Goal: Information Seeking & Learning: Find specific page/section

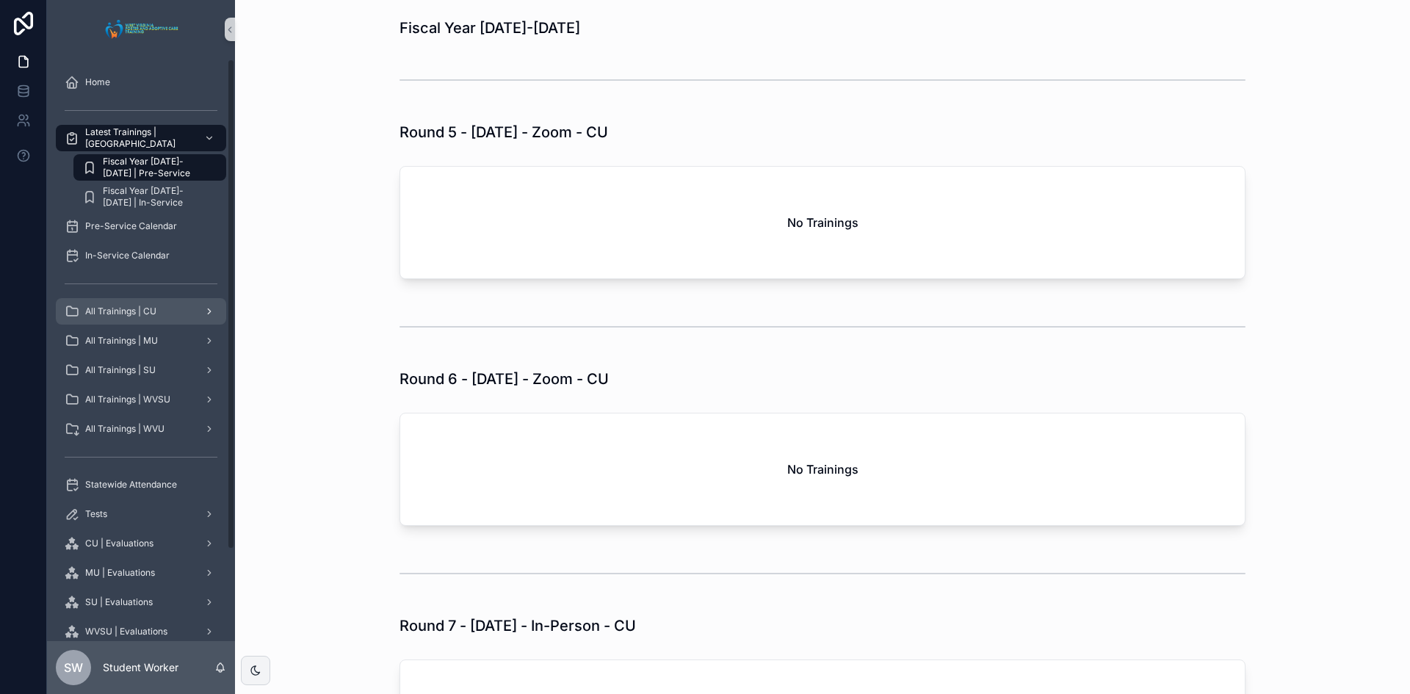
click at [126, 314] on span "All Trainings | CU" at bounding box center [120, 312] width 71 height 12
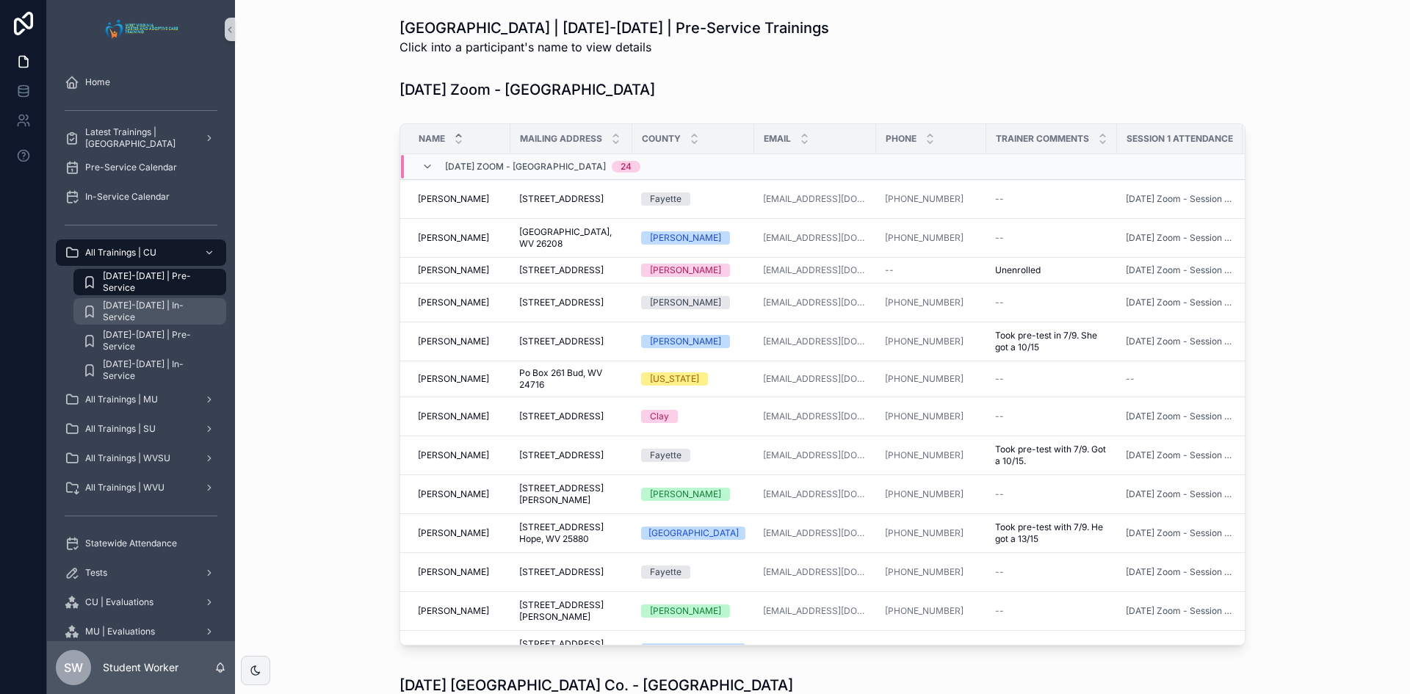
click at [194, 309] on span "[DATE]-[DATE] | In-Service" at bounding box center [157, 312] width 109 height 24
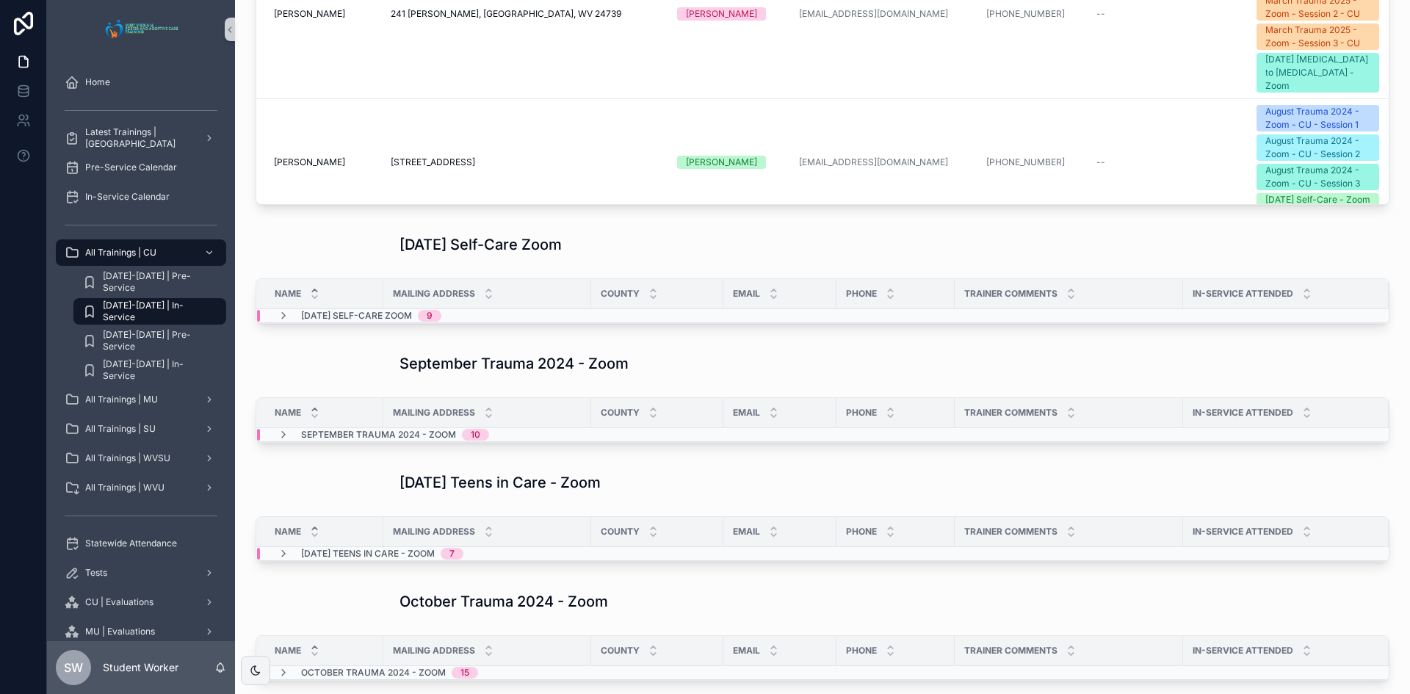
scroll to position [514, 0]
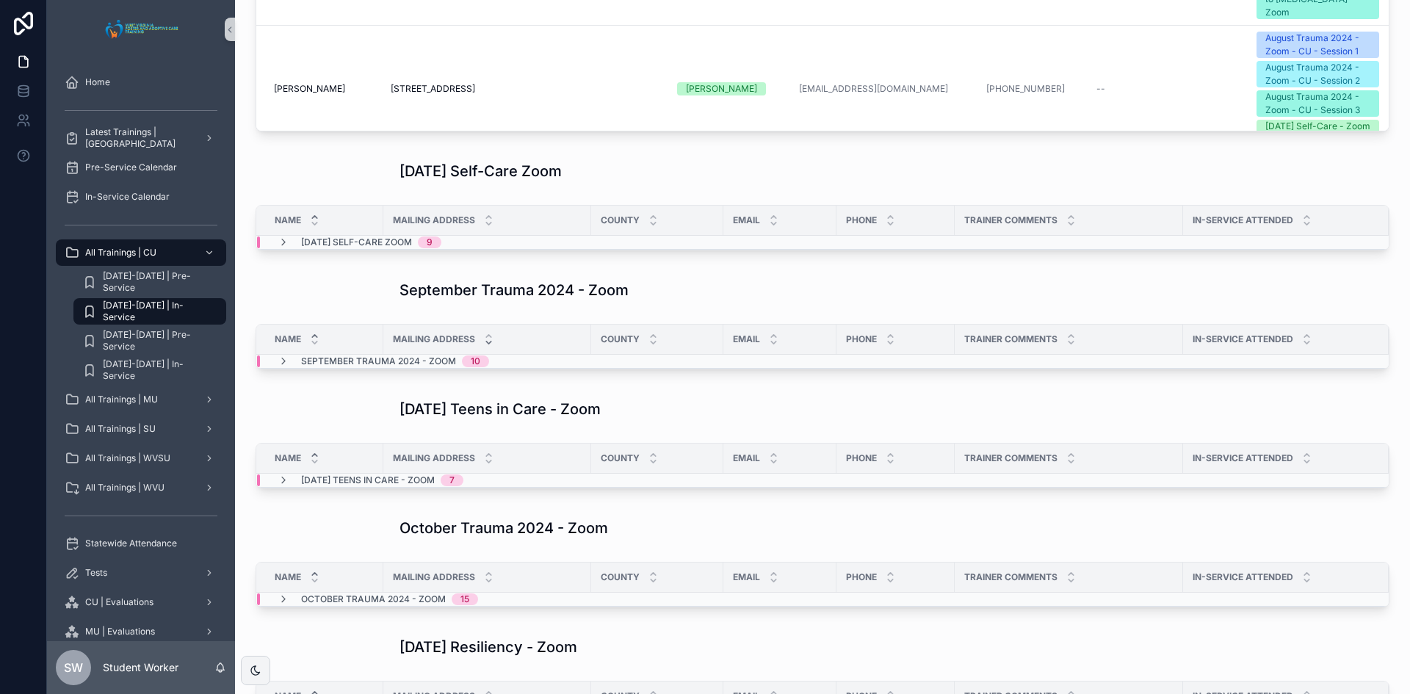
click at [488, 343] on icon "scrollable content" at bounding box center [488, 343] width 5 height 2
click at [458, 357] on div "September Trauma 2024 - Zoom 10" at bounding box center [395, 362] width 188 height 12
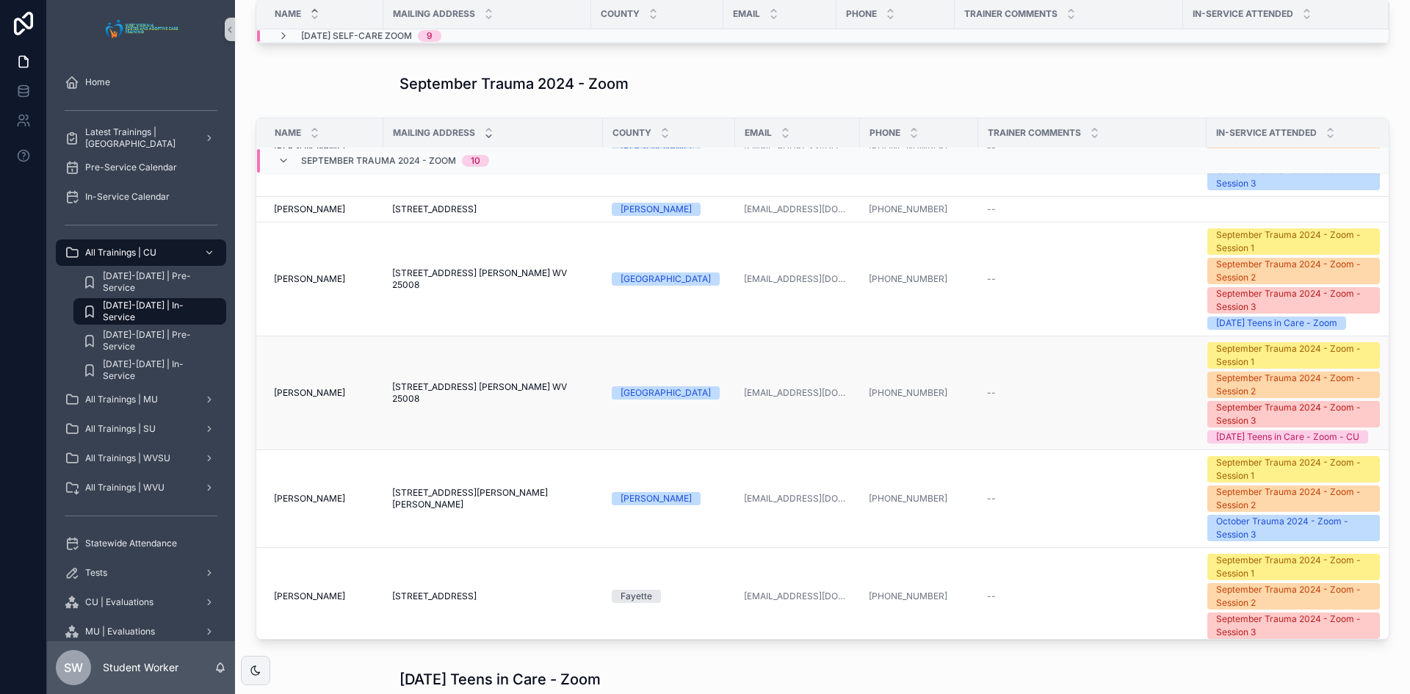
scroll to position [224, 0]
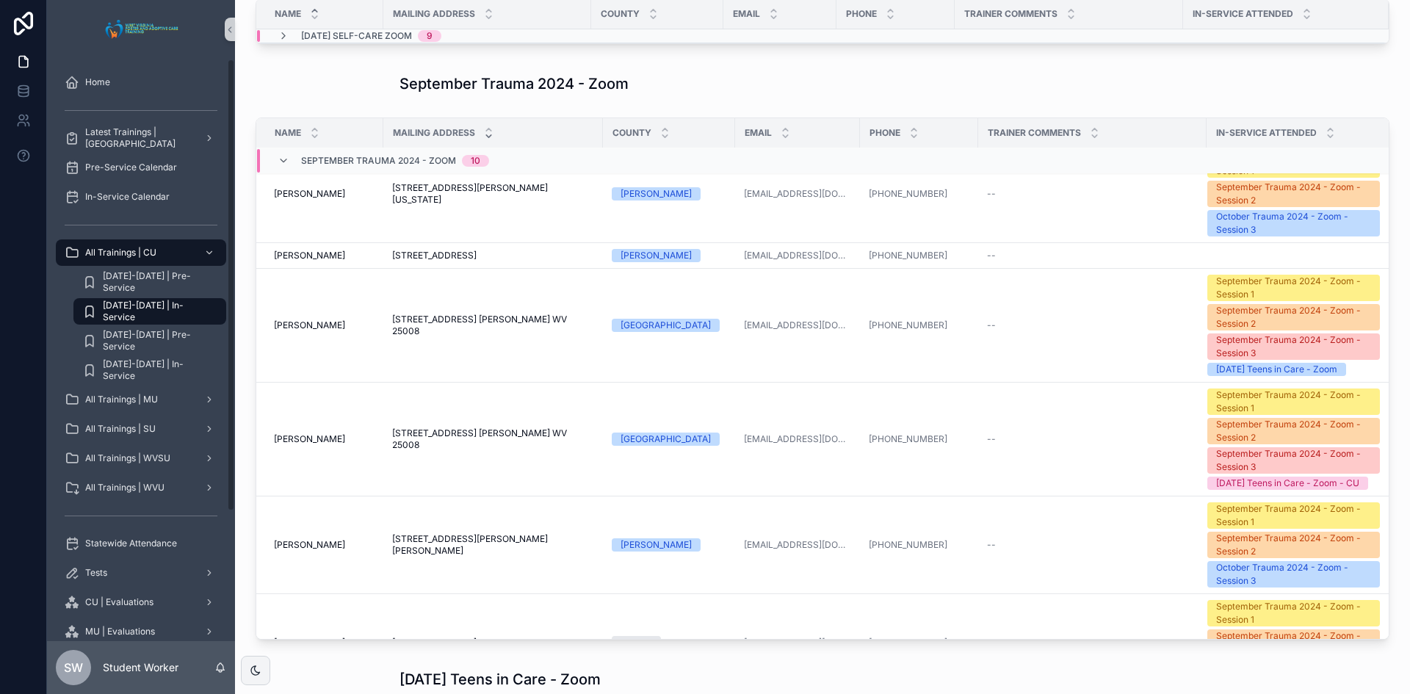
click at [299, 151] on div "September Trauma 2024 - Zoom 10" at bounding box center [384, 160] width 212 height 24
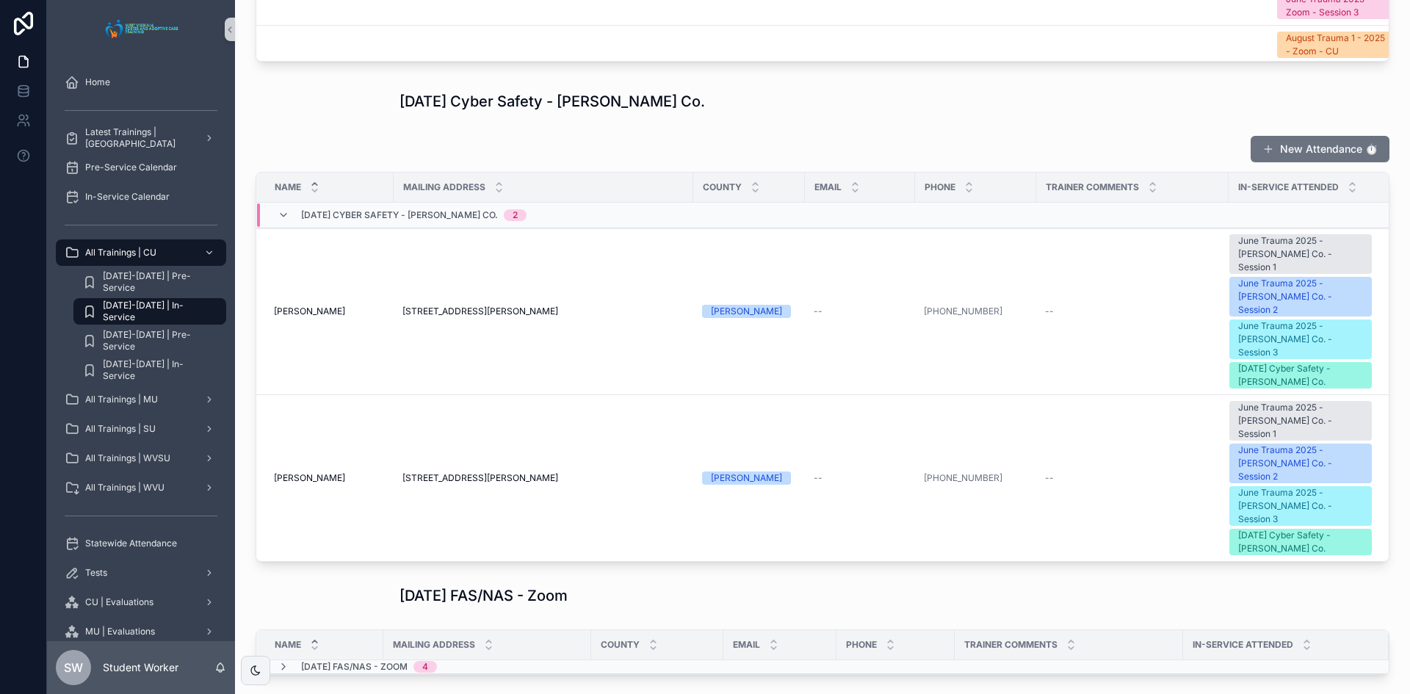
scroll to position [7806, 0]
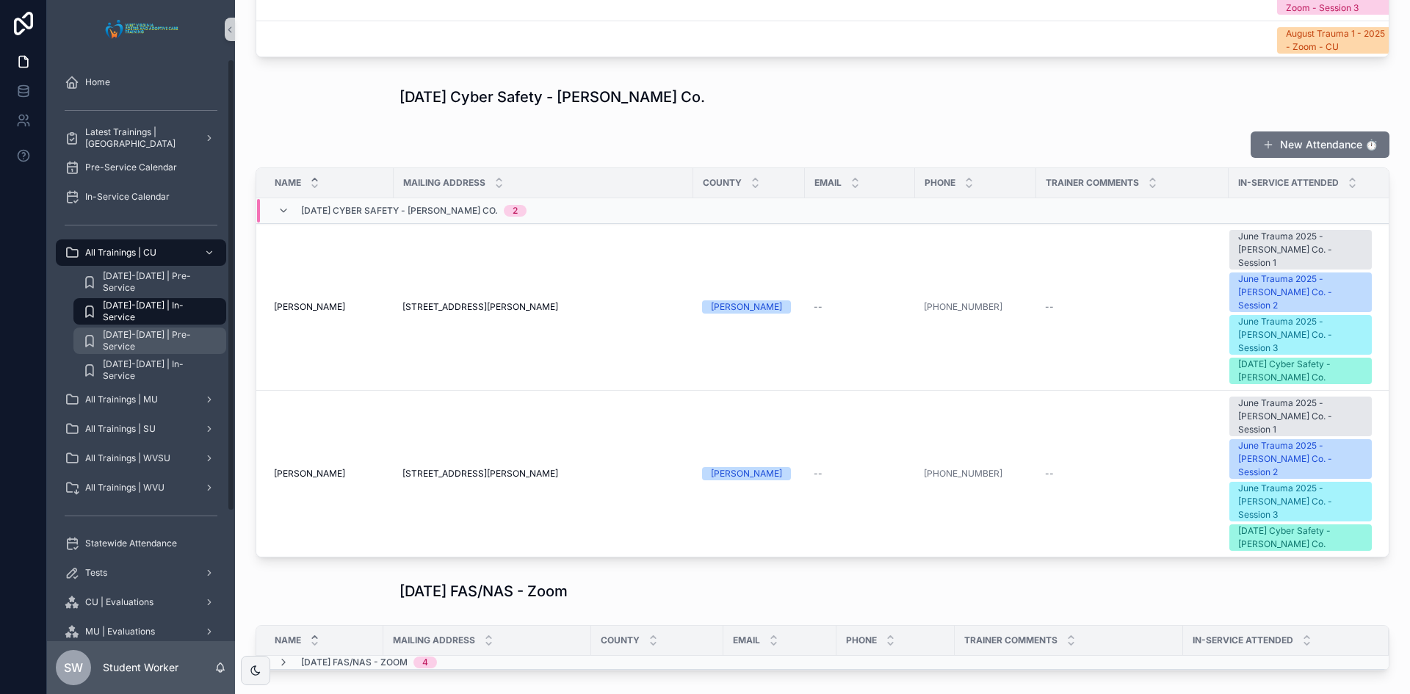
click at [113, 339] on span "[DATE]-[DATE] | Pre-Service" at bounding box center [157, 341] width 109 height 24
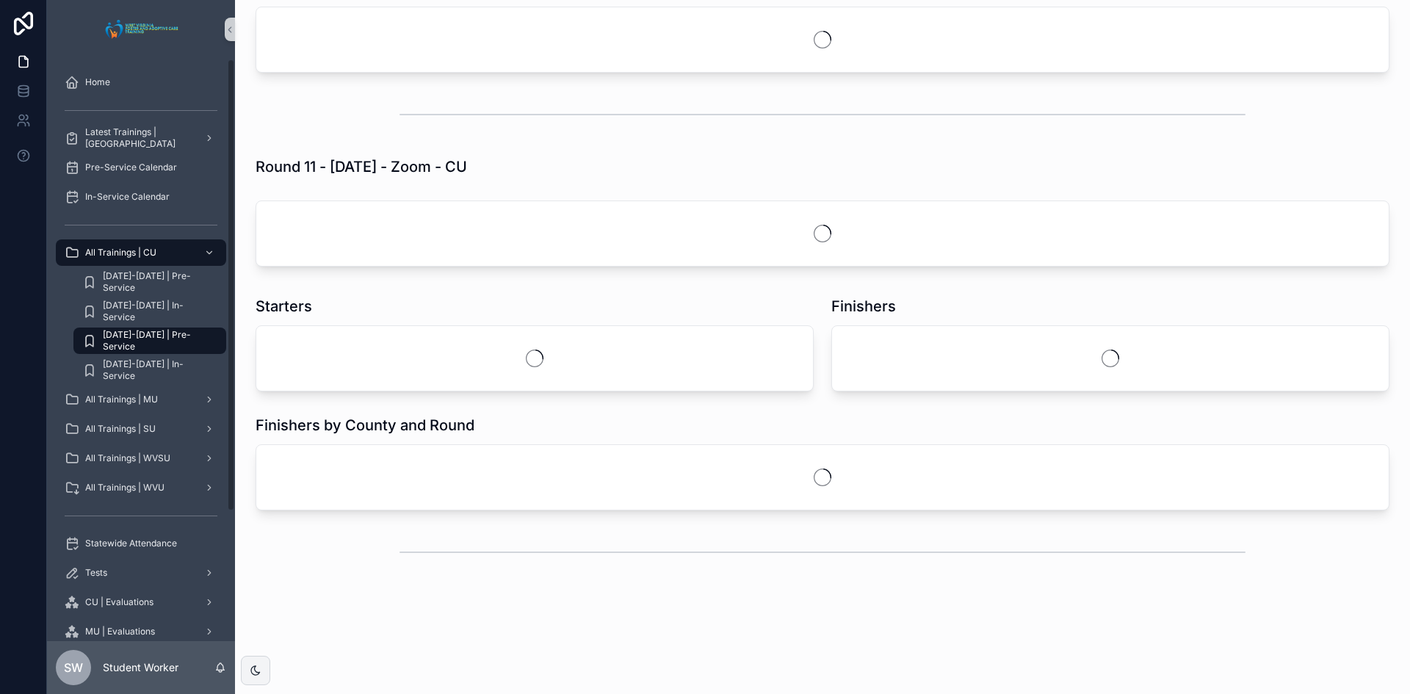
scroll to position [4182, 0]
click at [212, 373] on div "[DATE]-[DATE] | In-Service" at bounding box center [149, 370] width 135 height 24
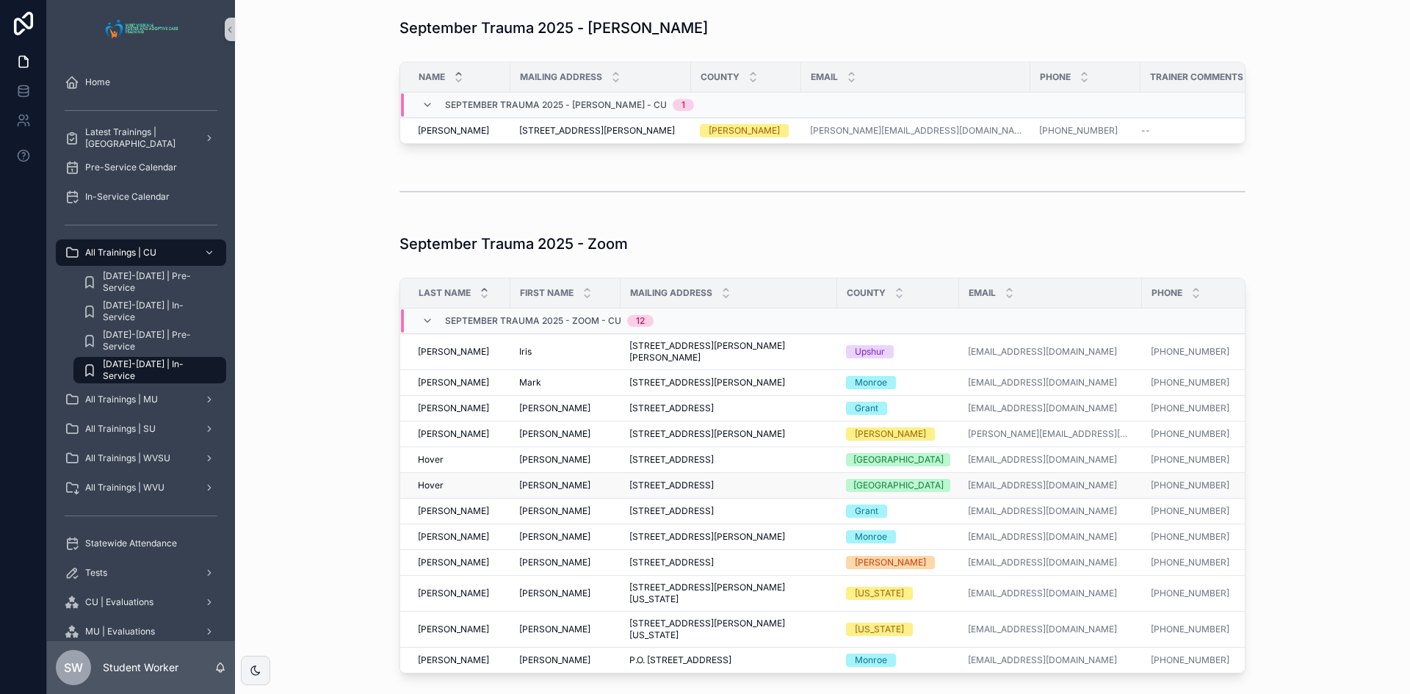
scroll to position [1424, 0]
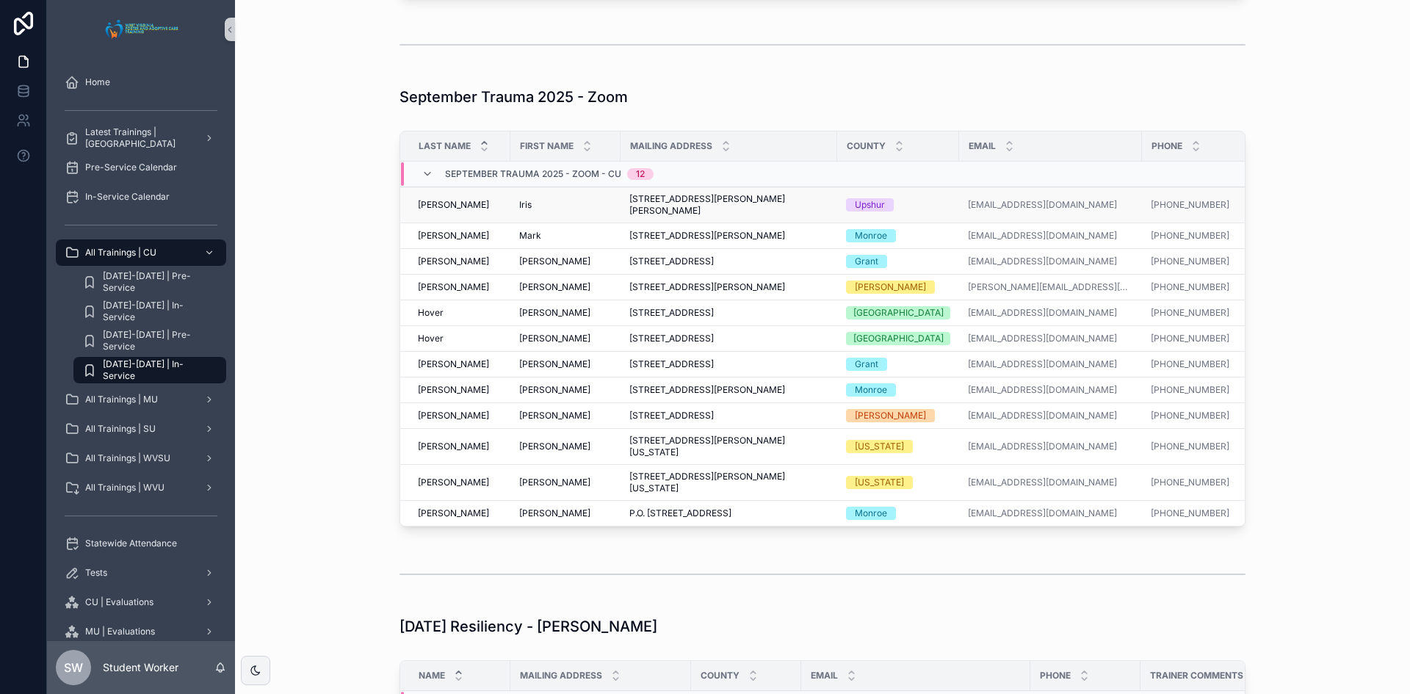
click at [511, 223] on td "[PERSON_NAME] [PERSON_NAME]" at bounding box center [566, 205] width 110 height 36
click at [523, 211] on span "Iris" at bounding box center [525, 205] width 12 height 12
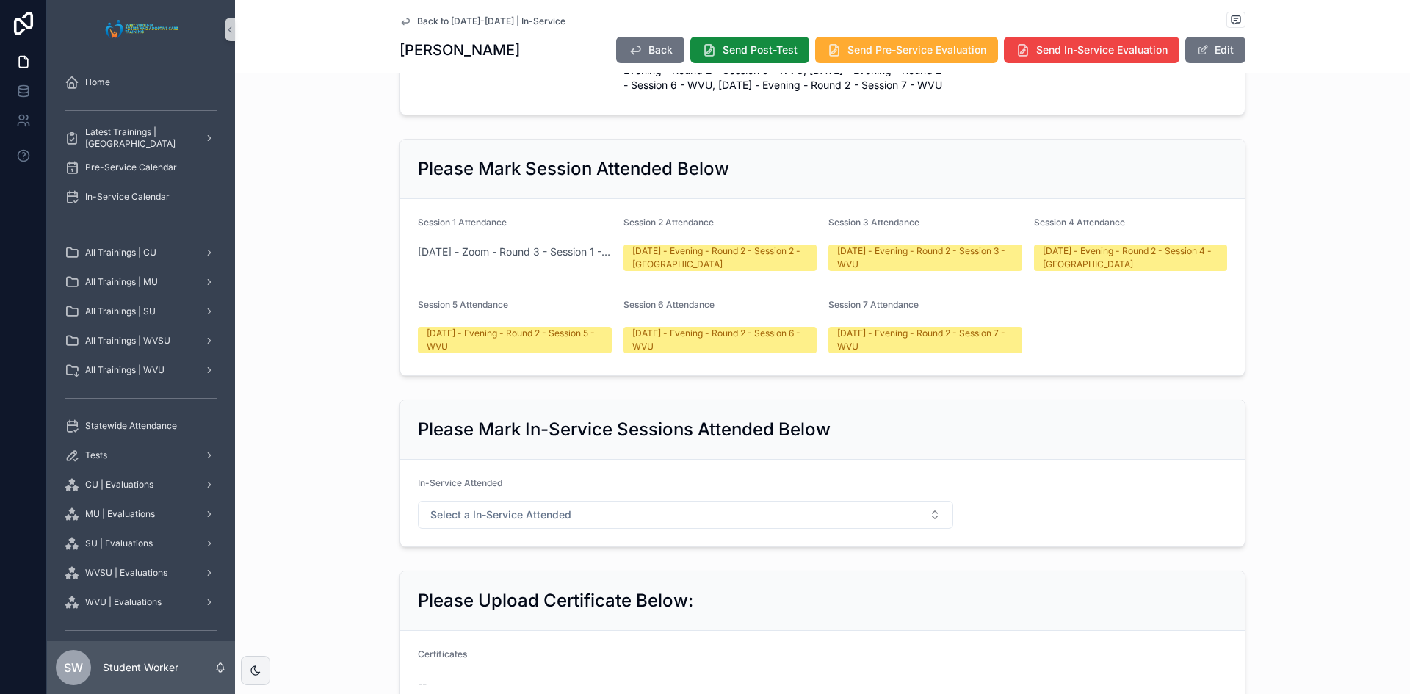
scroll to position [593, 0]
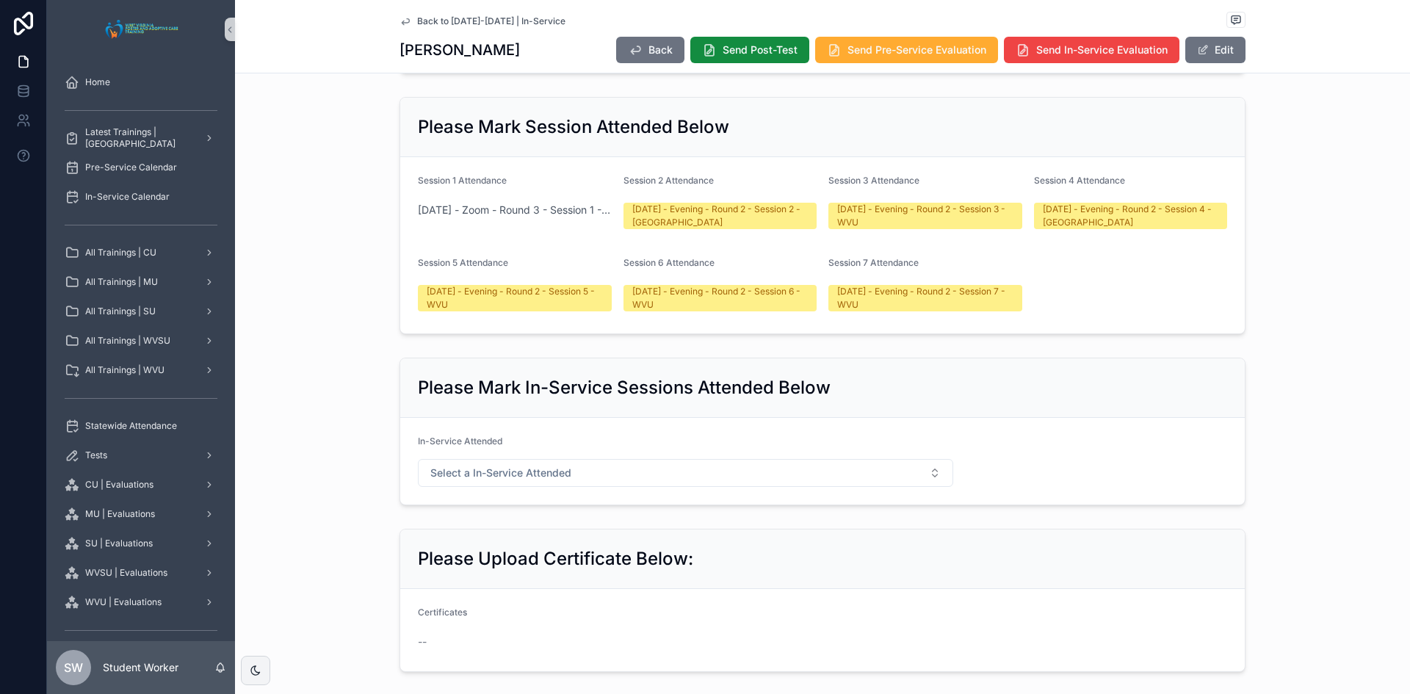
click at [400, 17] on icon "scrollable content" at bounding box center [406, 21] width 12 height 12
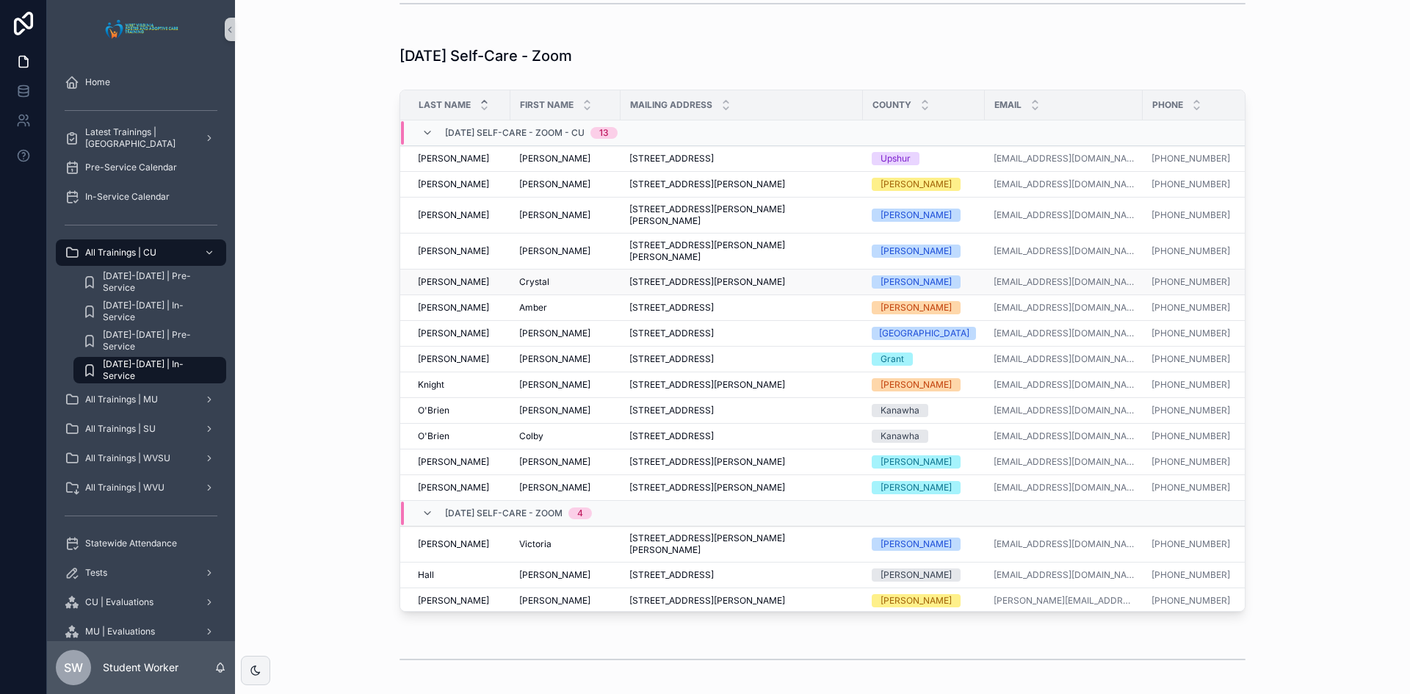
click at [521, 283] on span "Crystal" at bounding box center [534, 282] width 30 height 12
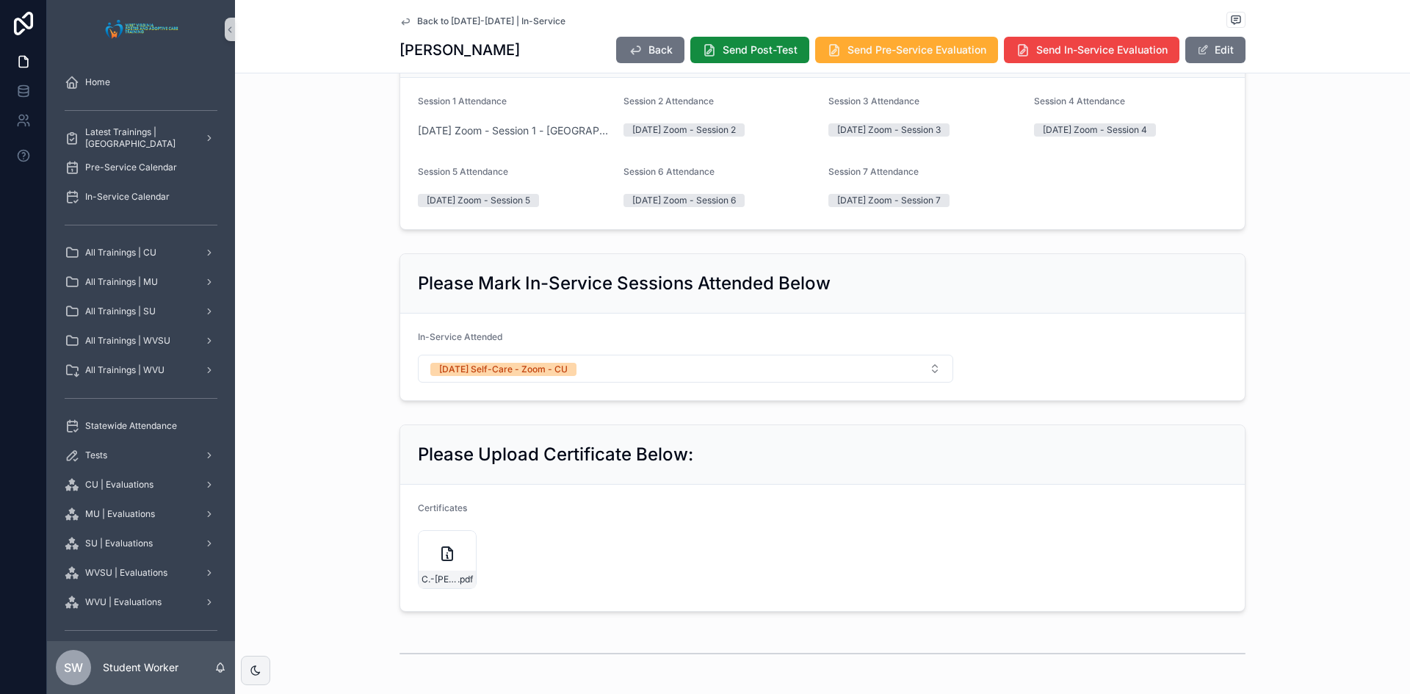
scroll to position [661, 0]
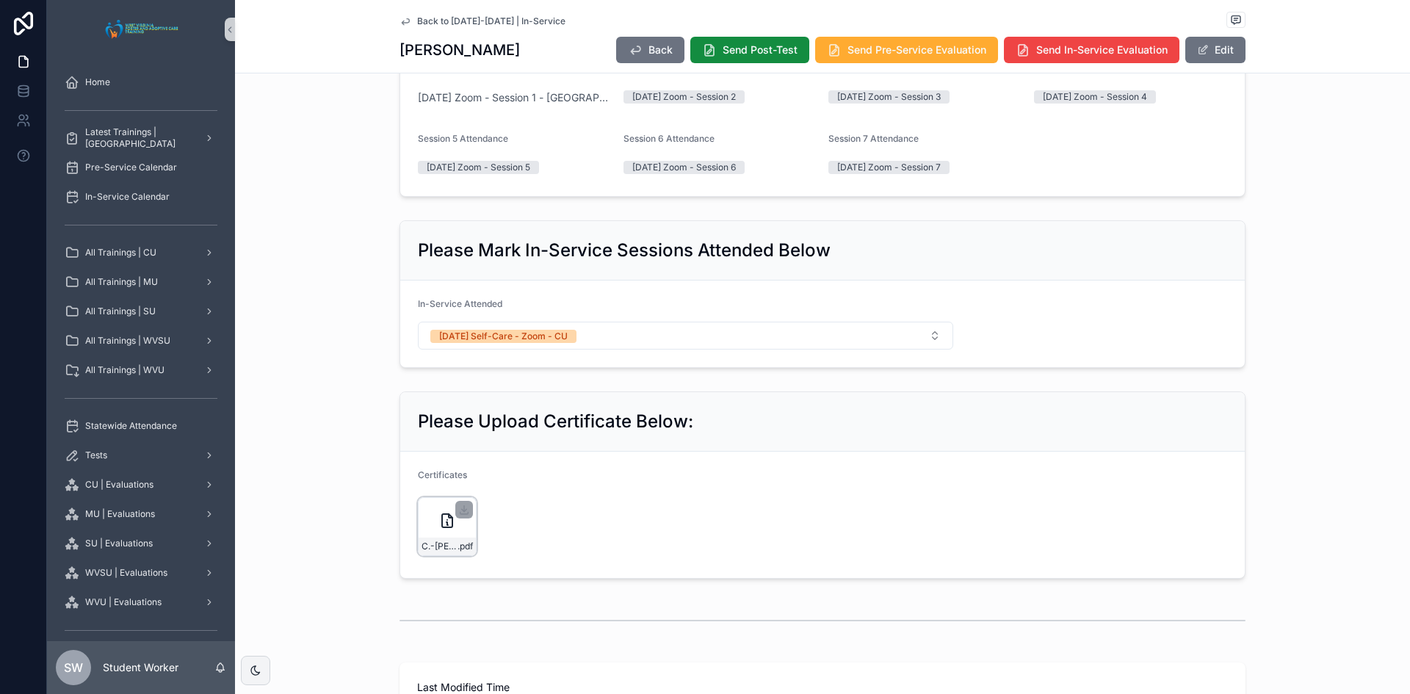
click at [421, 533] on div "C.-[PERSON_NAME]---Self-Care .pdf" at bounding box center [447, 526] width 59 height 59
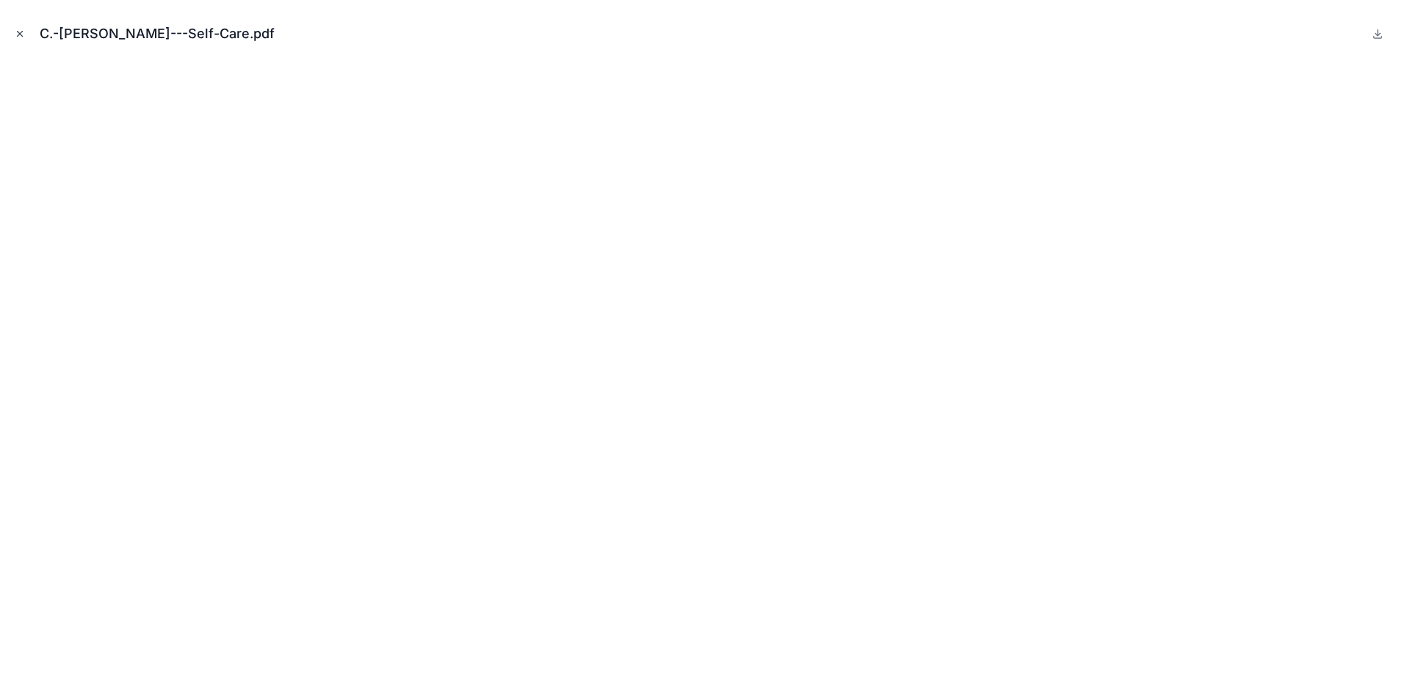
click at [17, 33] on icon "Close modal" at bounding box center [20, 34] width 10 height 10
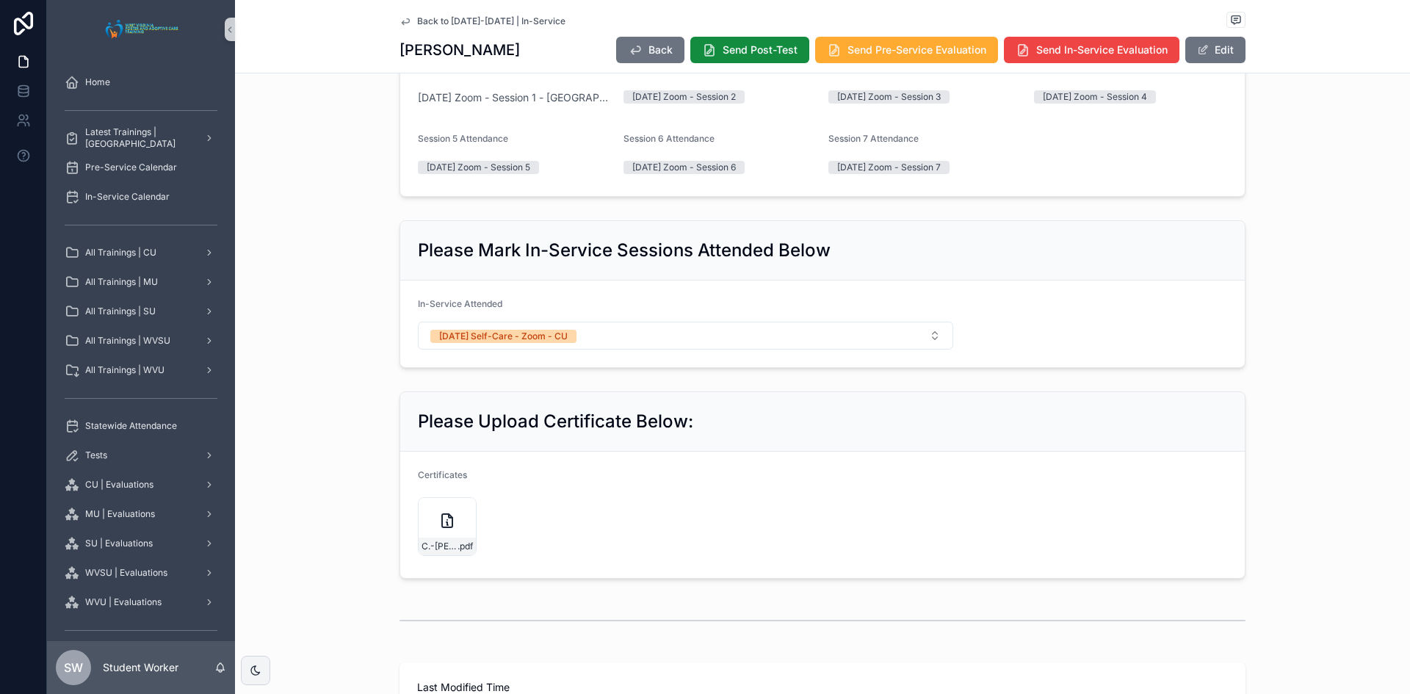
click at [400, 20] on icon "scrollable content" at bounding box center [406, 21] width 12 height 12
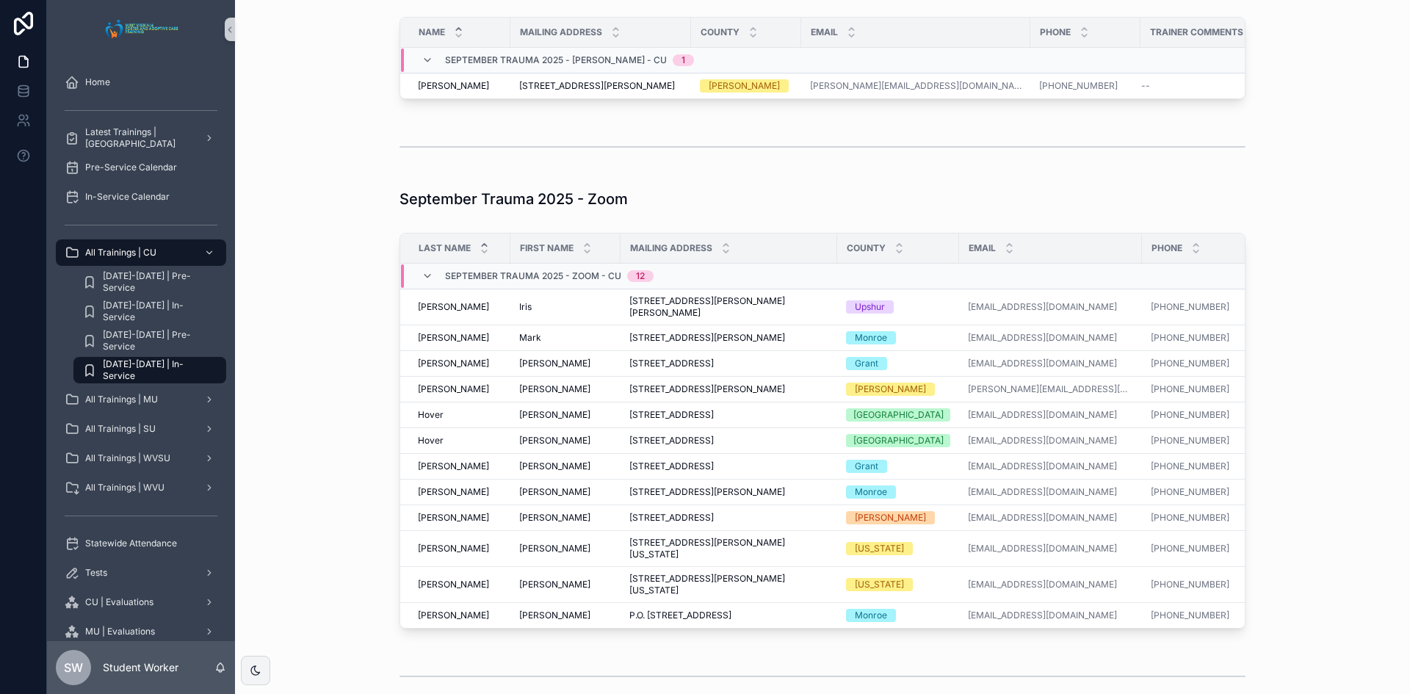
scroll to position [1322, 0]
click at [430, 343] on span "[PERSON_NAME]" at bounding box center [453, 337] width 71 height 12
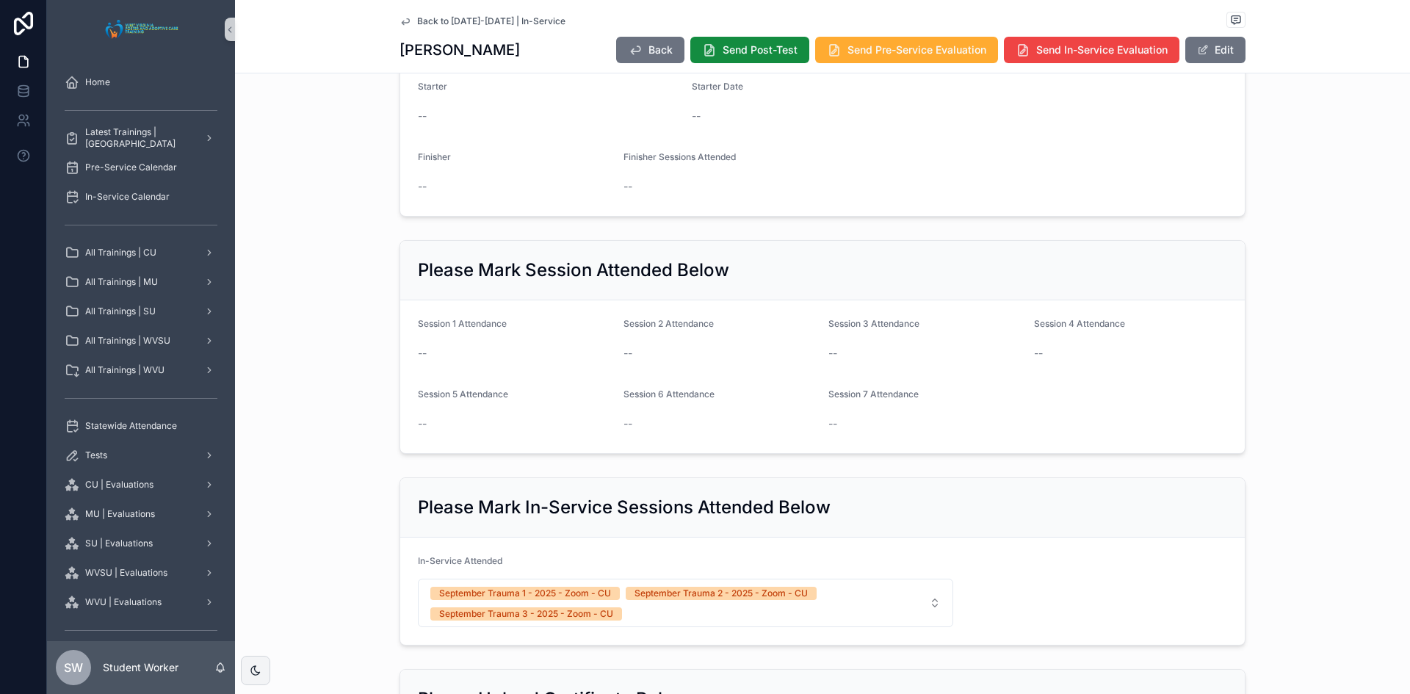
scroll to position [367, 0]
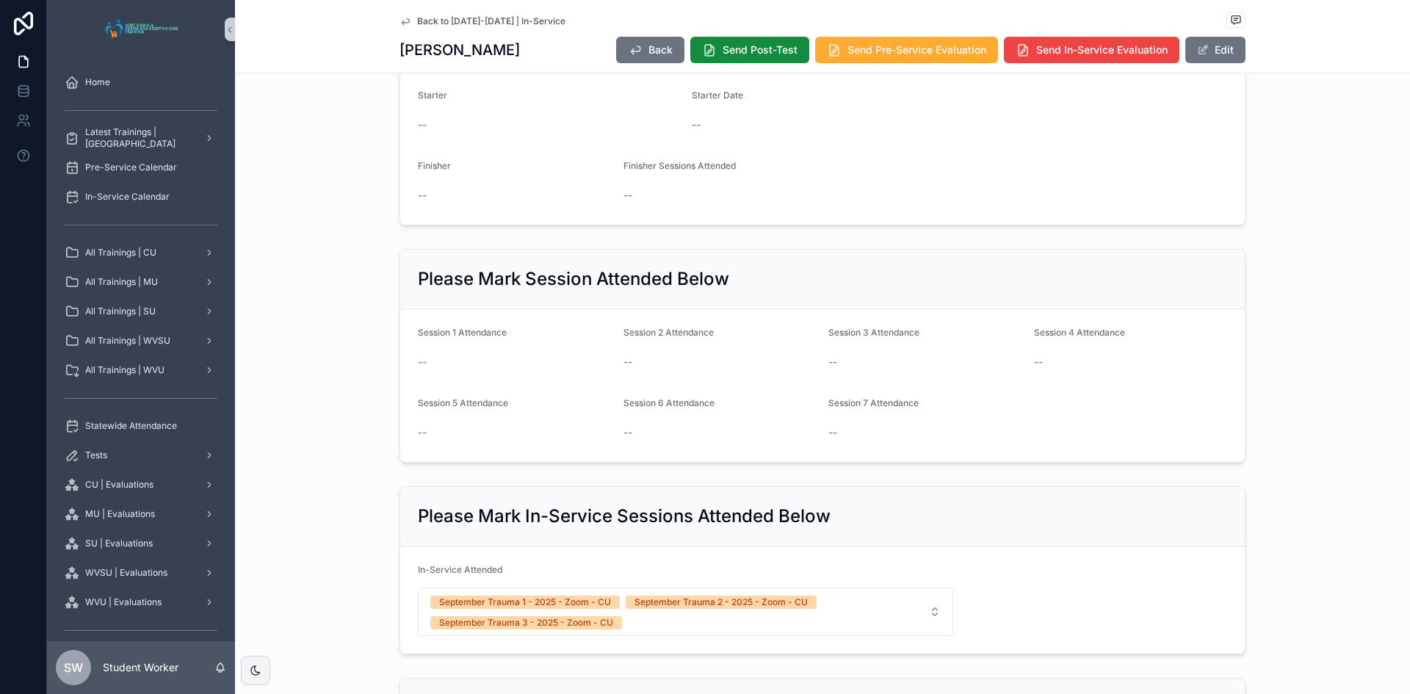
click at [403, 22] on icon "scrollable content" at bounding box center [405, 21] width 7 height 6
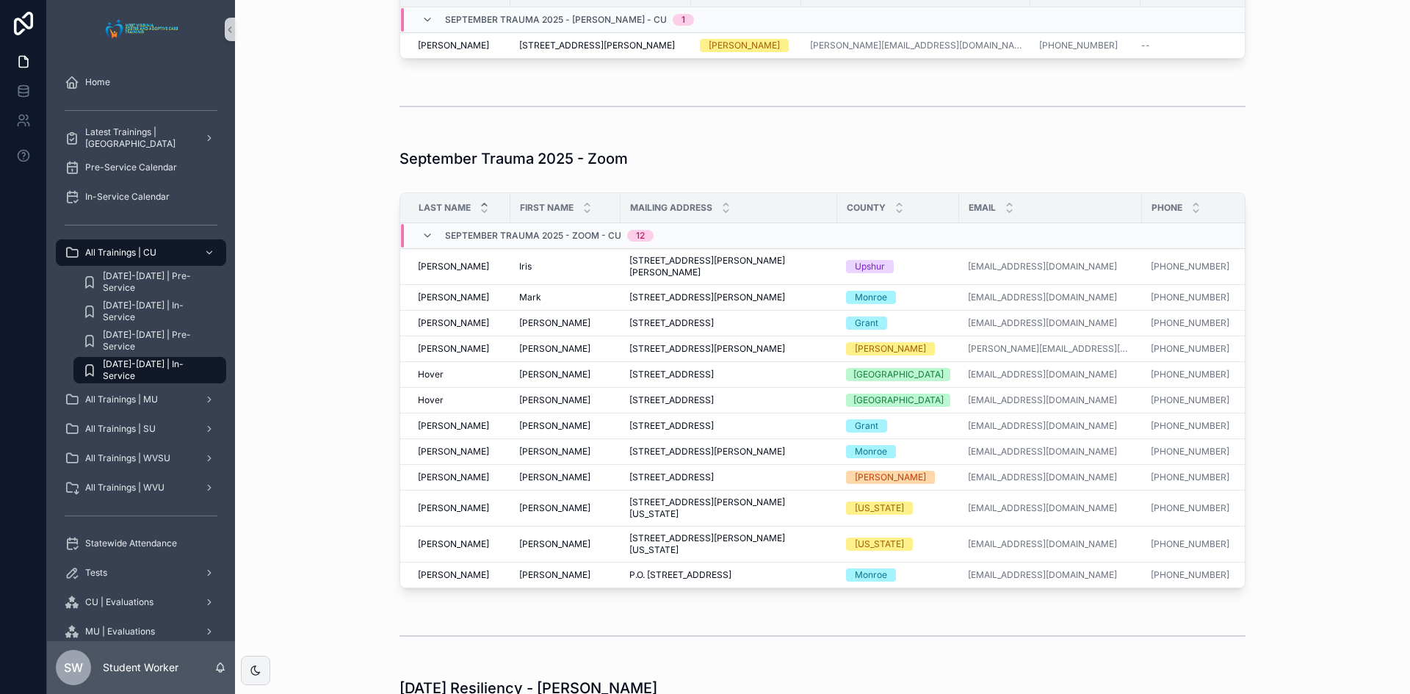
scroll to position [1396, 0]
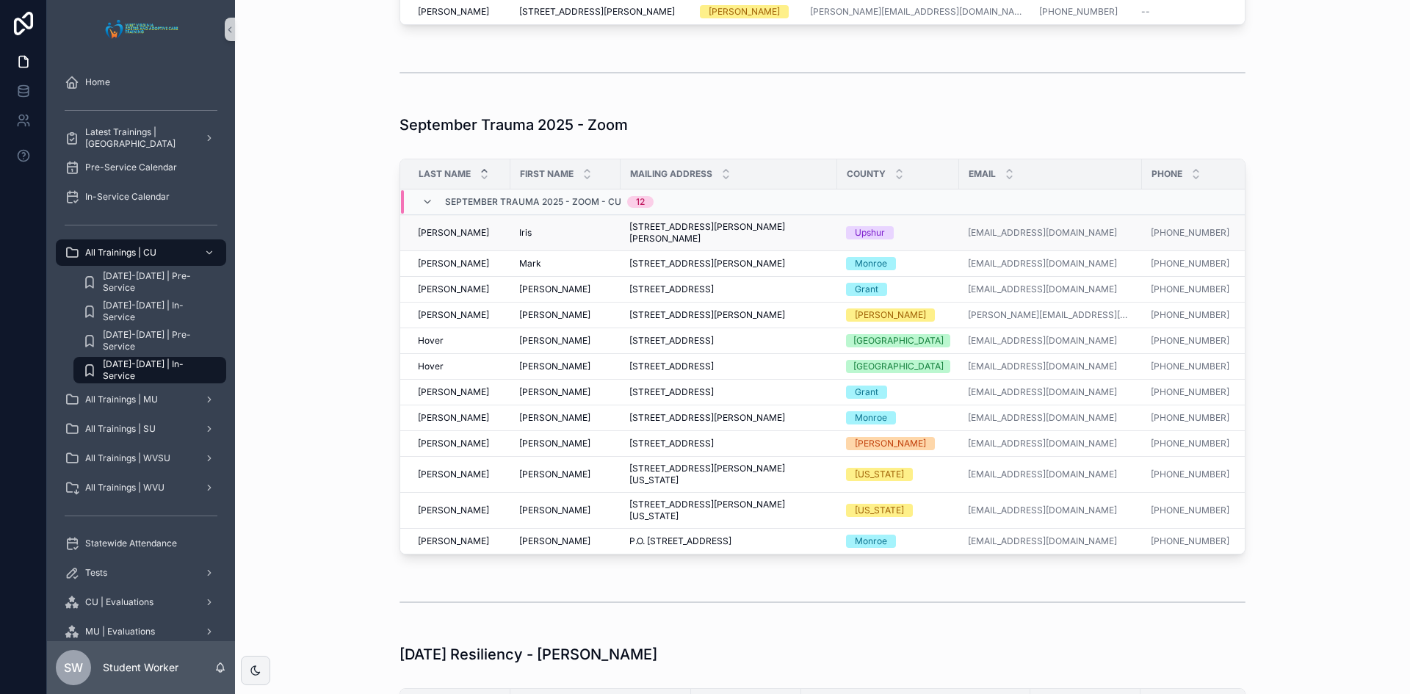
click at [519, 239] on span "Iris" at bounding box center [525, 233] width 12 height 12
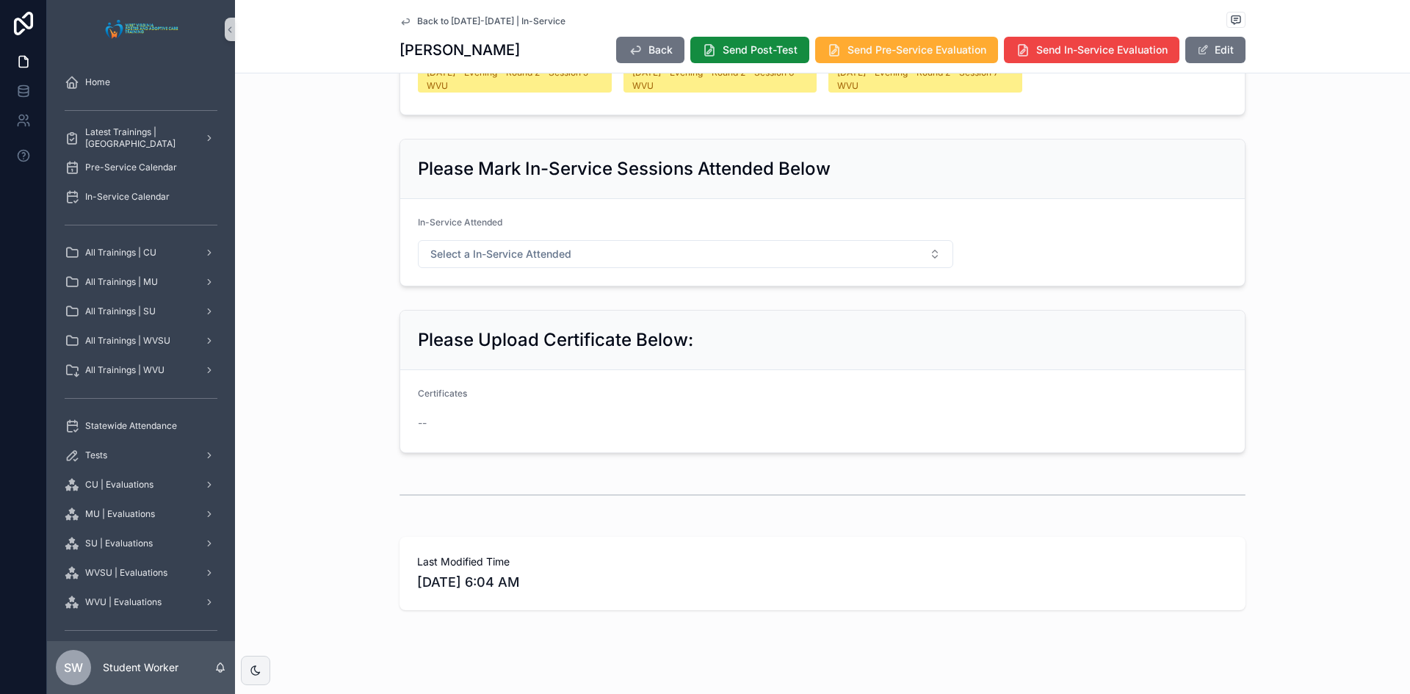
scroll to position [813, 0]
click at [402, 21] on icon "scrollable content" at bounding box center [406, 21] width 12 height 12
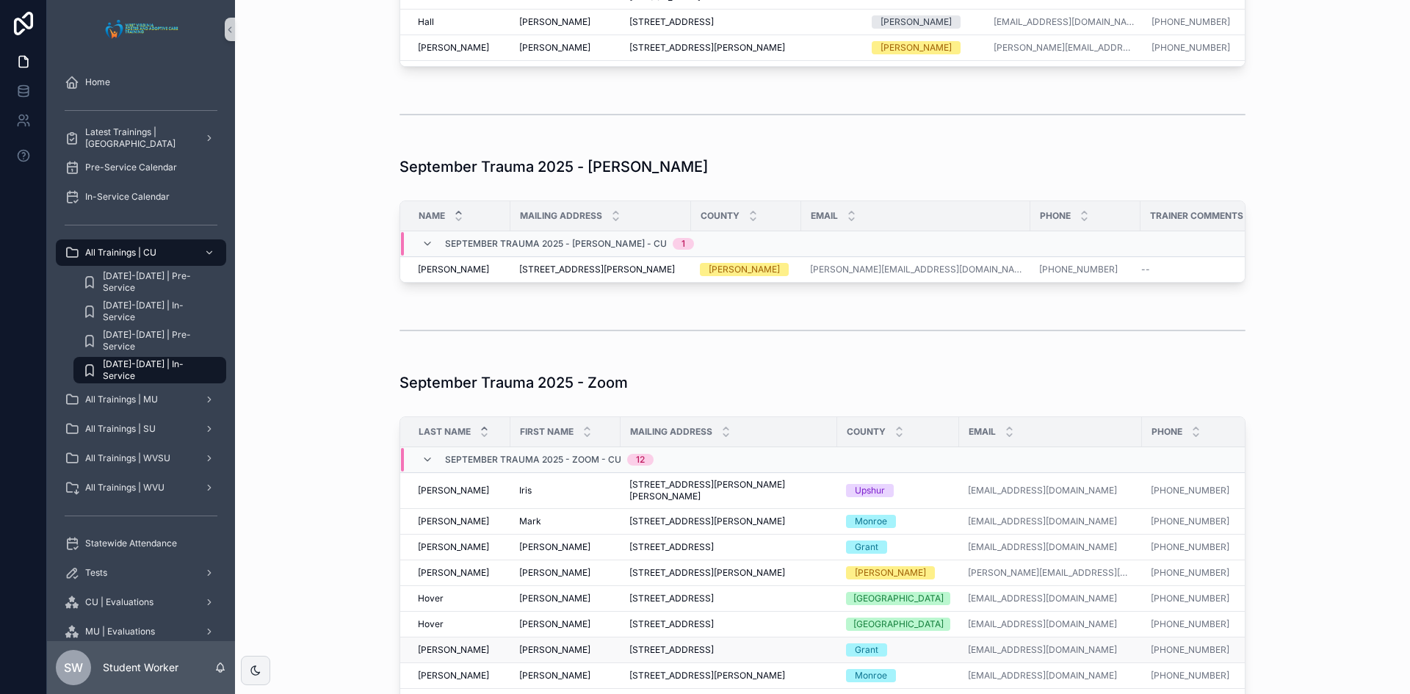
scroll to position [1327, 0]
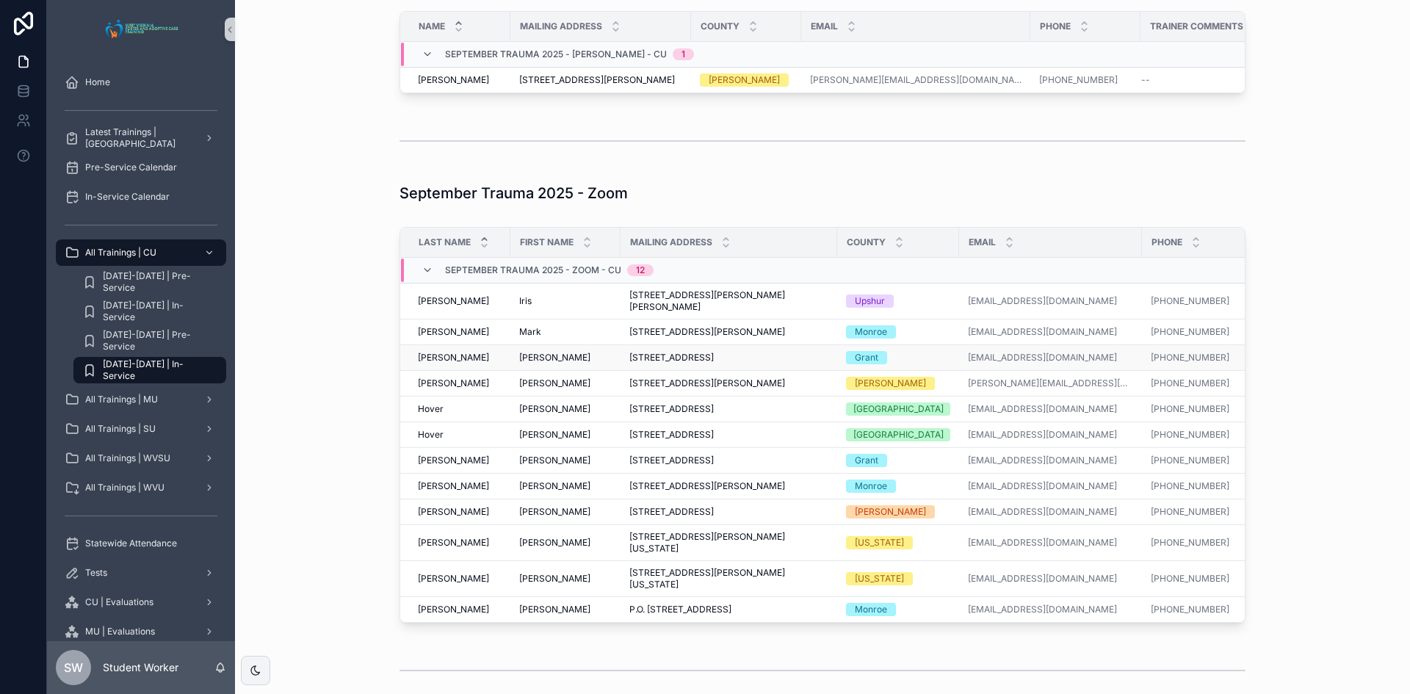
click at [528, 364] on span "[PERSON_NAME]" at bounding box center [554, 358] width 71 height 12
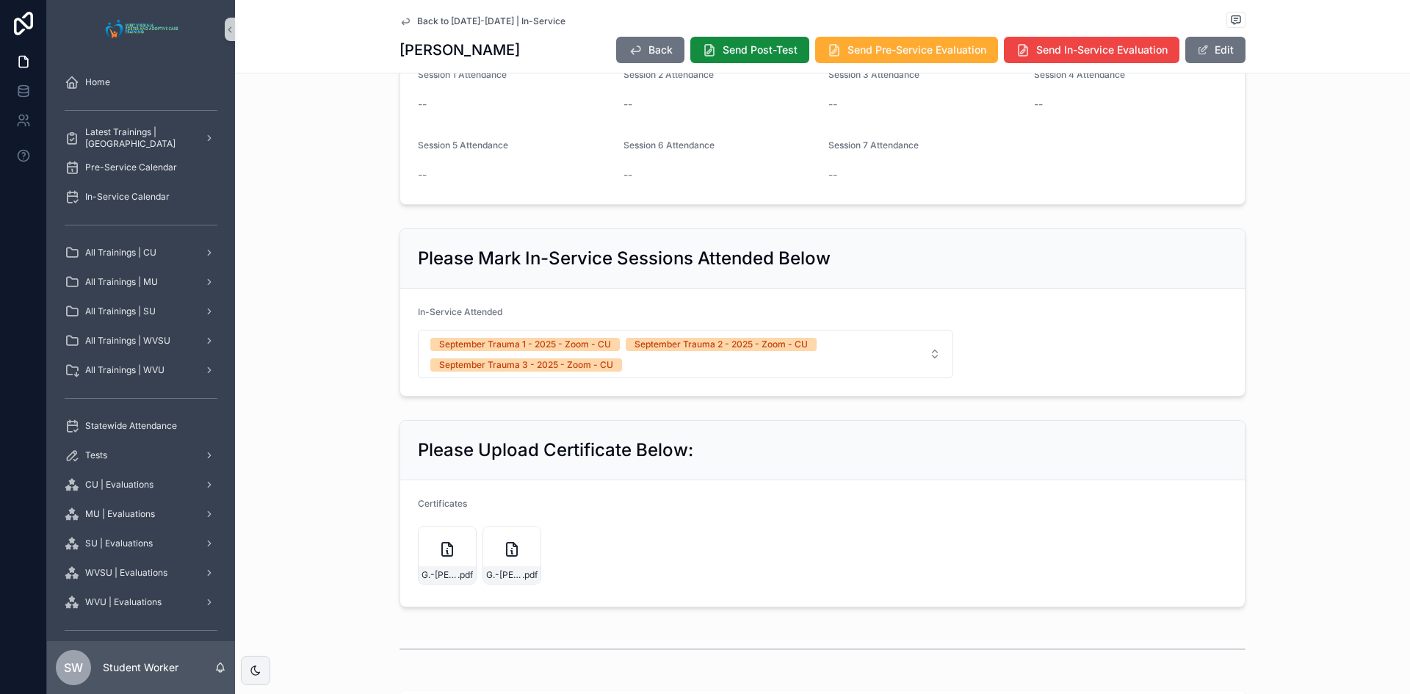
scroll to position [735, 0]
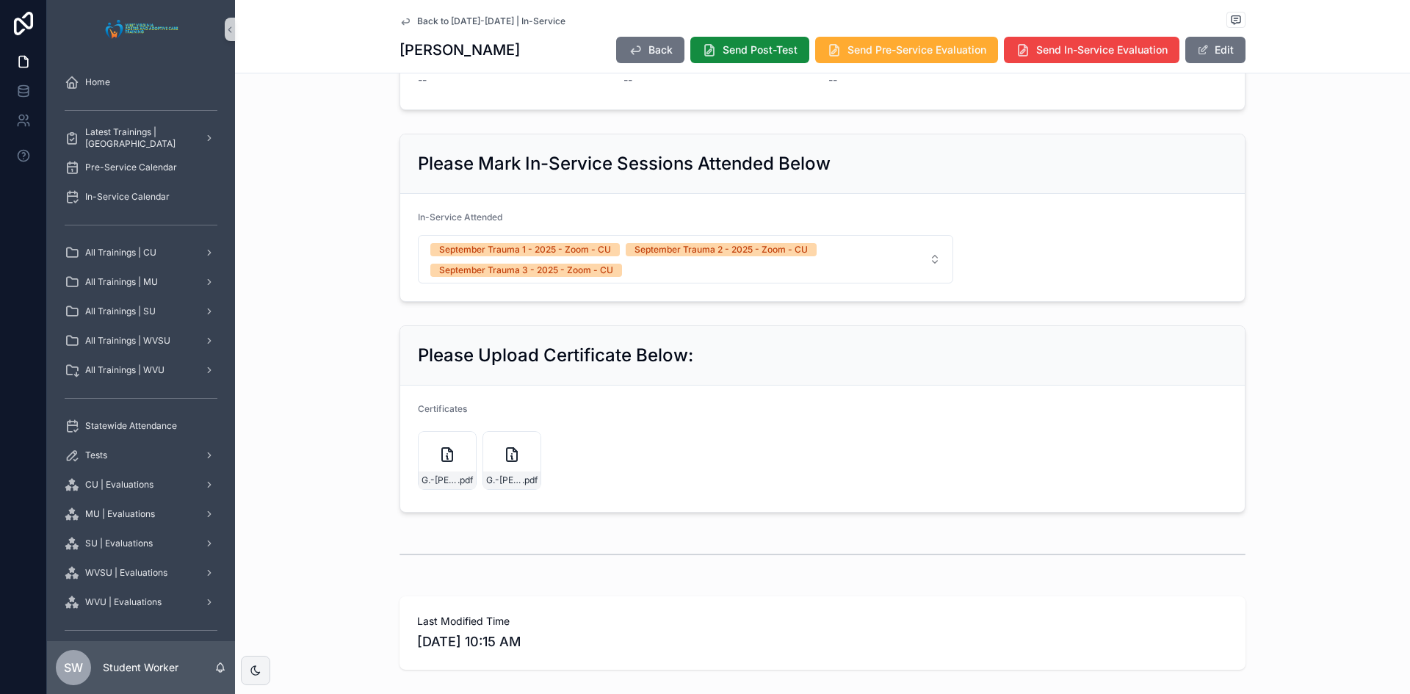
click at [401, 26] on icon "scrollable content" at bounding box center [406, 21] width 12 height 12
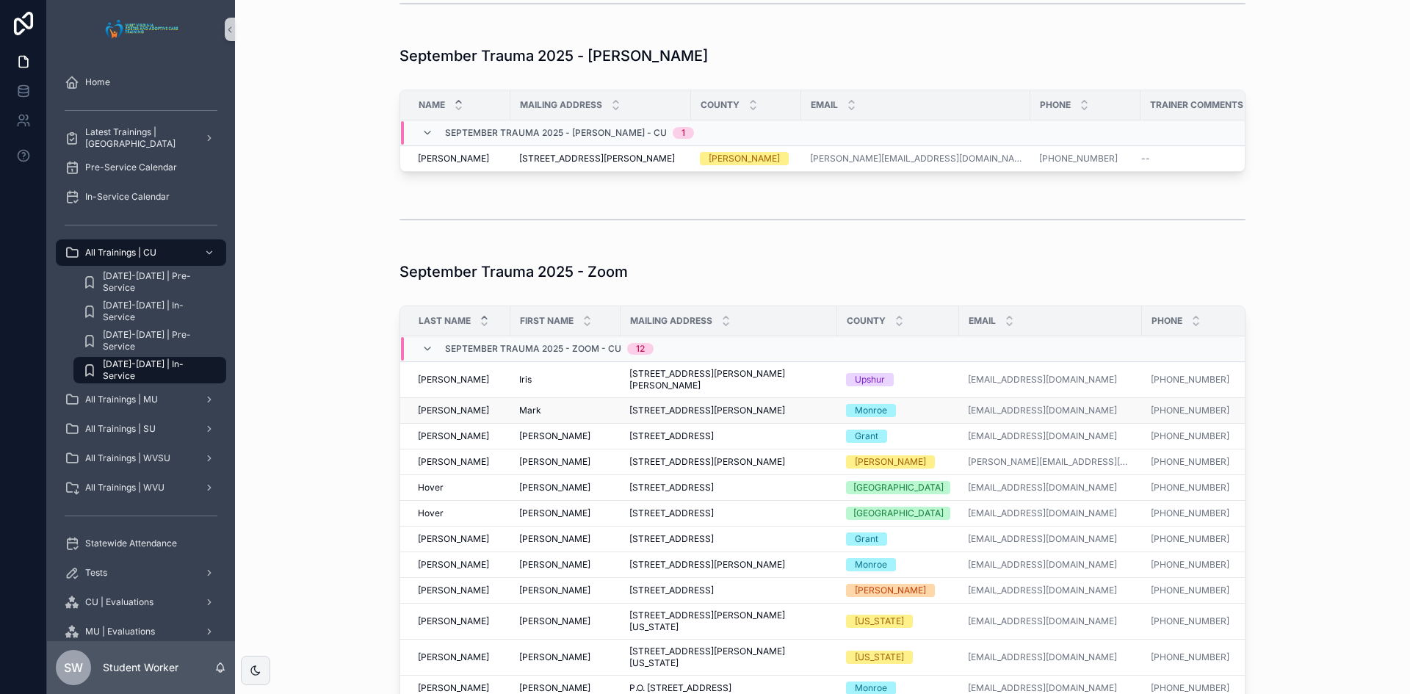
scroll to position [1469, 0]
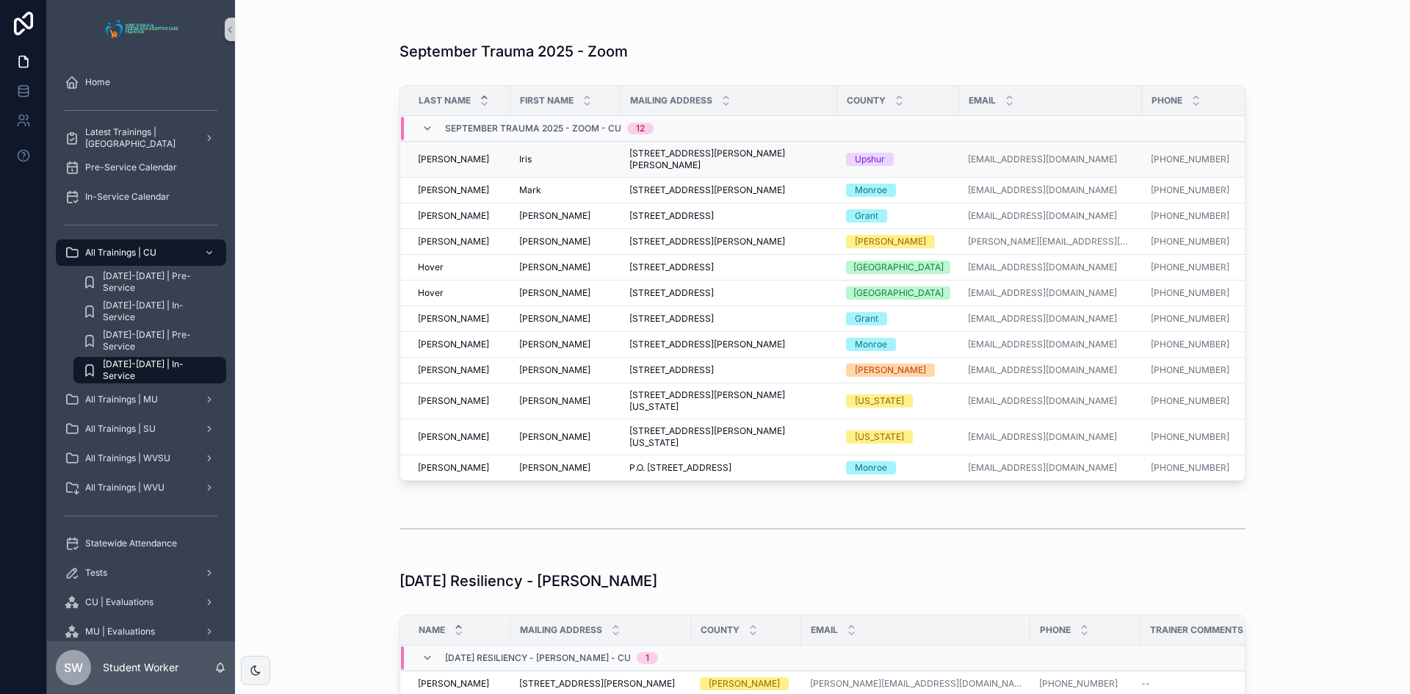
click at [519, 165] on span "Iris" at bounding box center [525, 160] width 12 height 12
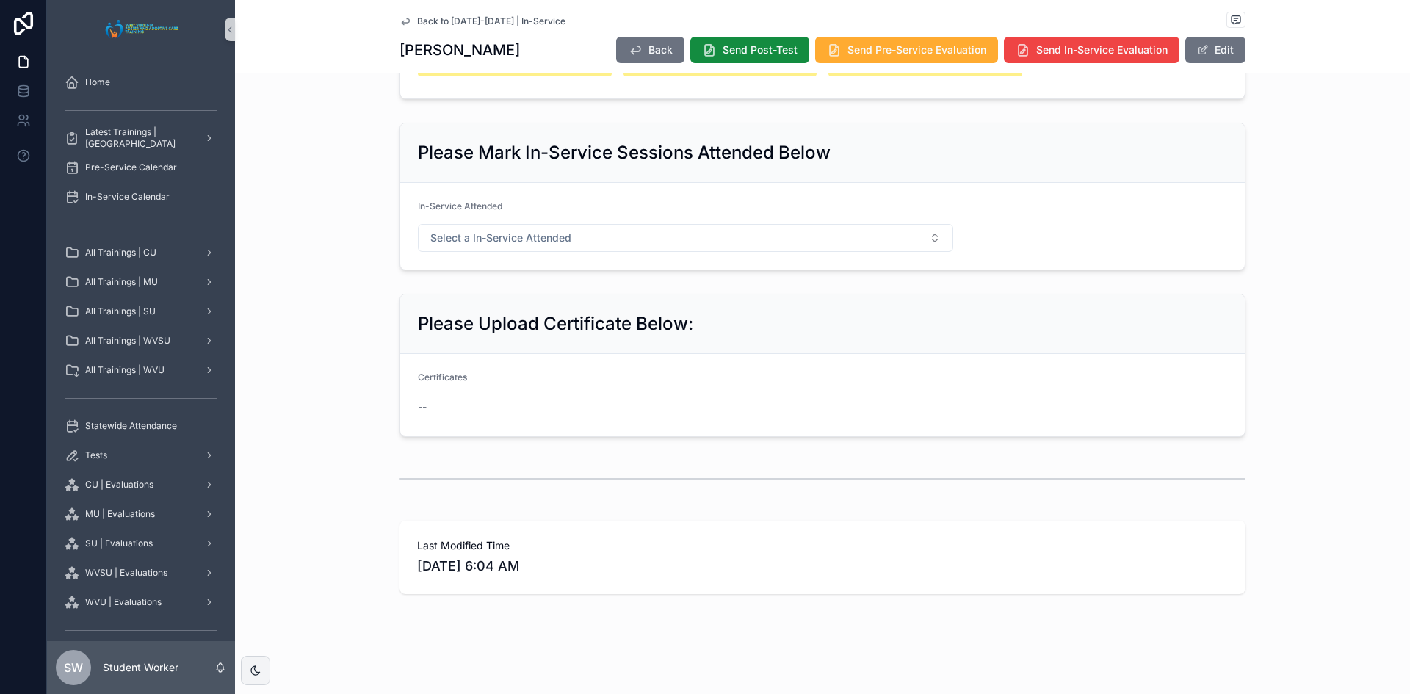
scroll to position [813, 0]
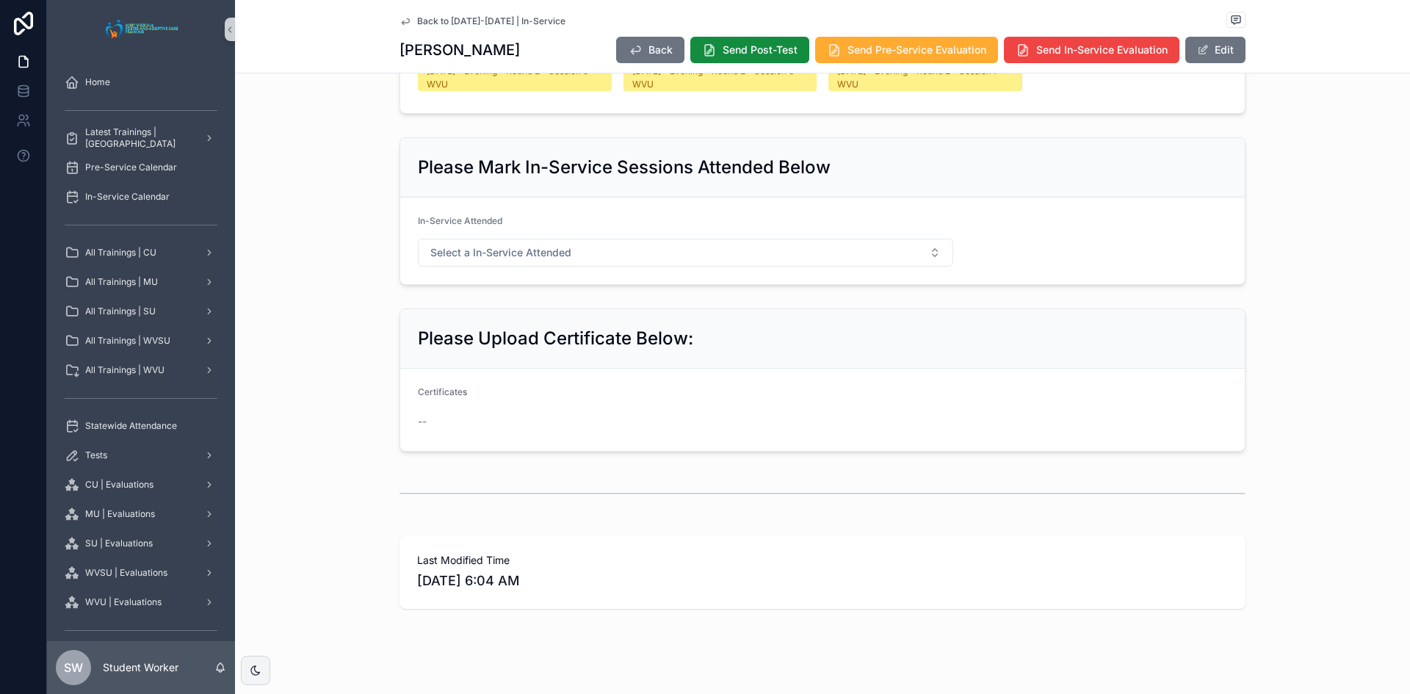
click at [400, 17] on icon "scrollable content" at bounding box center [406, 21] width 12 height 12
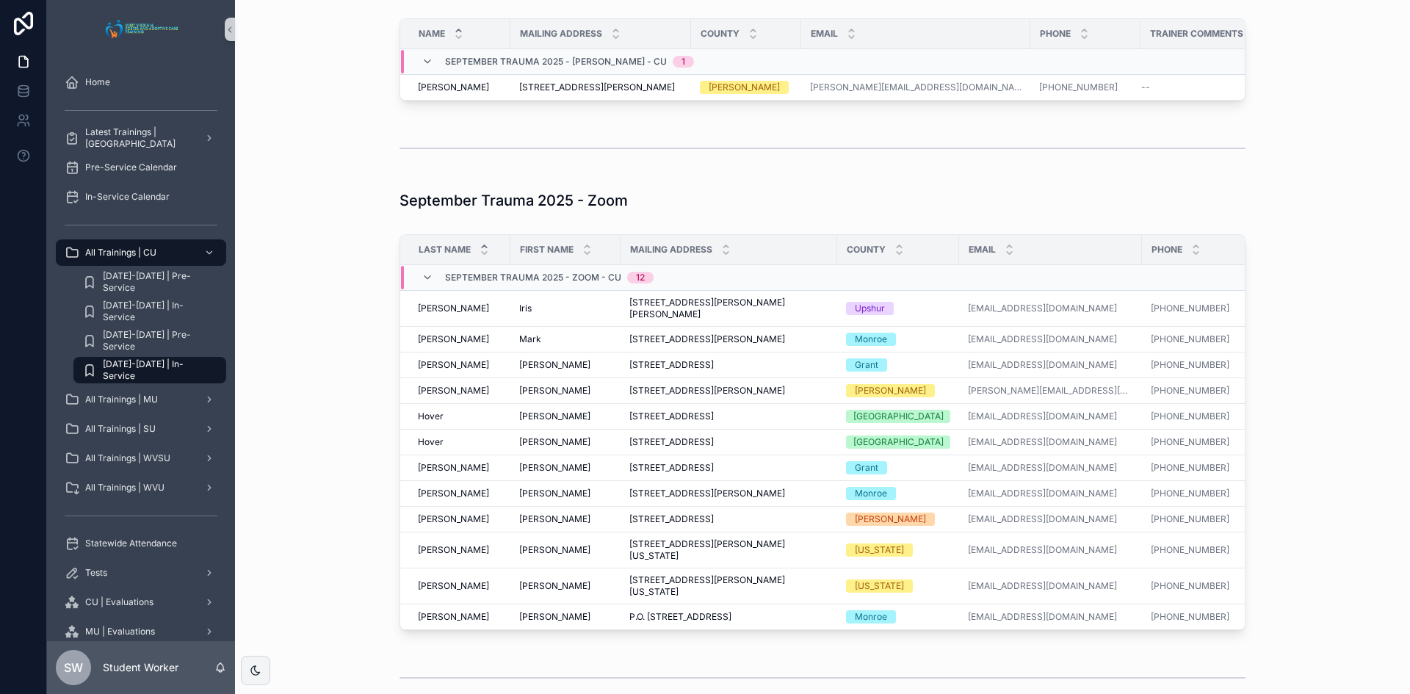
scroll to position [1401, 0]
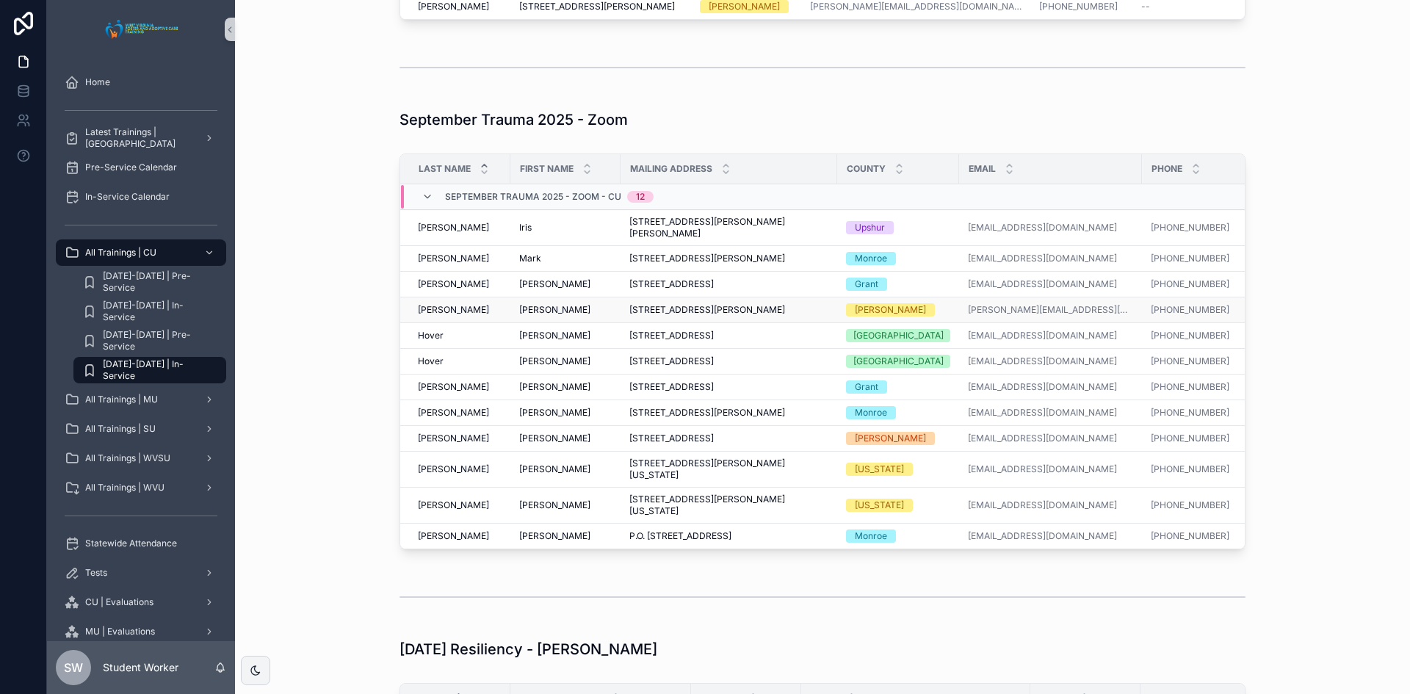
click at [519, 316] on span "[PERSON_NAME]" at bounding box center [554, 310] width 71 height 12
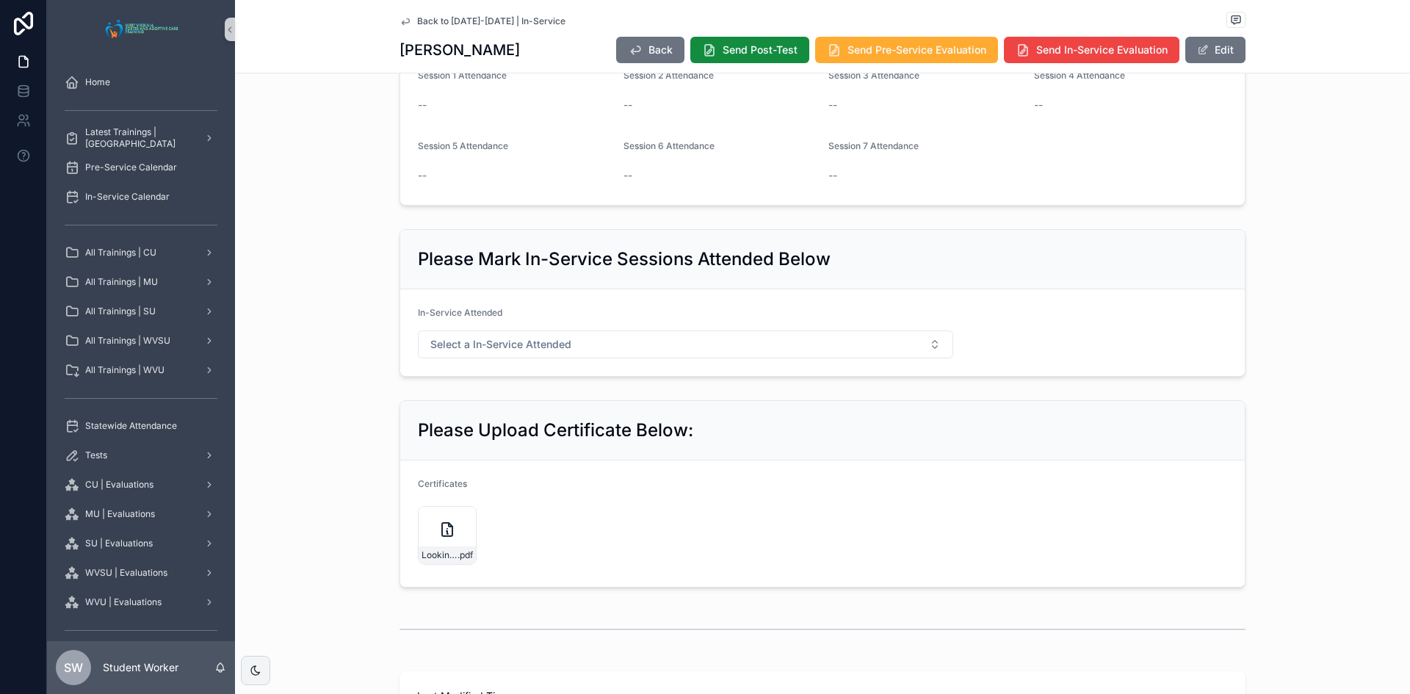
scroll to position [661, 0]
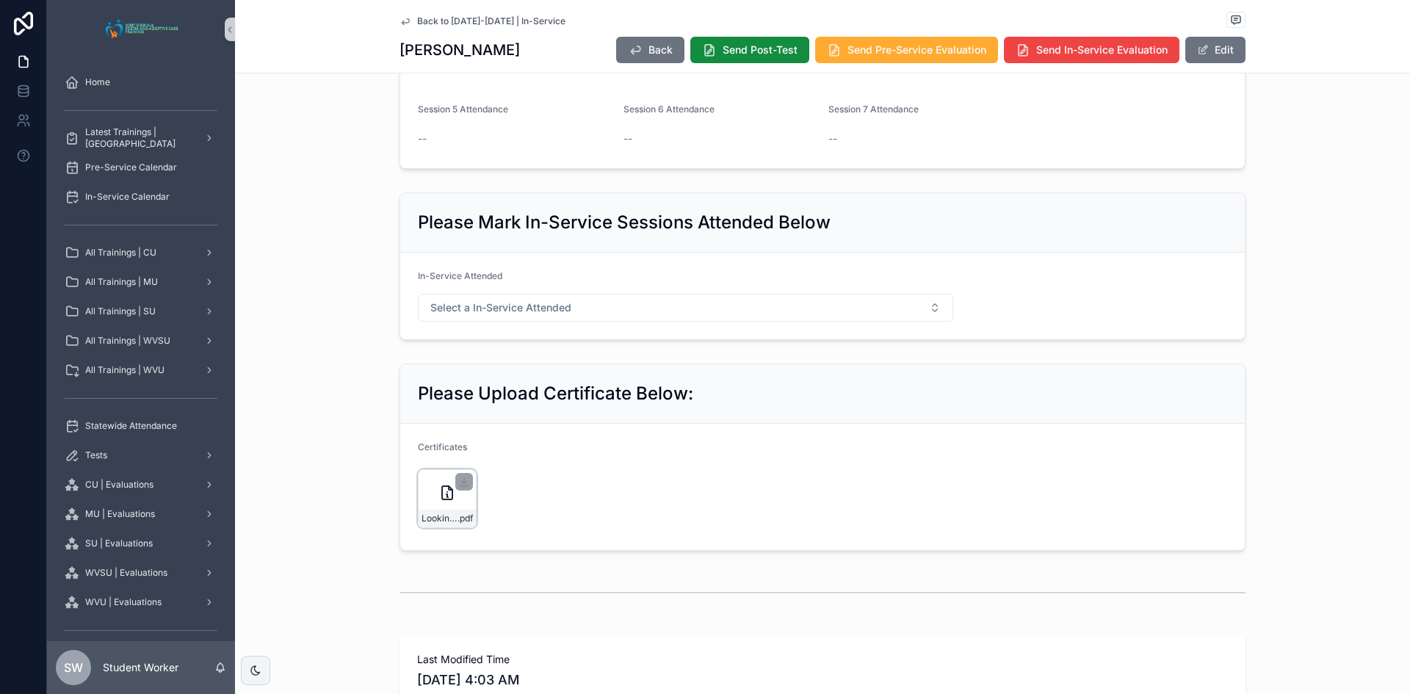
click at [422, 492] on div "Looking-for-Evidence .pdf" at bounding box center [447, 498] width 59 height 59
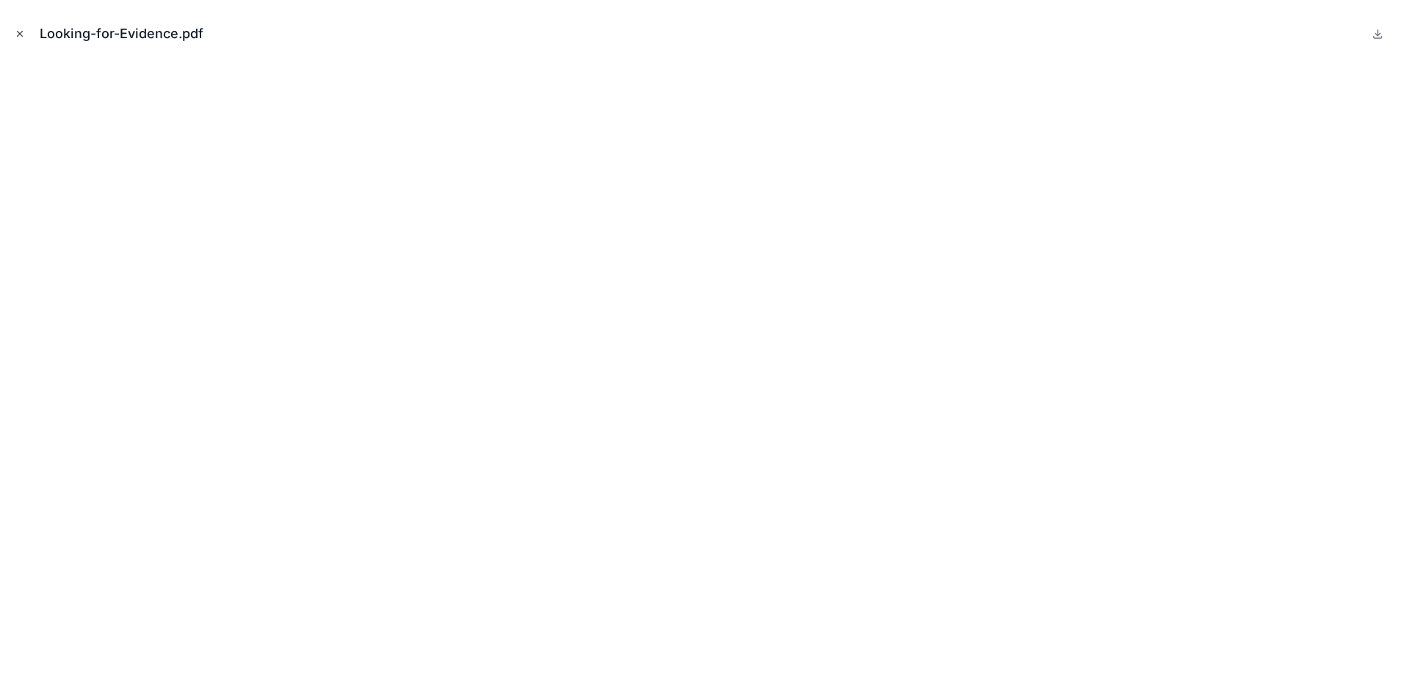
click at [12, 37] on button "Close modal" at bounding box center [20, 34] width 16 height 16
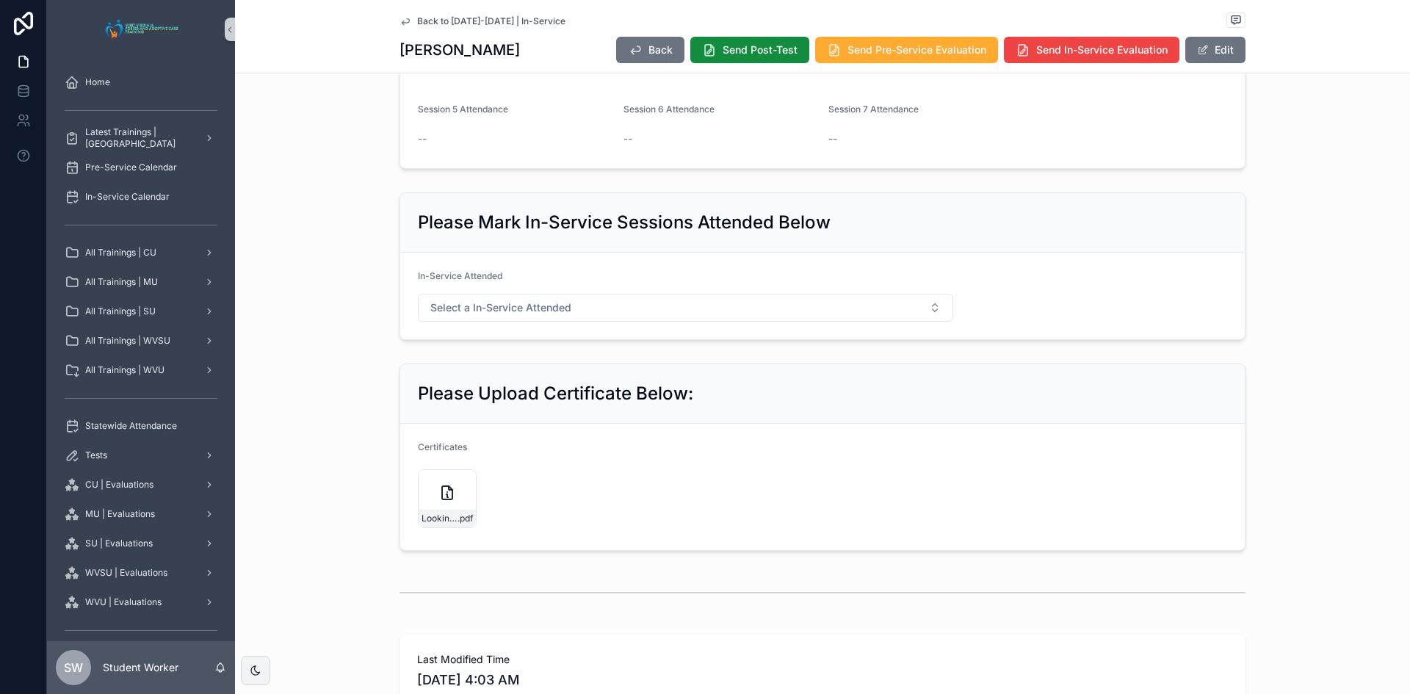
click at [400, 24] on icon "scrollable content" at bounding box center [406, 21] width 12 height 12
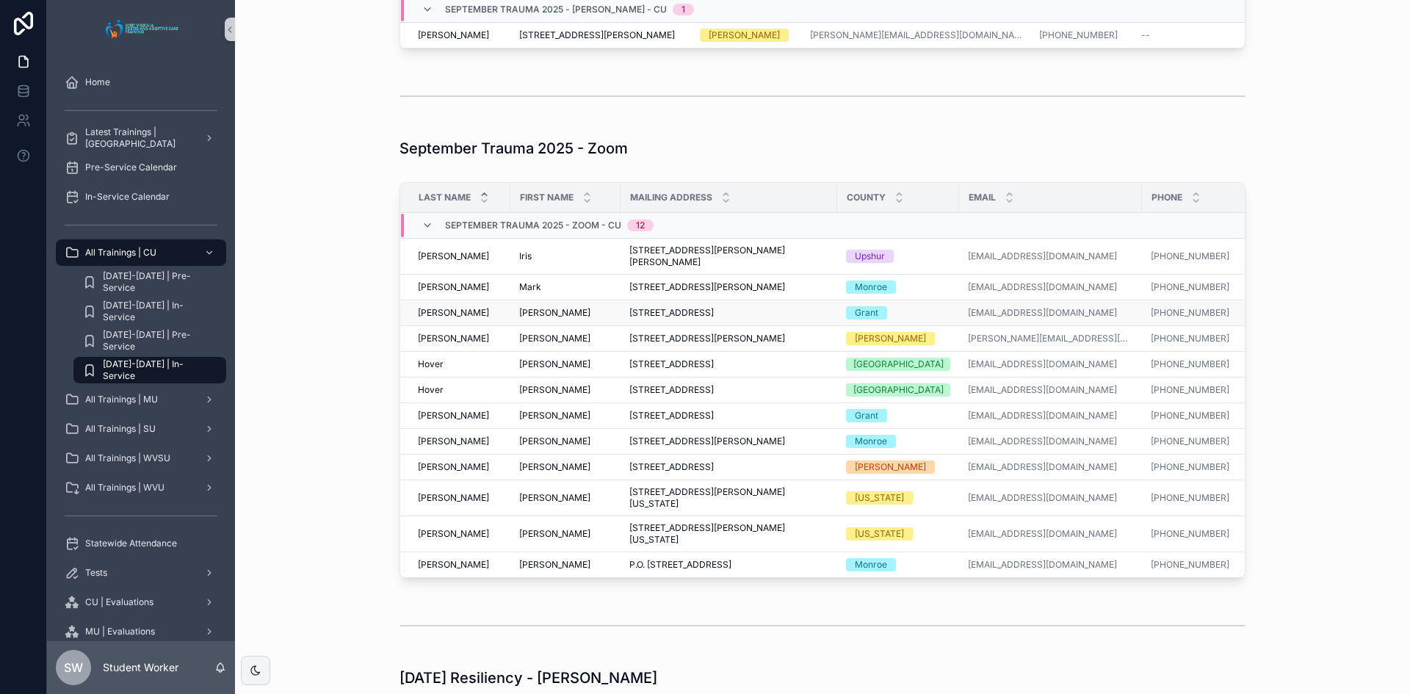
scroll to position [1396, 0]
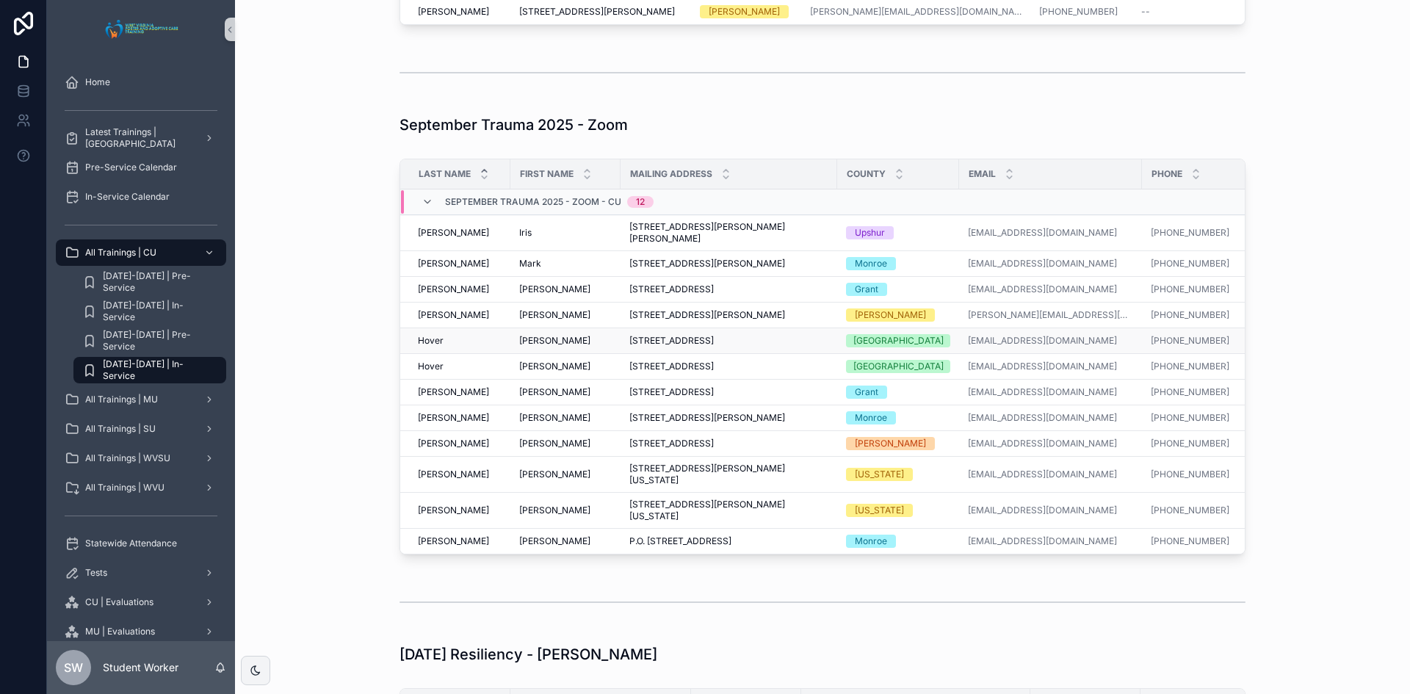
click at [521, 347] on span "[PERSON_NAME]" at bounding box center [554, 341] width 71 height 12
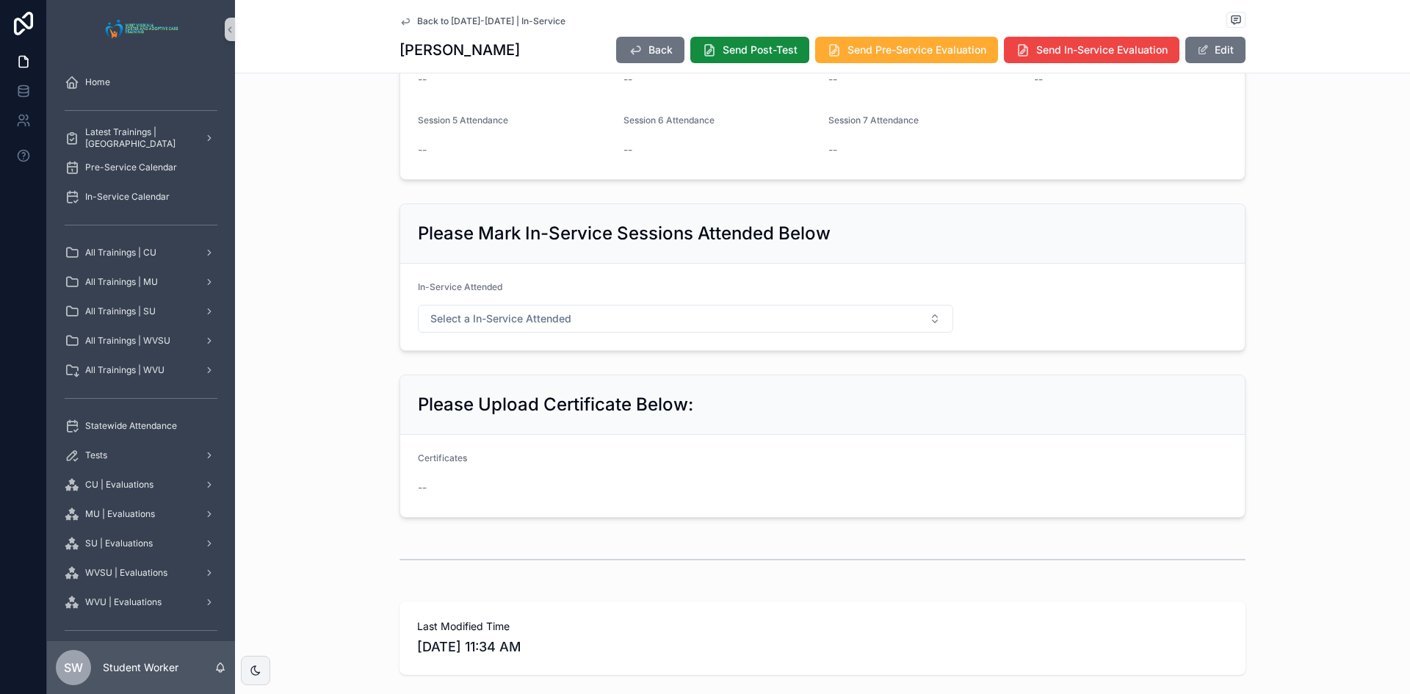
scroll to position [735, 0]
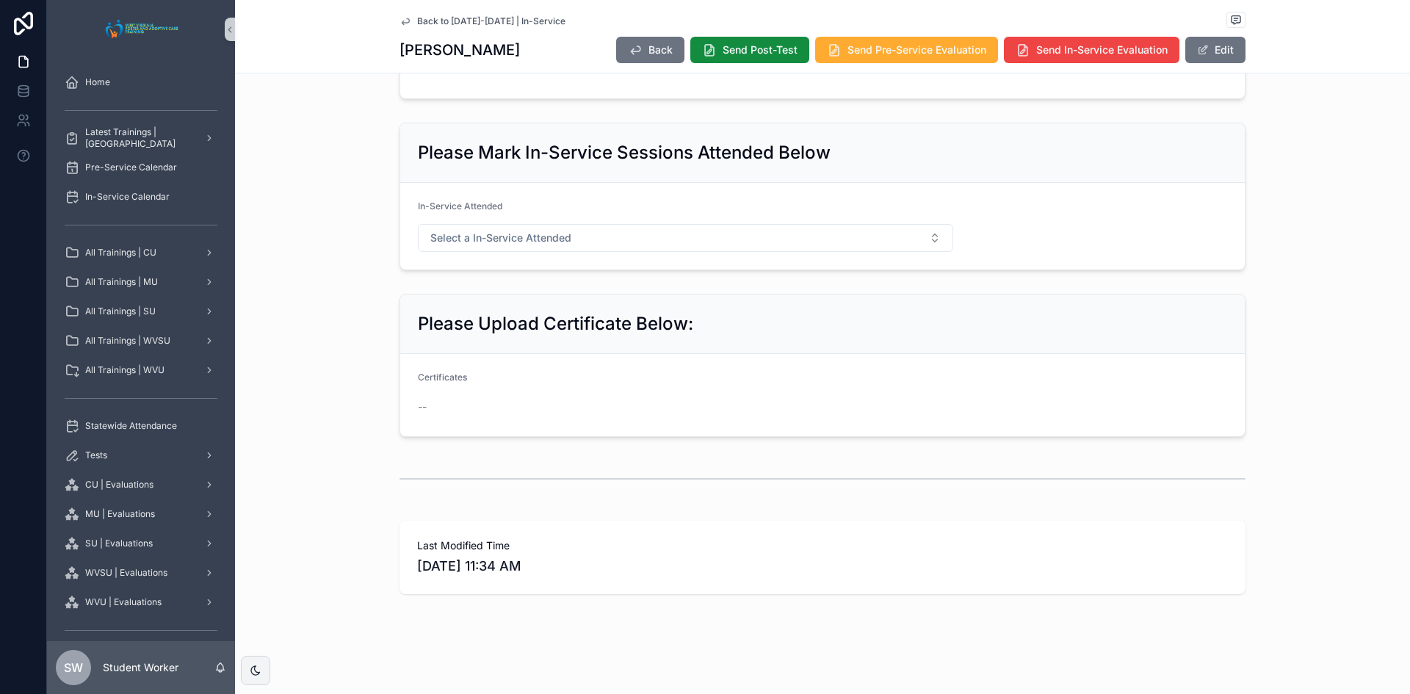
click at [406, 18] on icon "scrollable content" at bounding box center [406, 21] width 12 height 12
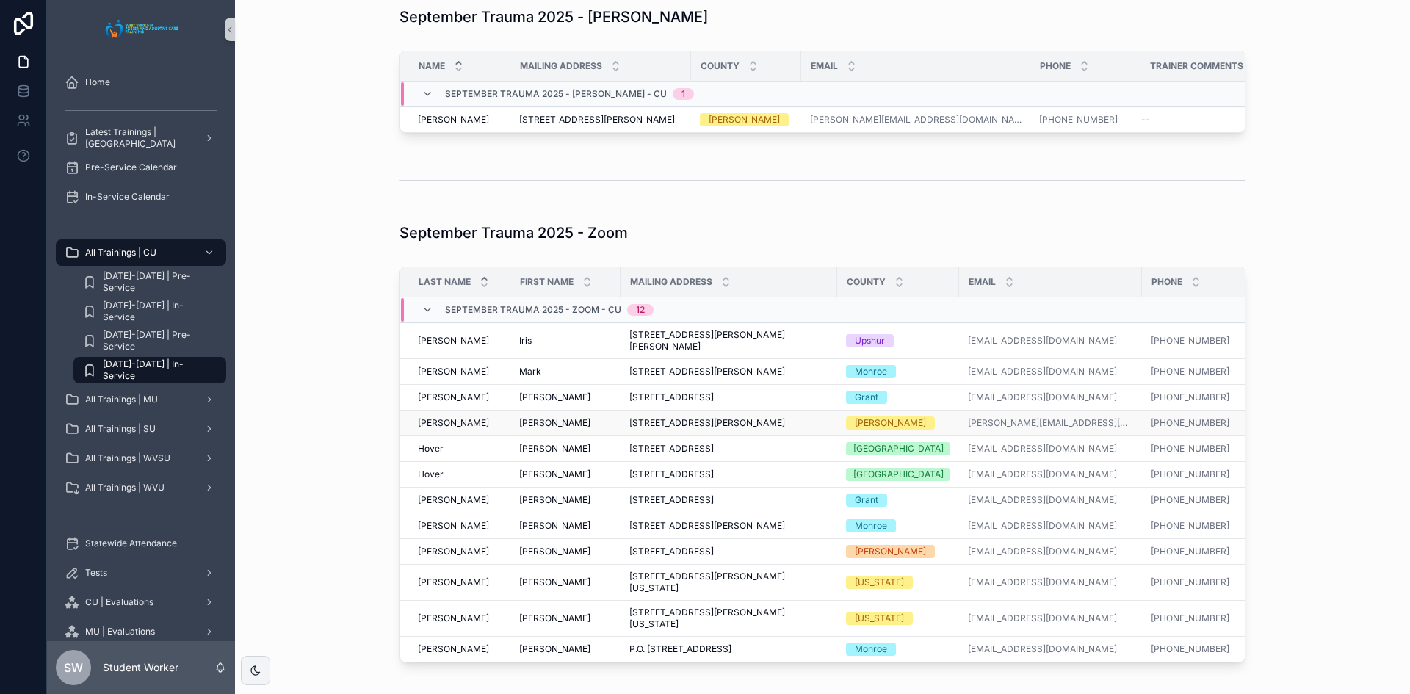
scroll to position [1322, 0]
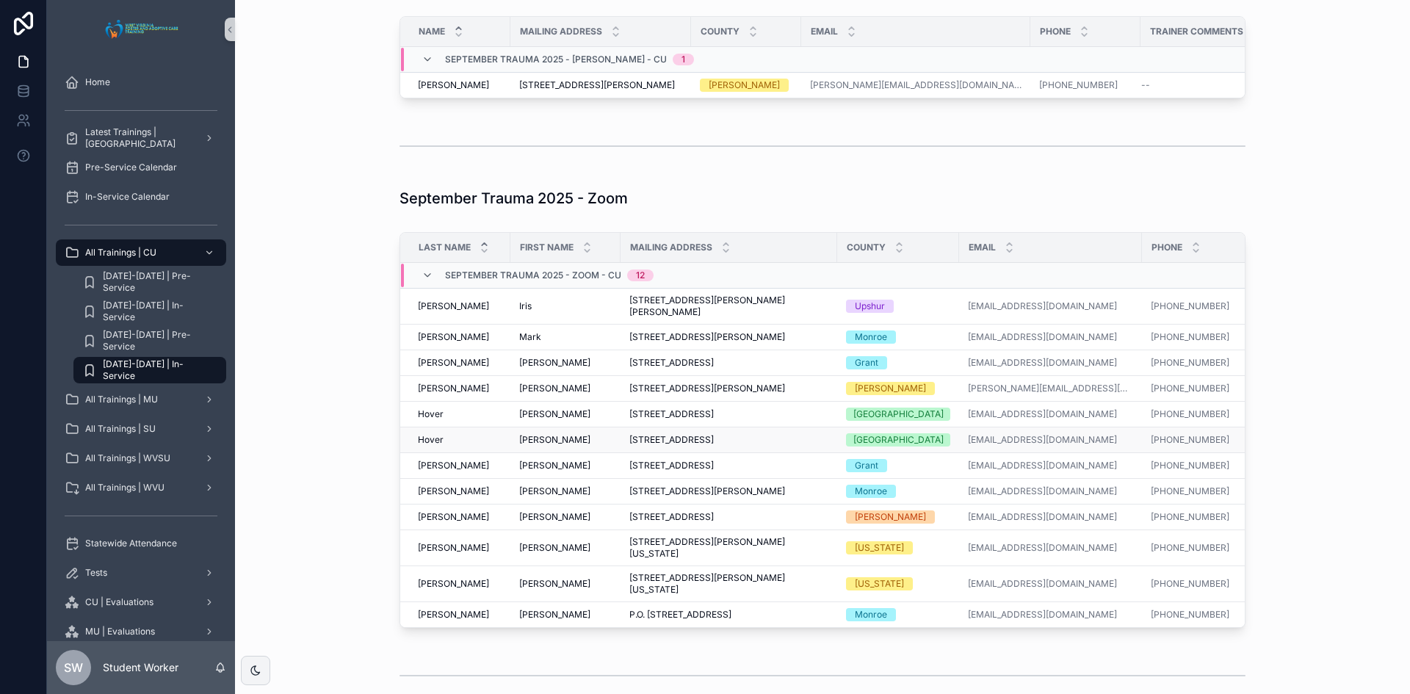
click at [530, 446] on span "[PERSON_NAME]" at bounding box center [554, 440] width 71 height 12
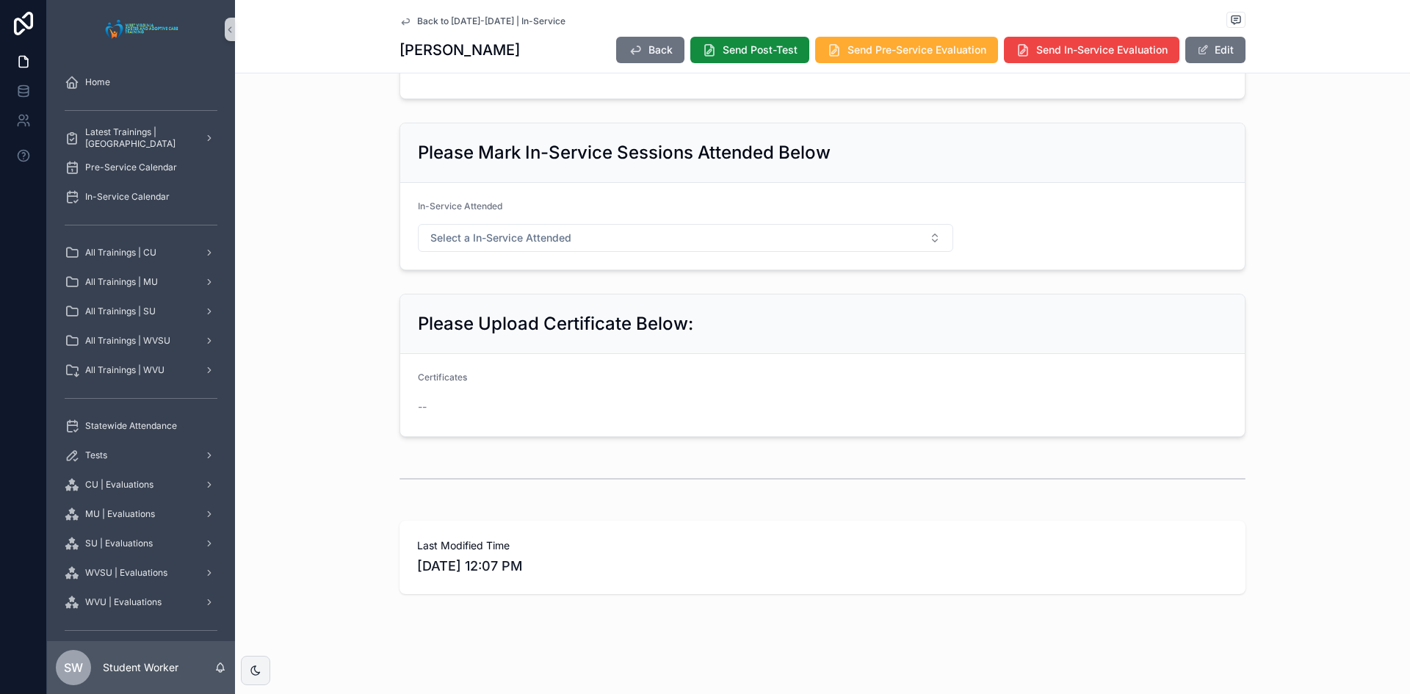
scroll to position [746, 0]
click at [402, 23] on icon "scrollable content" at bounding box center [405, 21] width 7 height 6
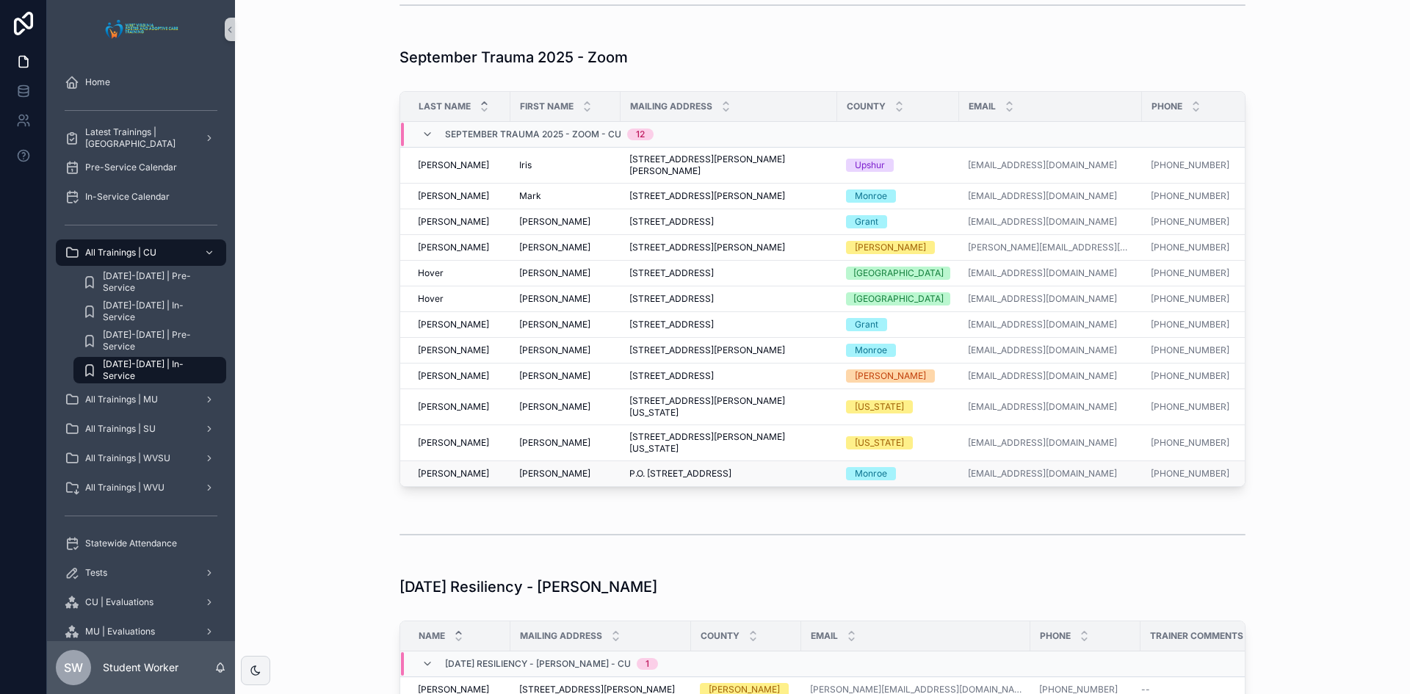
scroll to position [1480, 0]
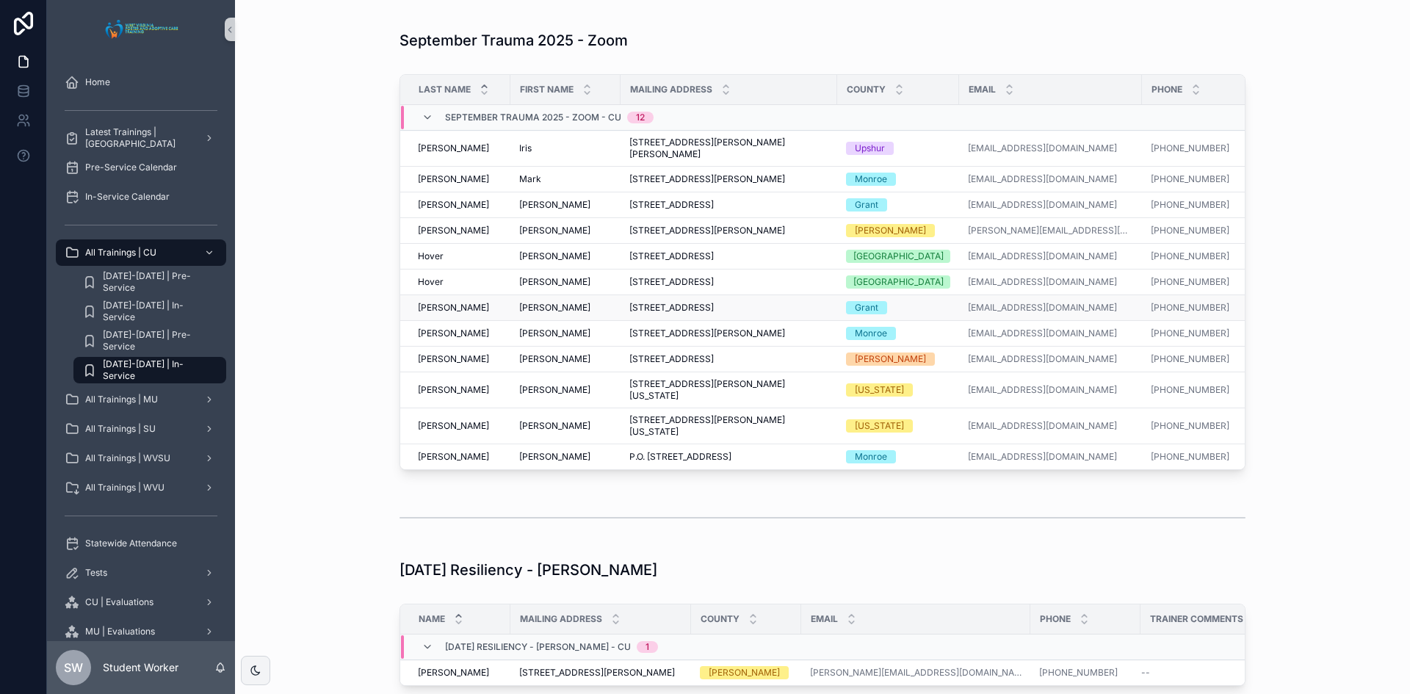
click at [519, 314] on span "[PERSON_NAME]" at bounding box center [554, 308] width 71 height 12
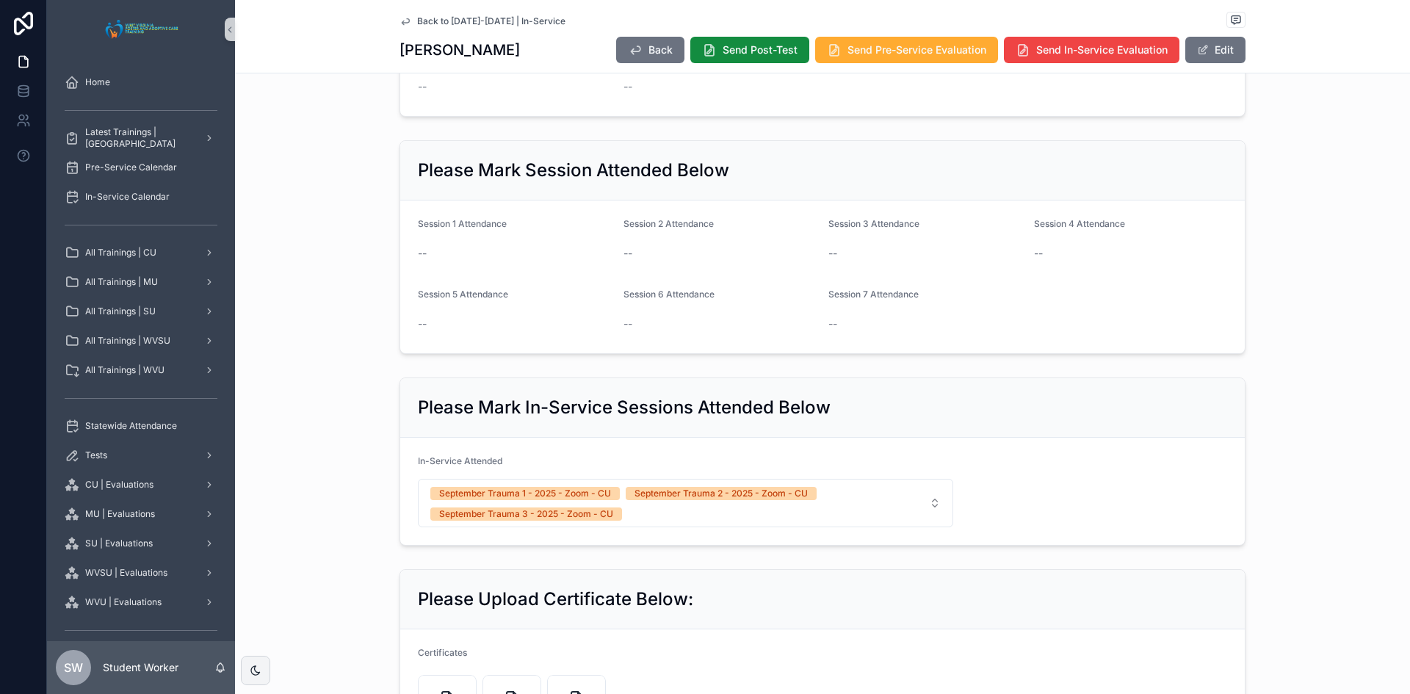
scroll to position [661, 0]
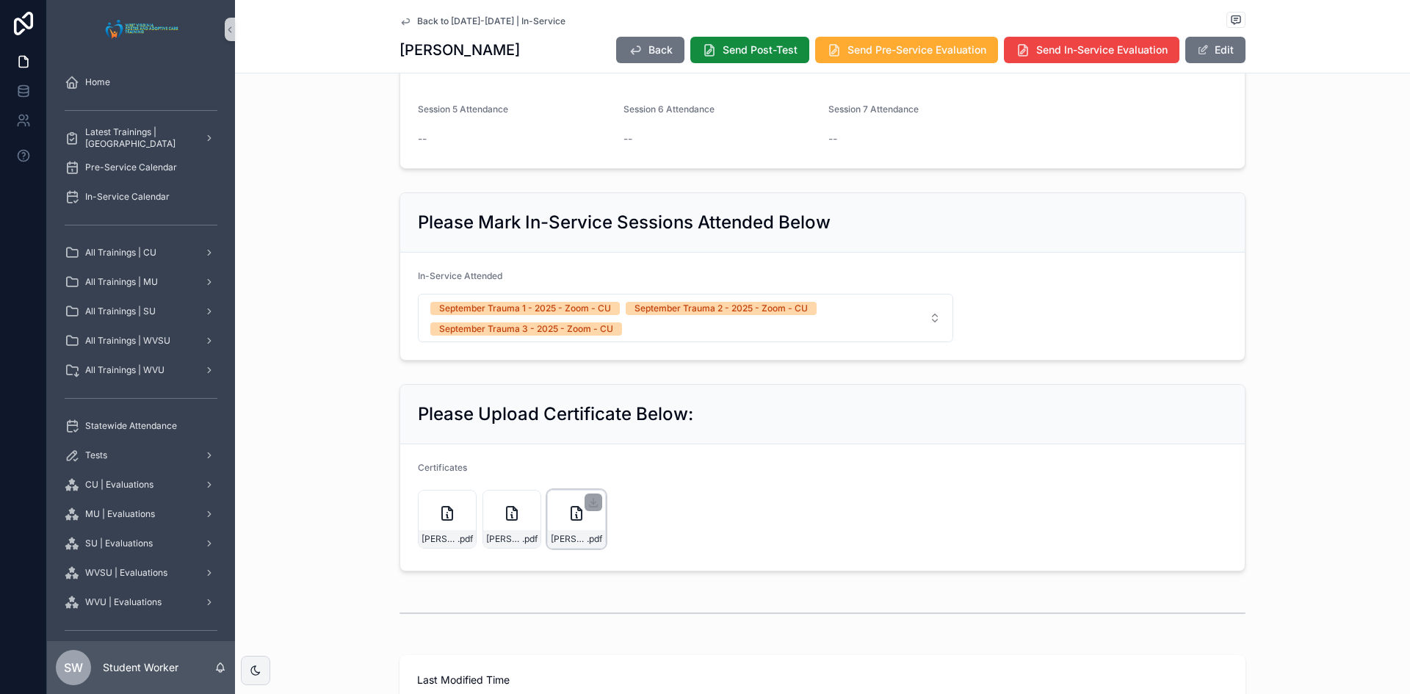
click at [569, 516] on icon "scrollable content" at bounding box center [577, 514] width 18 height 18
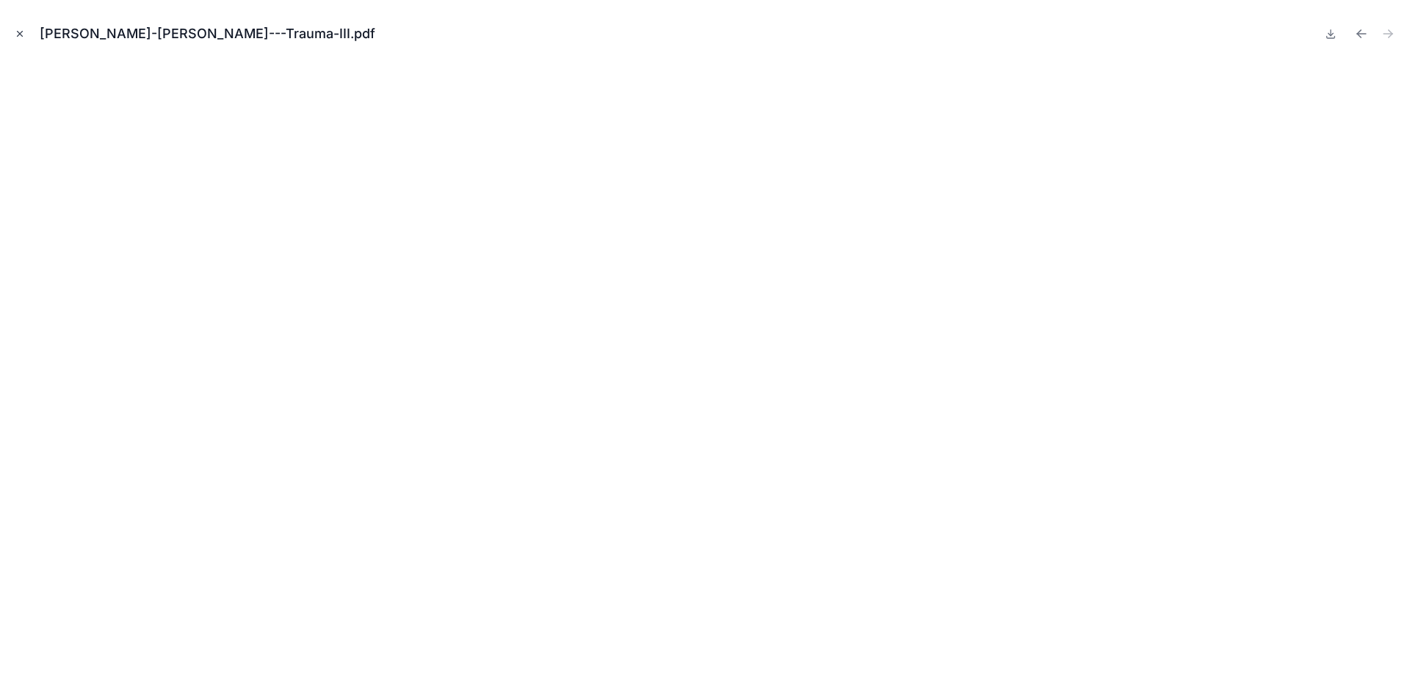
click at [20, 35] on icon "Close modal" at bounding box center [20, 34] width 10 height 10
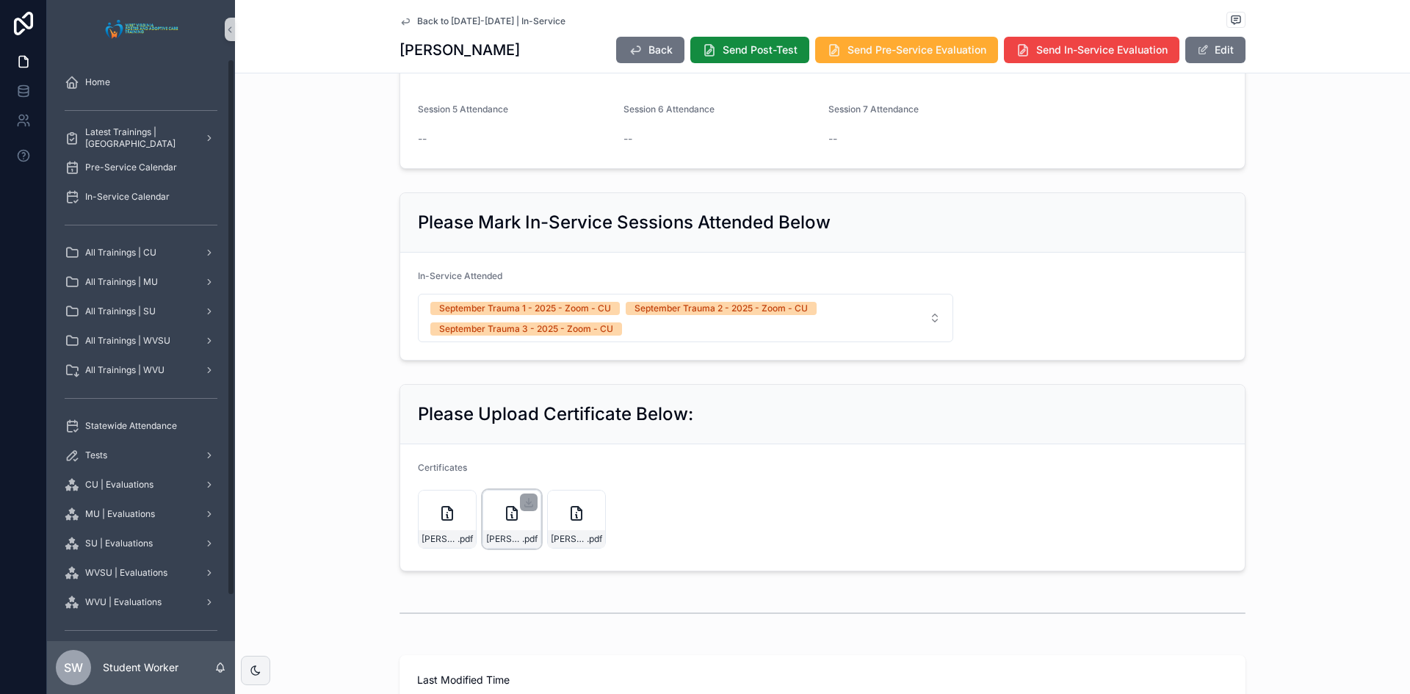
click at [507, 507] on icon "scrollable content" at bounding box center [512, 513] width 10 height 13
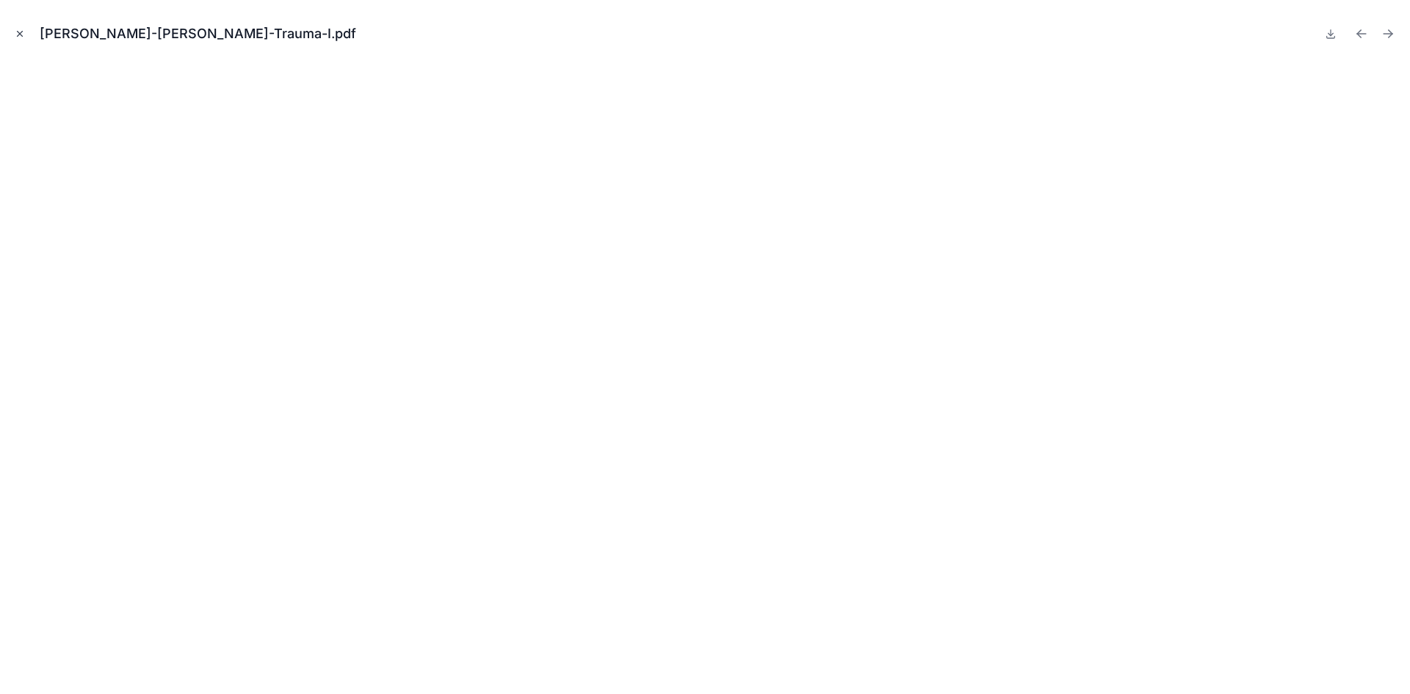
click at [21, 35] on icon "Close modal" at bounding box center [20, 34] width 5 height 5
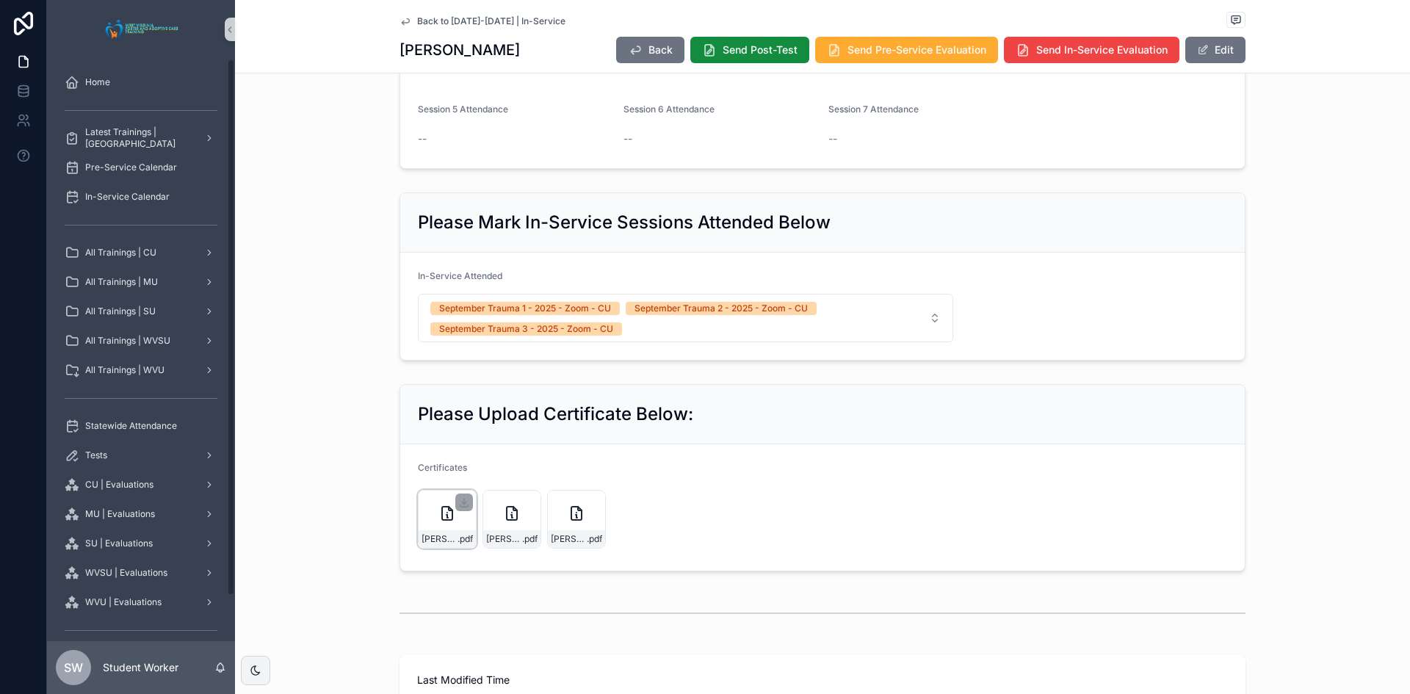
click at [441, 525] on div "[PERSON_NAME]-[PERSON_NAME]-Trauma-II .pdf" at bounding box center [447, 519] width 59 height 59
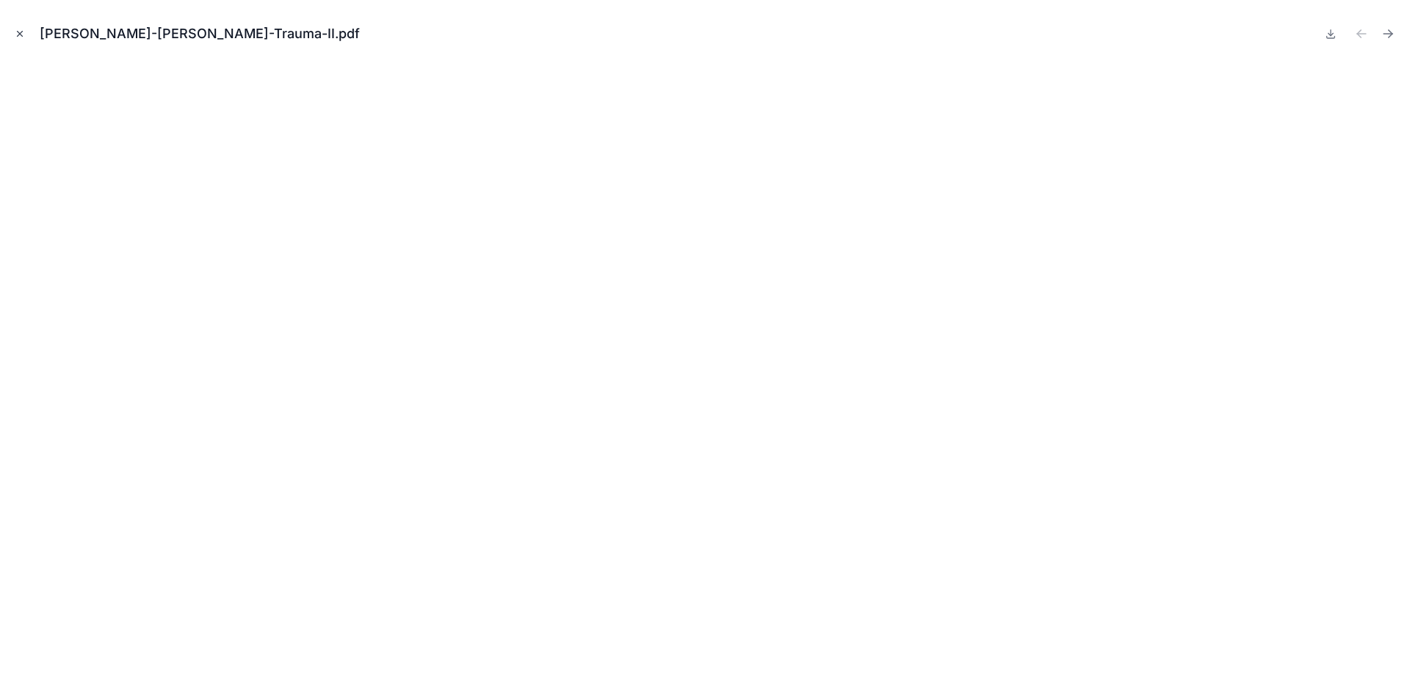
click at [18, 40] on button "Close modal" at bounding box center [20, 34] width 16 height 16
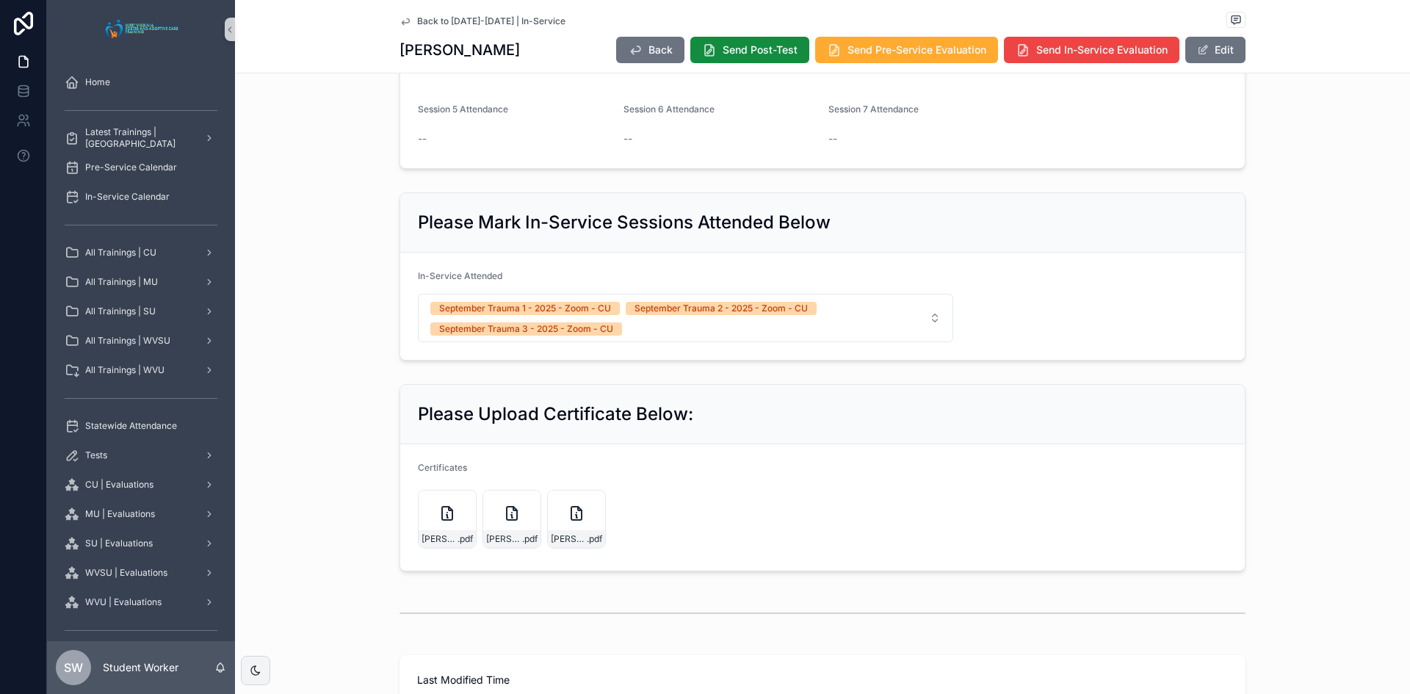
click at [400, 18] on icon "scrollable content" at bounding box center [406, 21] width 12 height 12
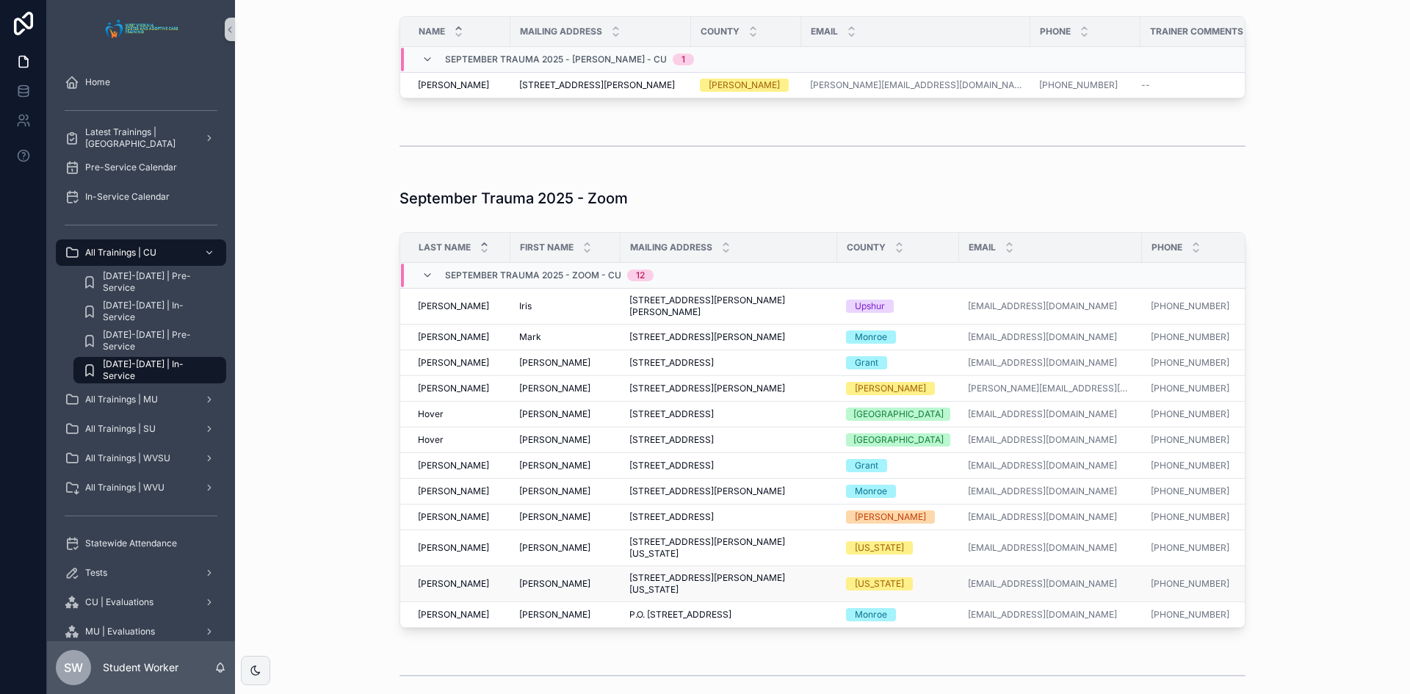
scroll to position [1396, 0]
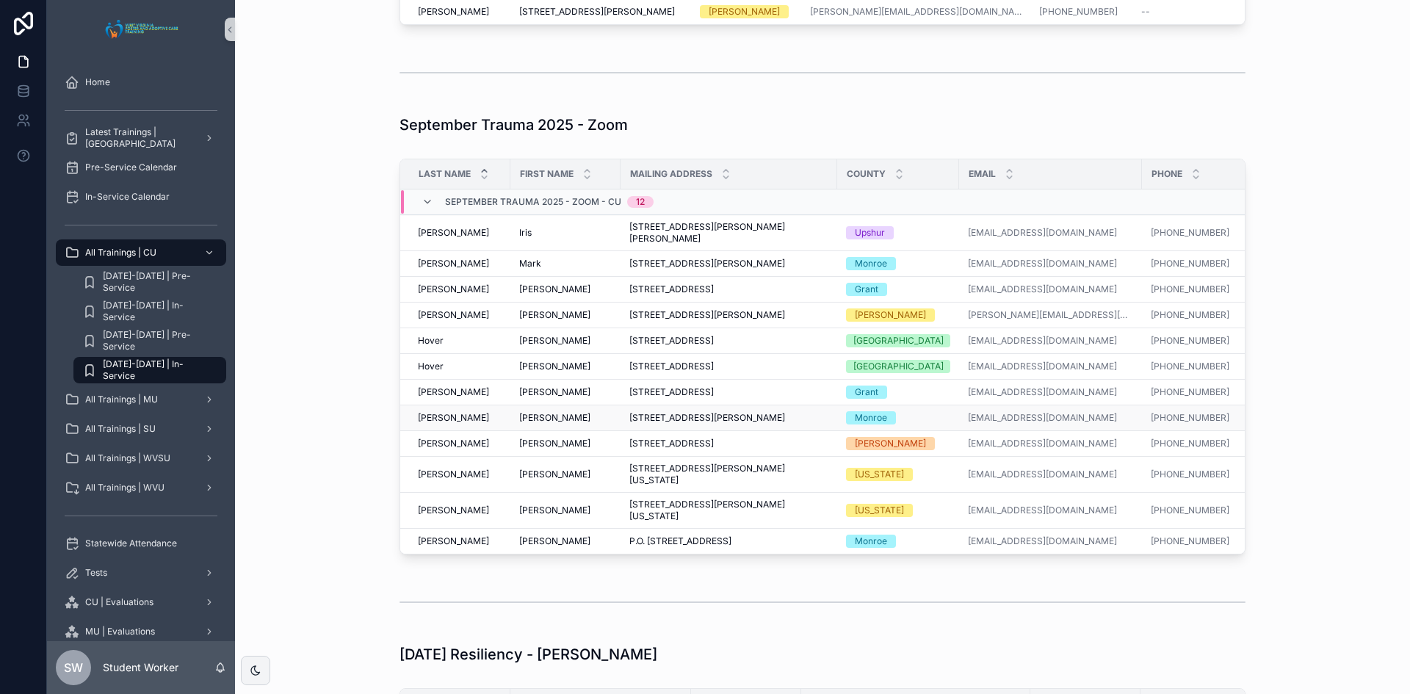
click at [520, 424] on span "[PERSON_NAME]" at bounding box center [554, 418] width 71 height 12
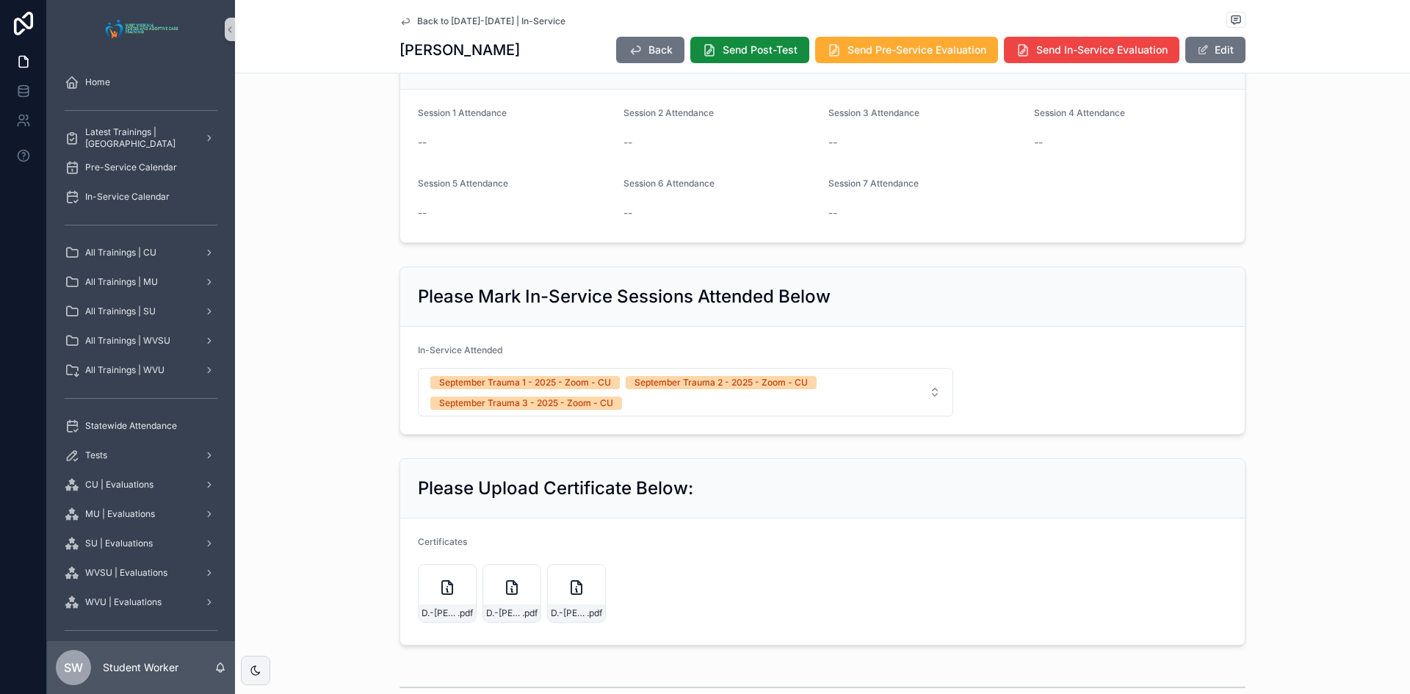
scroll to position [735, 0]
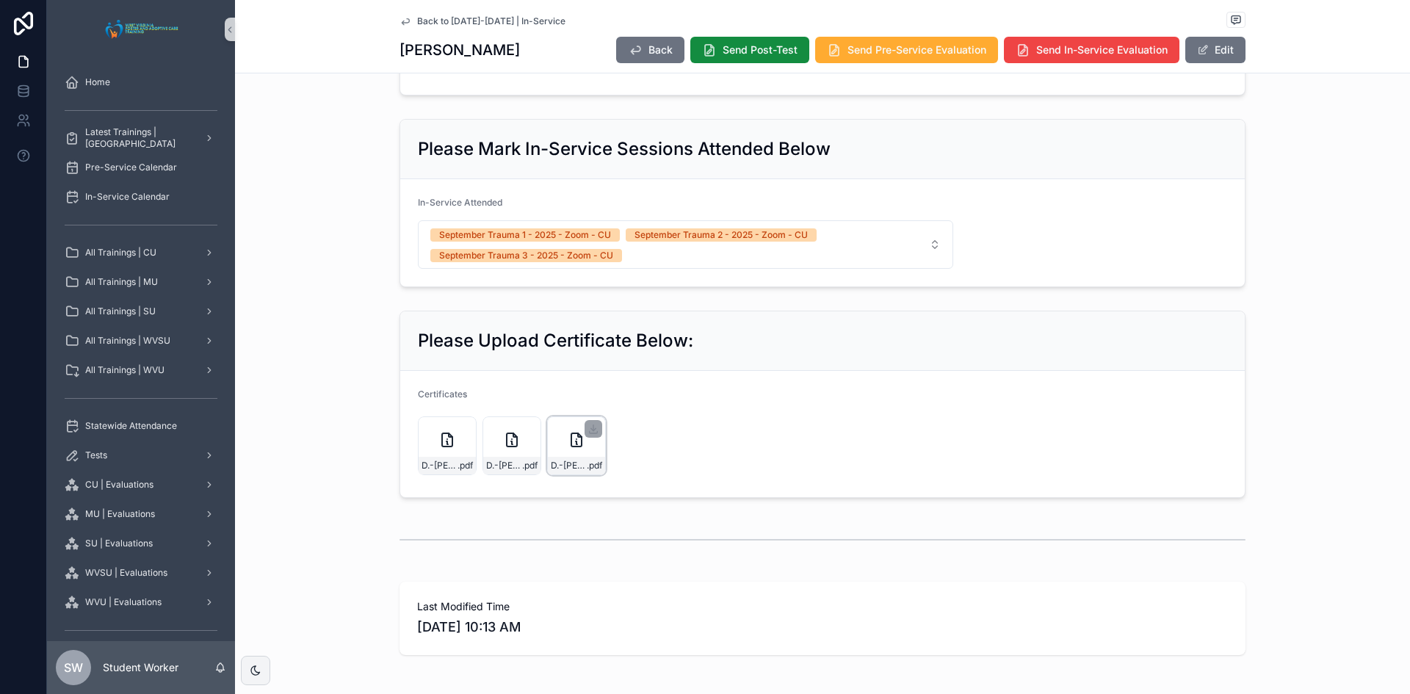
click at [553, 456] on div "D.-[PERSON_NAME]---Trauma-III .pdf" at bounding box center [576, 446] width 59 height 59
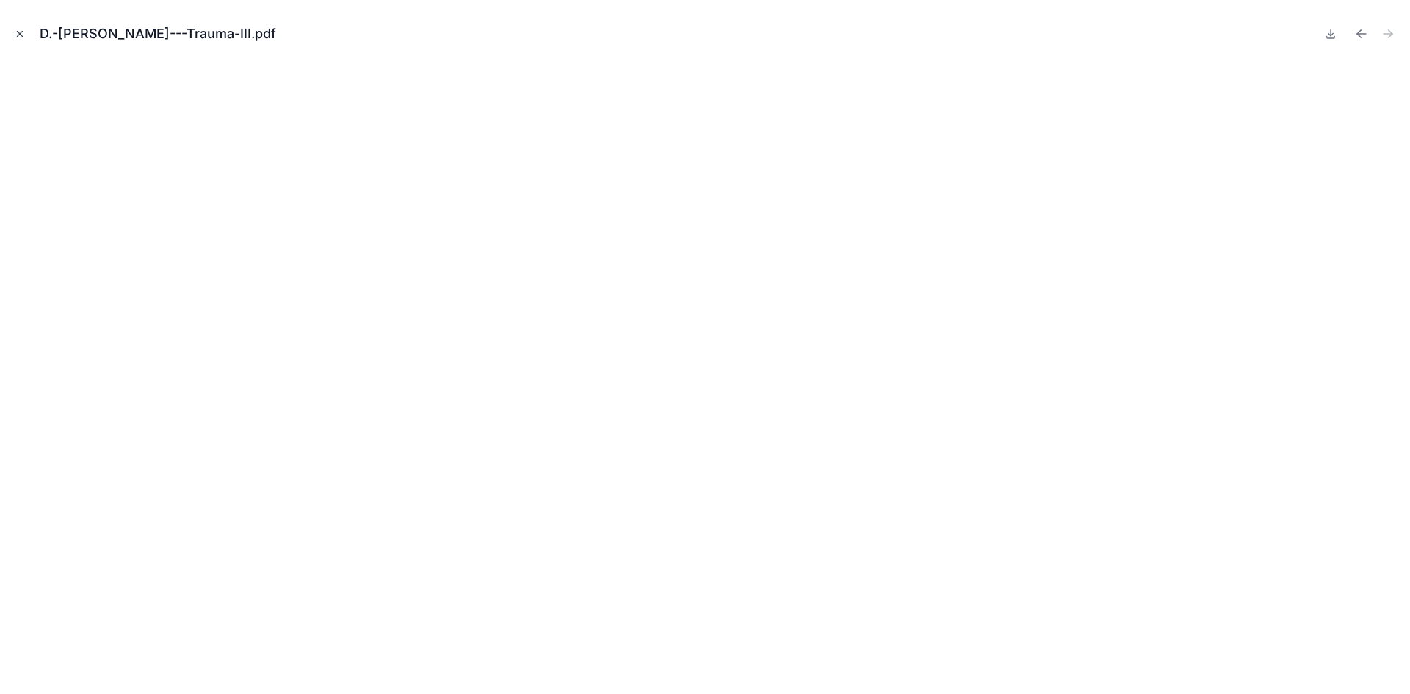
click at [24, 33] on icon "Close modal" at bounding box center [20, 34] width 10 height 10
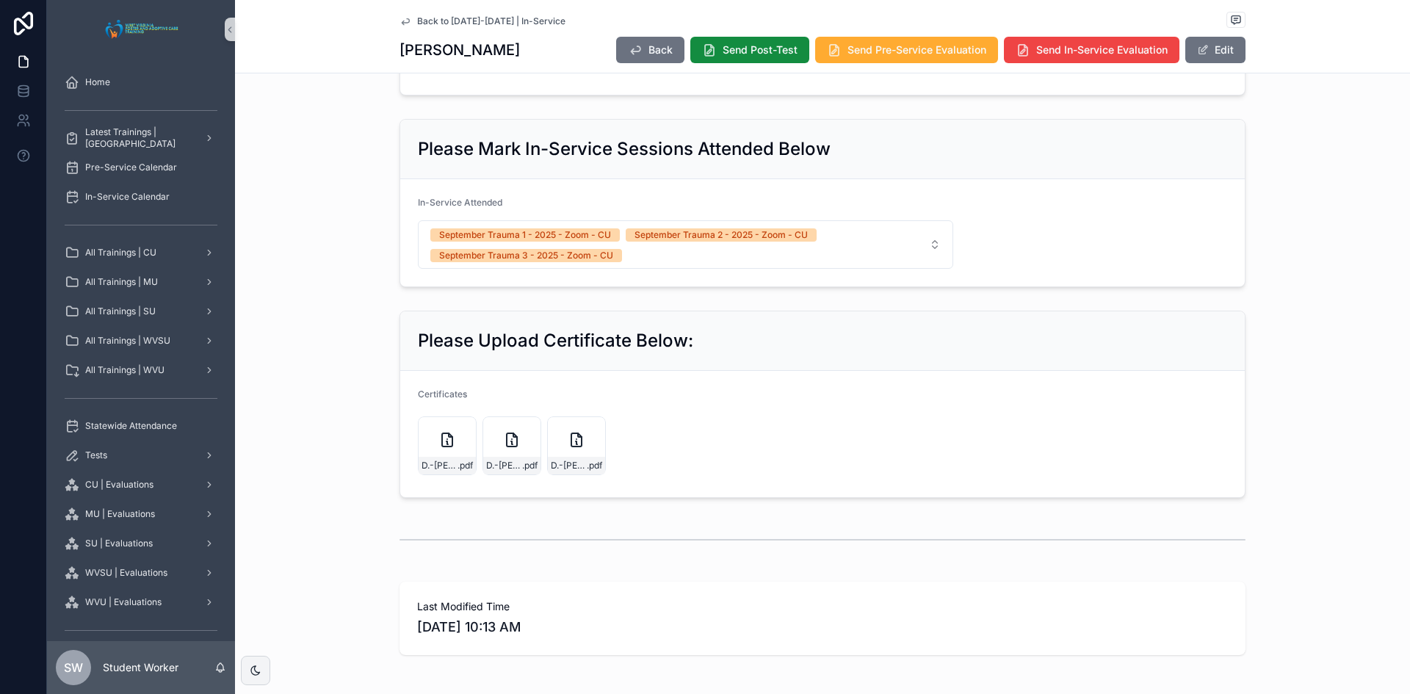
click at [400, 17] on icon "scrollable content" at bounding box center [406, 21] width 12 height 12
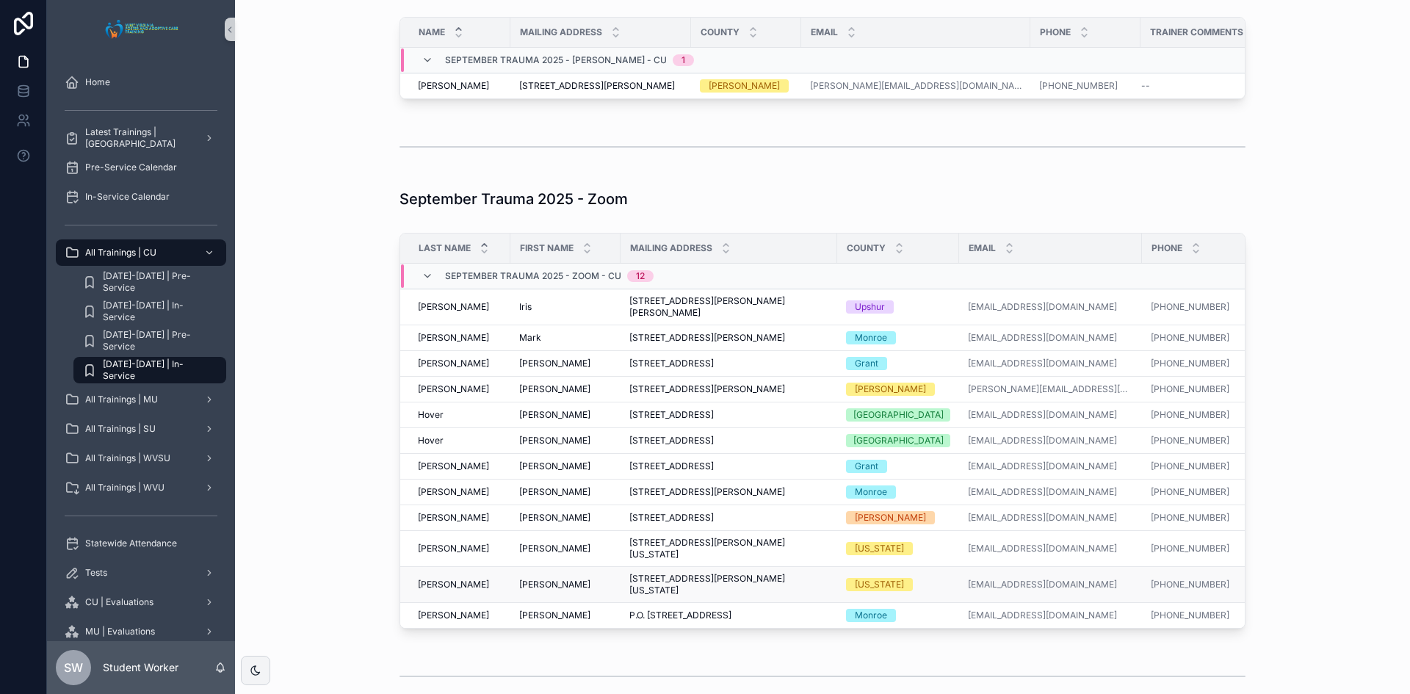
scroll to position [1469, 0]
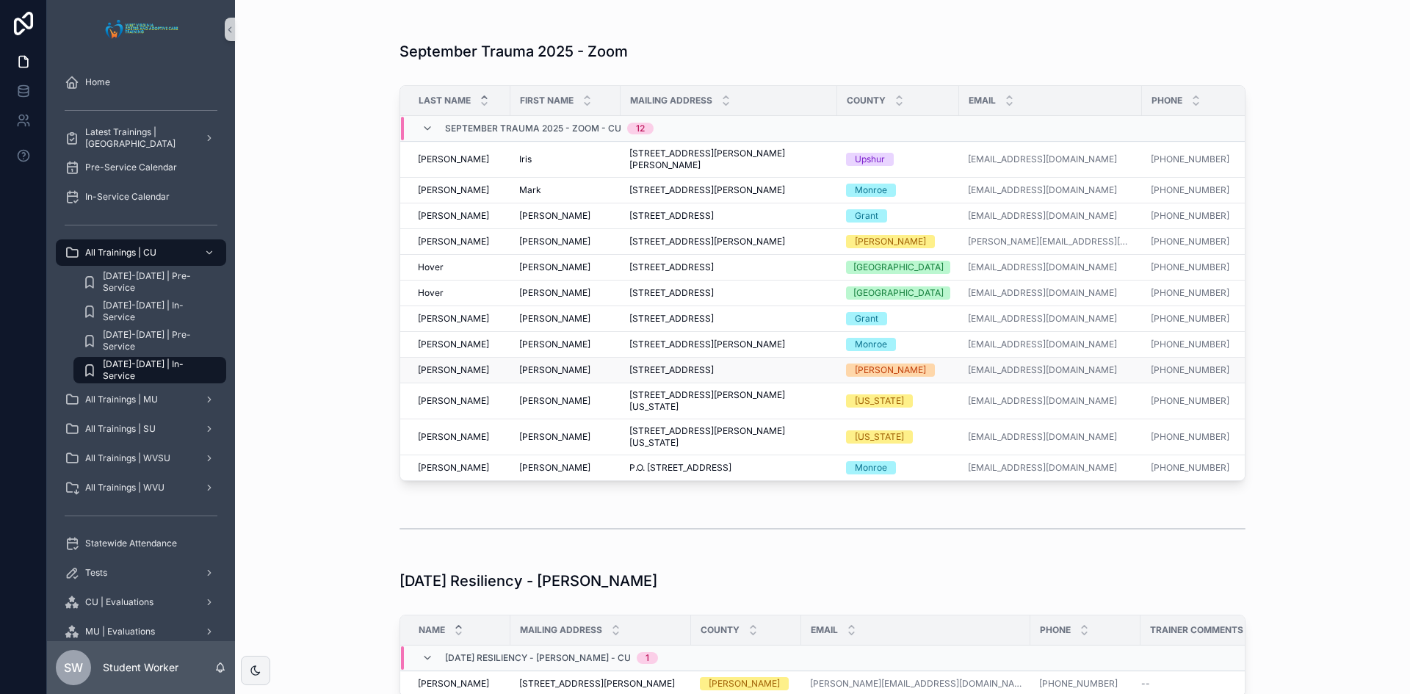
click at [531, 376] on span "[PERSON_NAME]" at bounding box center [554, 370] width 71 height 12
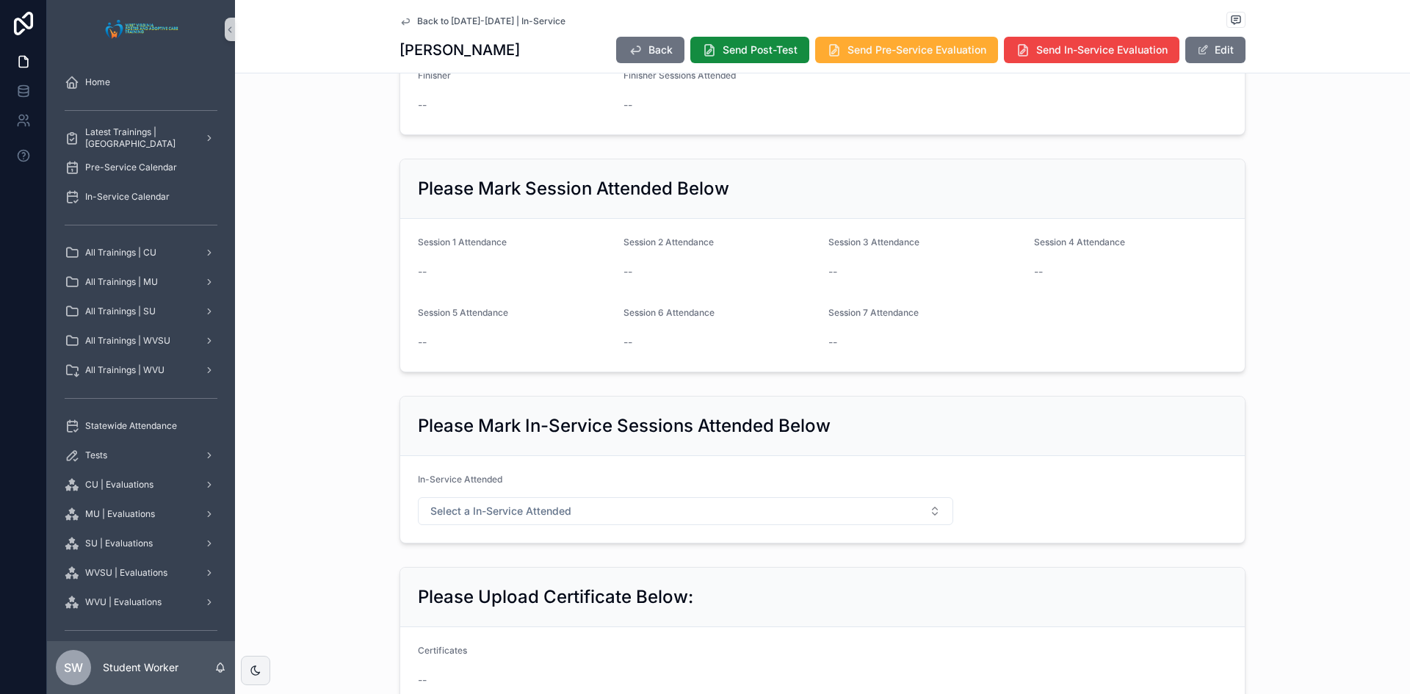
scroll to position [588, 0]
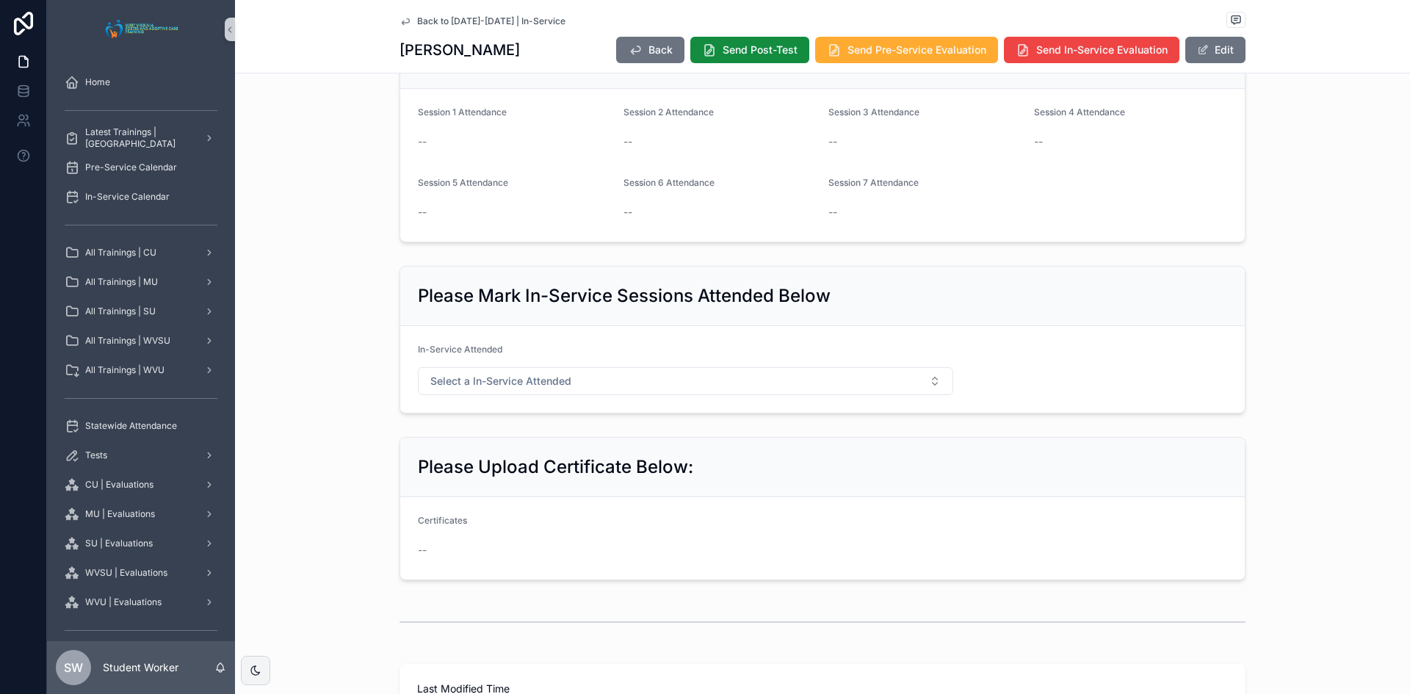
click at [400, 18] on icon "scrollable content" at bounding box center [406, 21] width 12 height 12
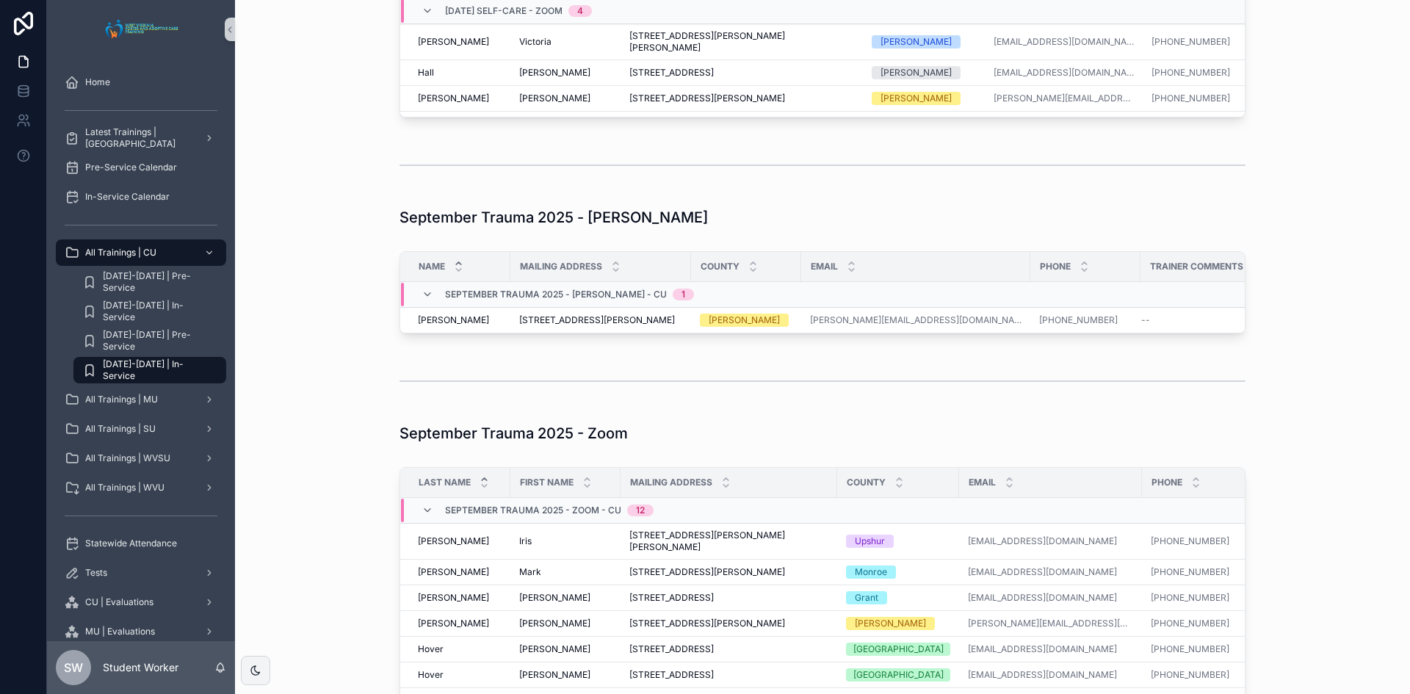
scroll to position [1322, 0]
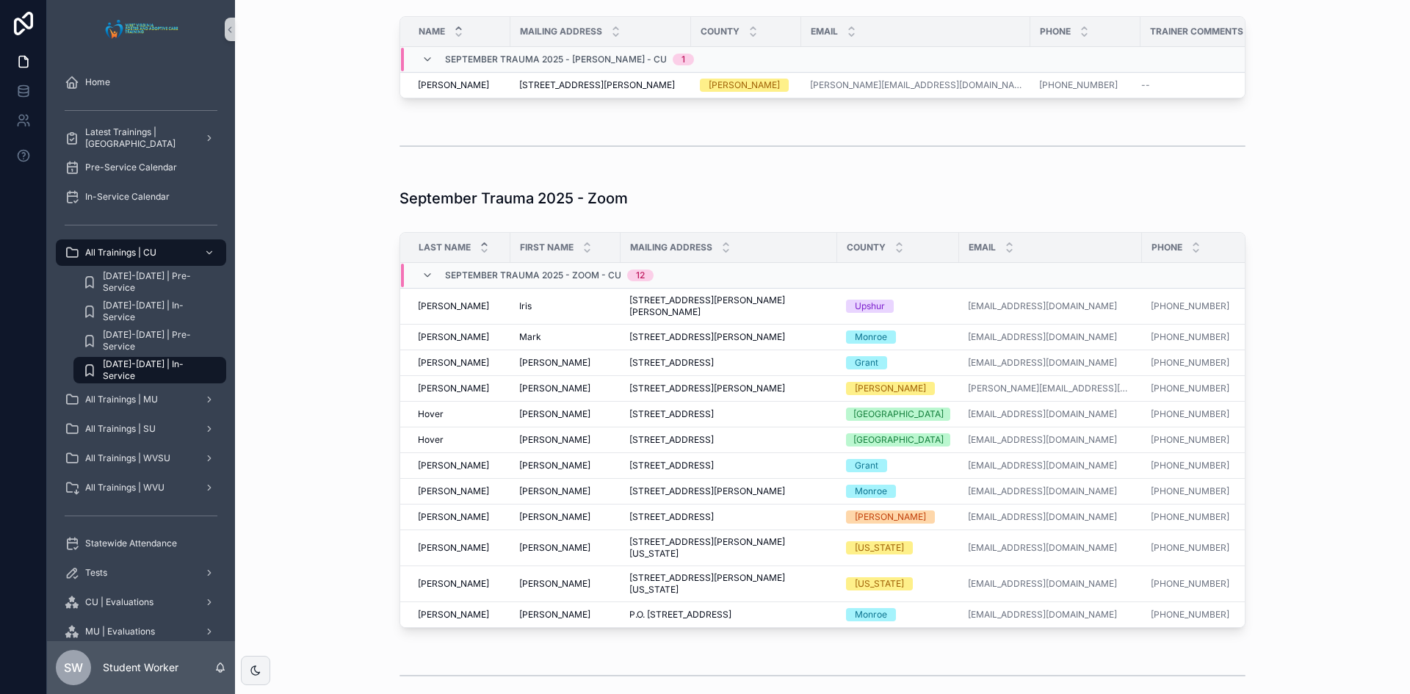
click at [527, 554] on span "[PERSON_NAME]" at bounding box center [554, 548] width 71 height 12
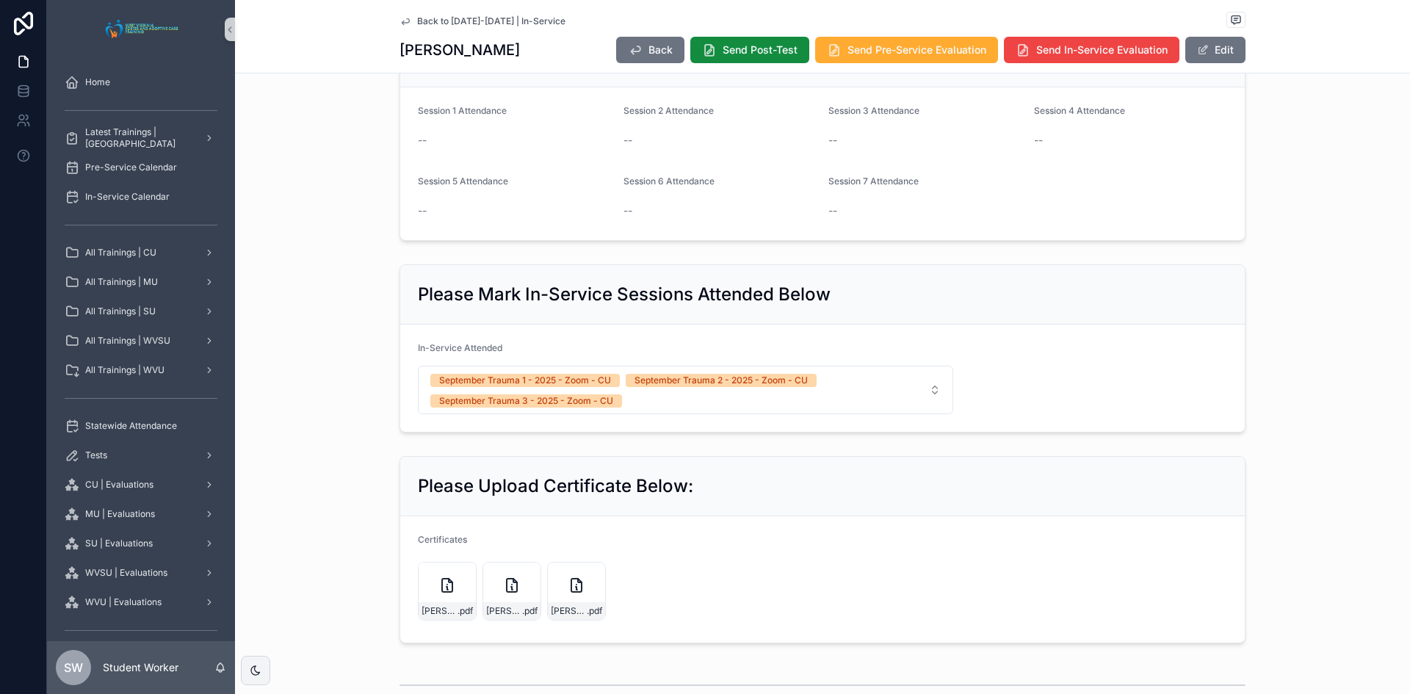
scroll to position [735, 0]
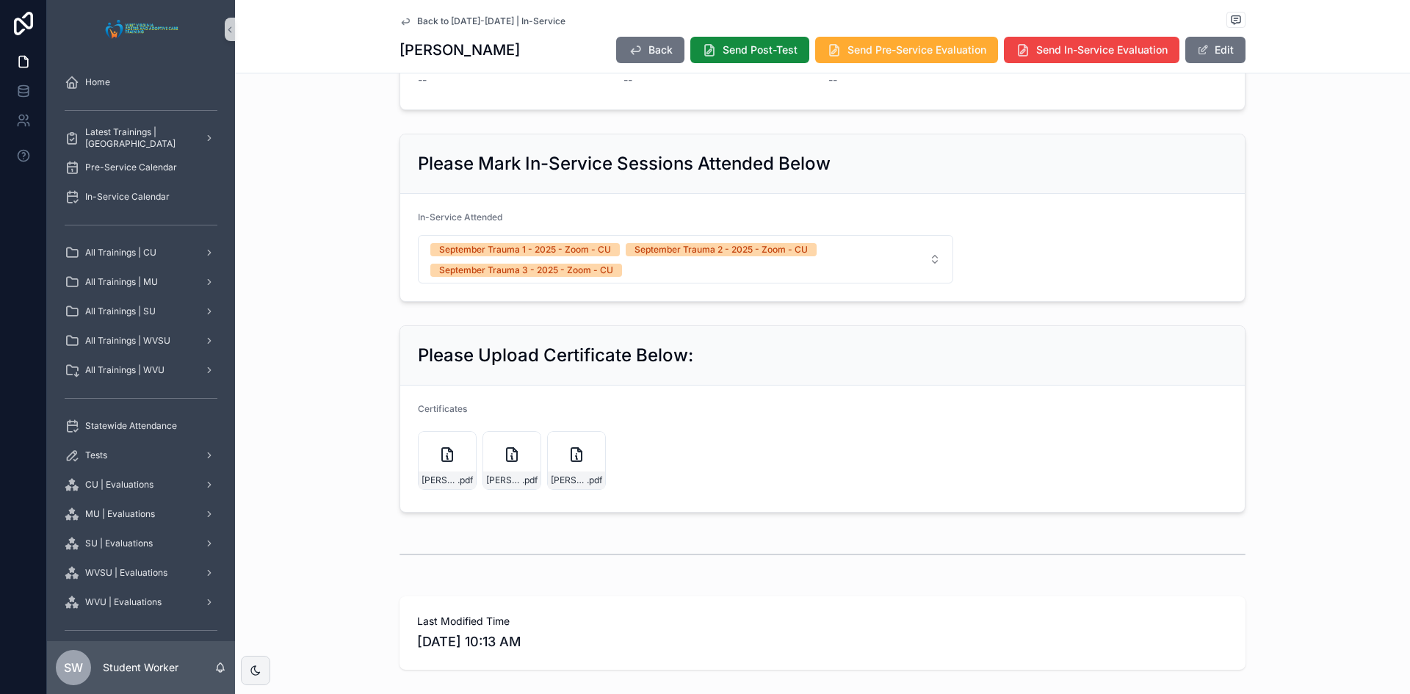
click at [400, 21] on icon "scrollable content" at bounding box center [406, 21] width 12 height 12
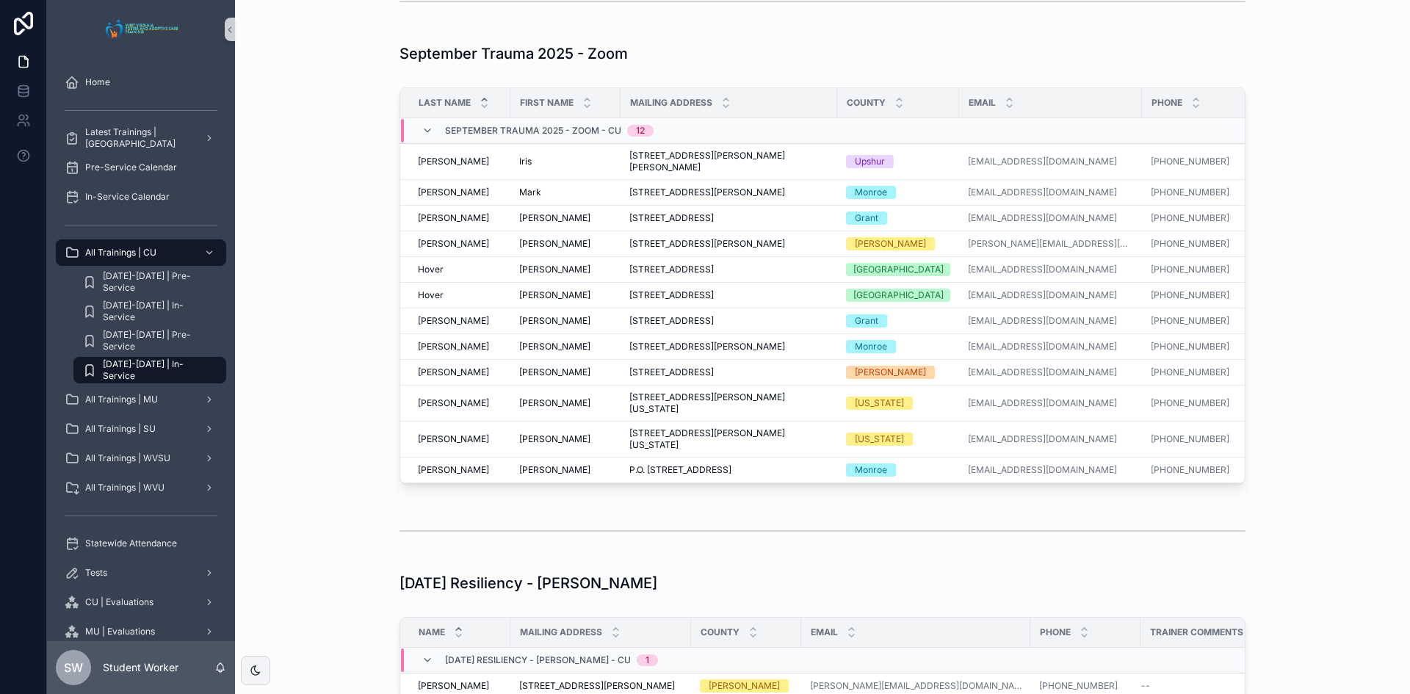
scroll to position [1469, 0]
click at [519, 442] on span "[PERSON_NAME]" at bounding box center [554, 437] width 71 height 12
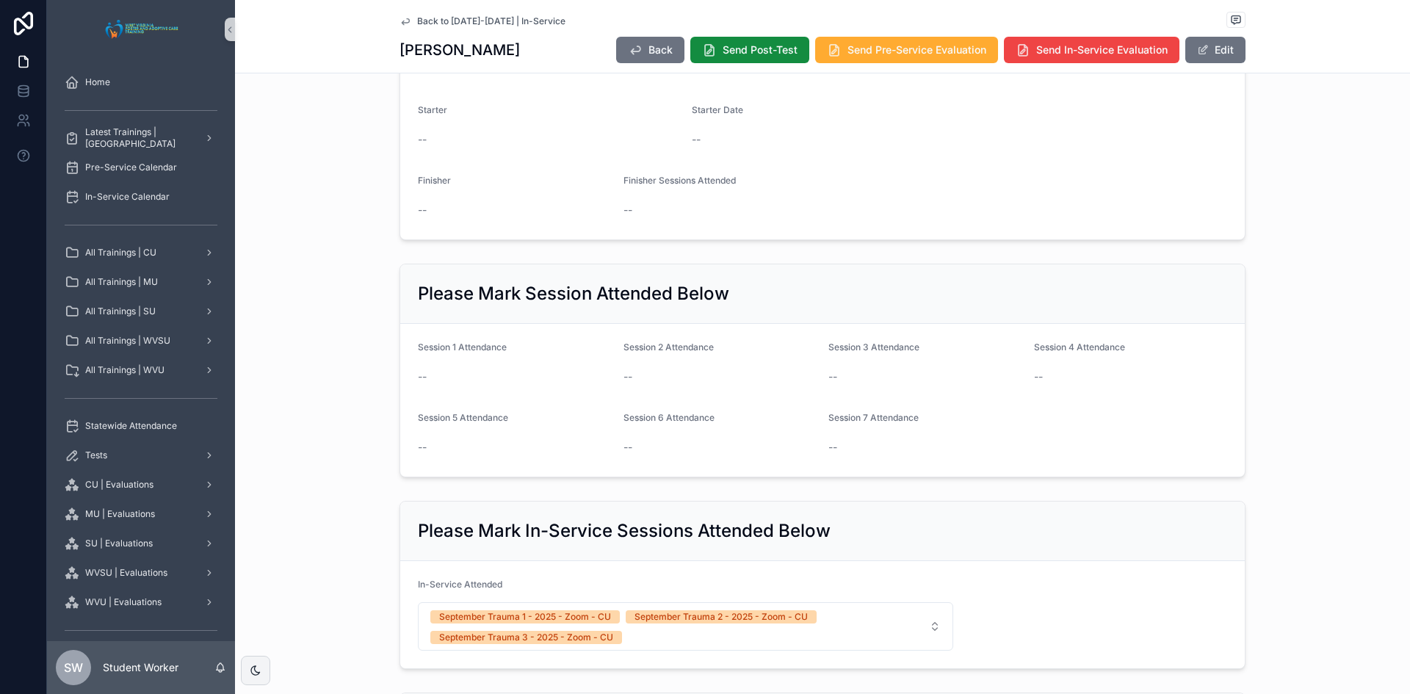
scroll to position [735, 0]
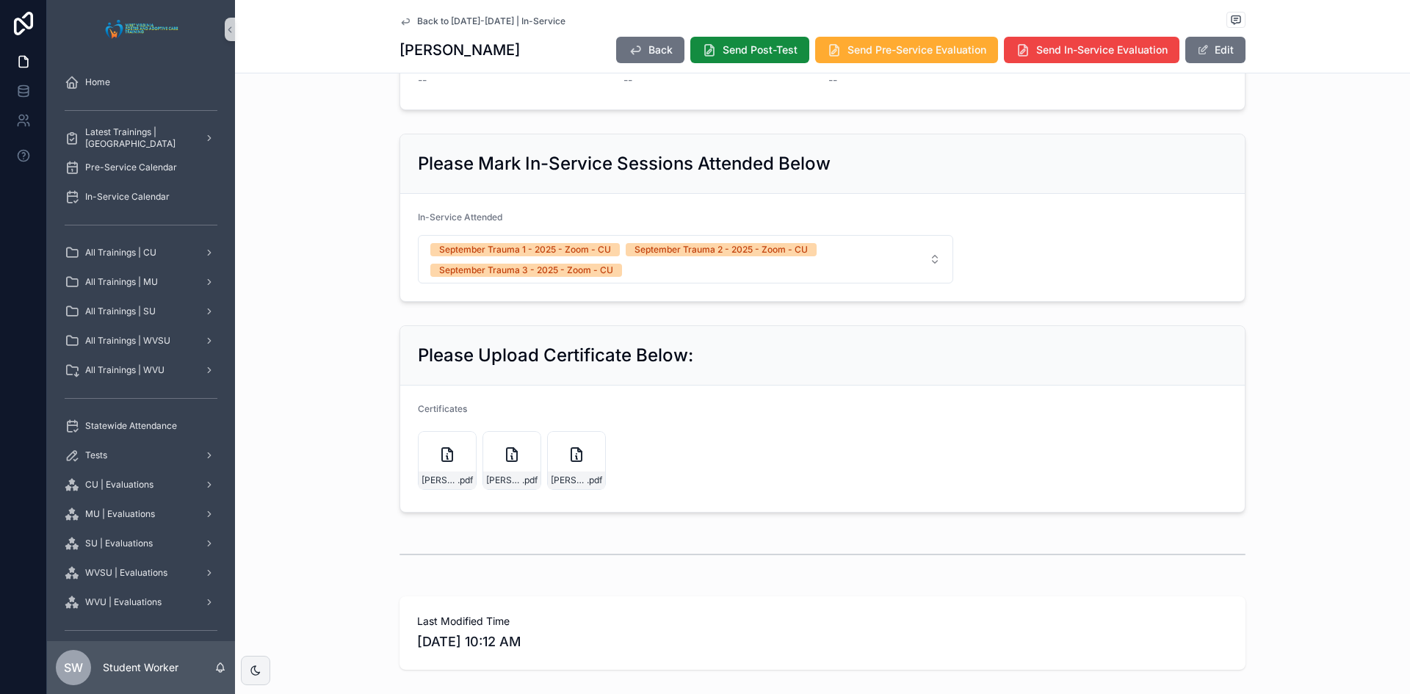
click at [408, 24] on link "Back to [DATE]-[DATE] | In-Service" at bounding box center [483, 21] width 166 height 12
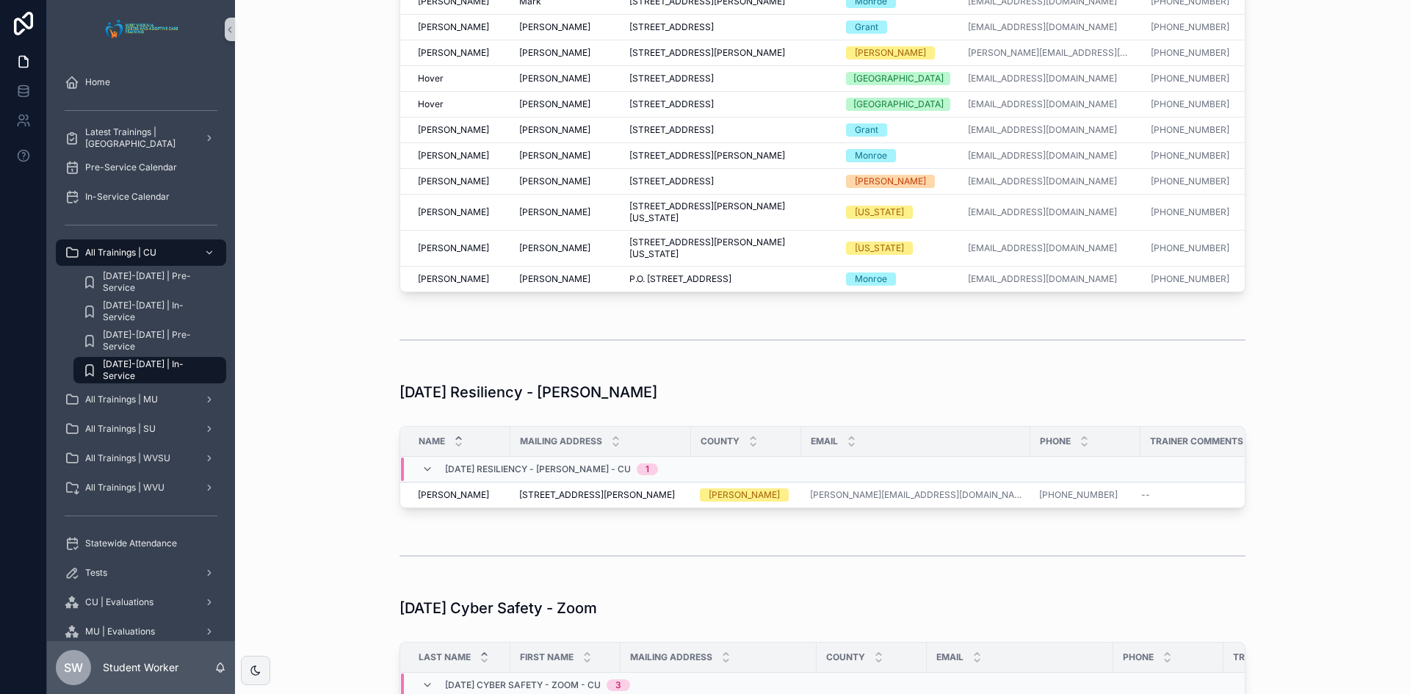
scroll to position [1469, 0]
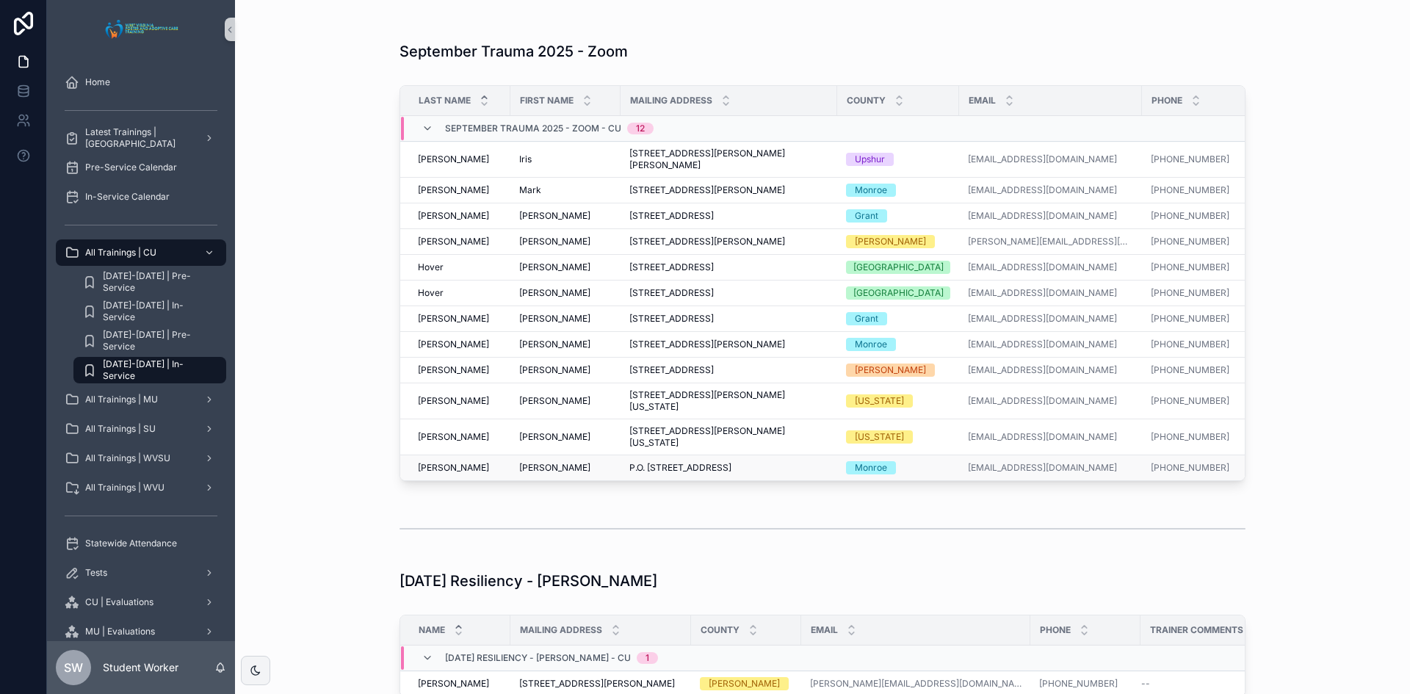
click at [530, 468] on span "[PERSON_NAME]" at bounding box center [554, 468] width 71 height 12
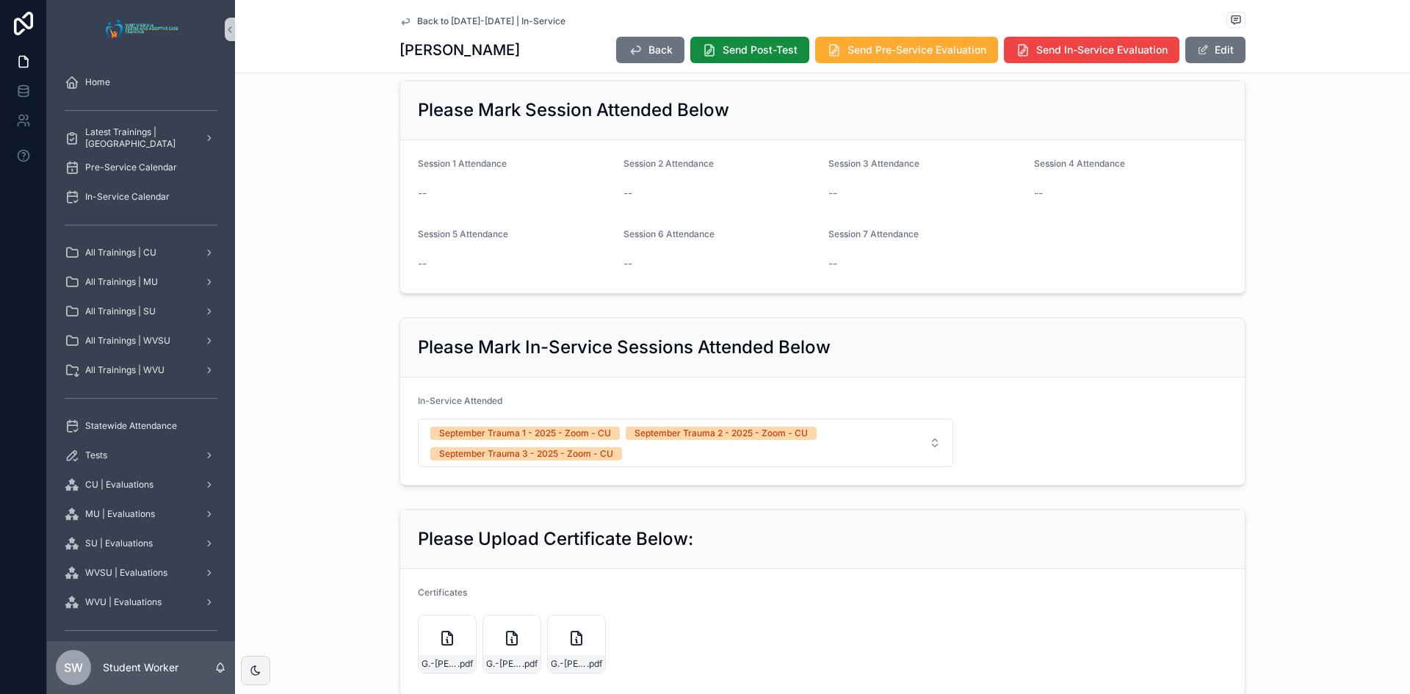
scroll to position [735, 0]
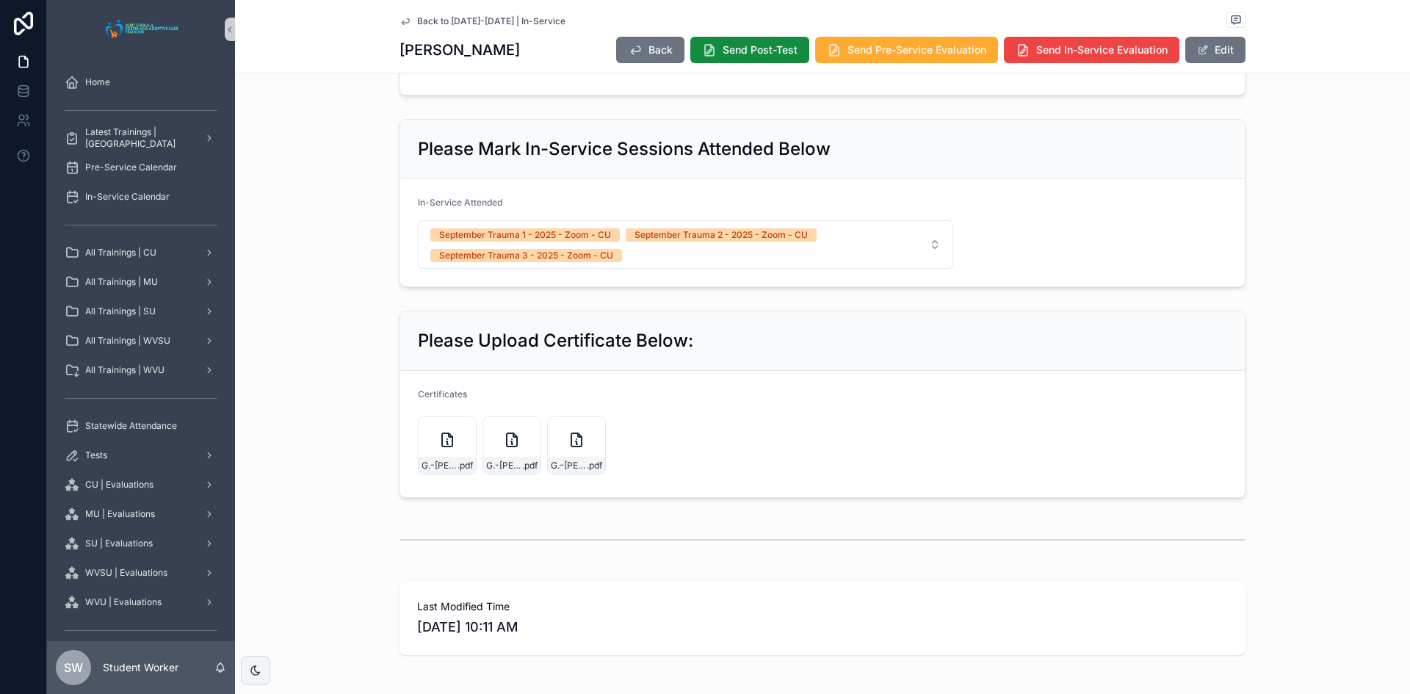
click at [400, 26] on icon "scrollable content" at bounding box center [406, 21] width 12 height 12
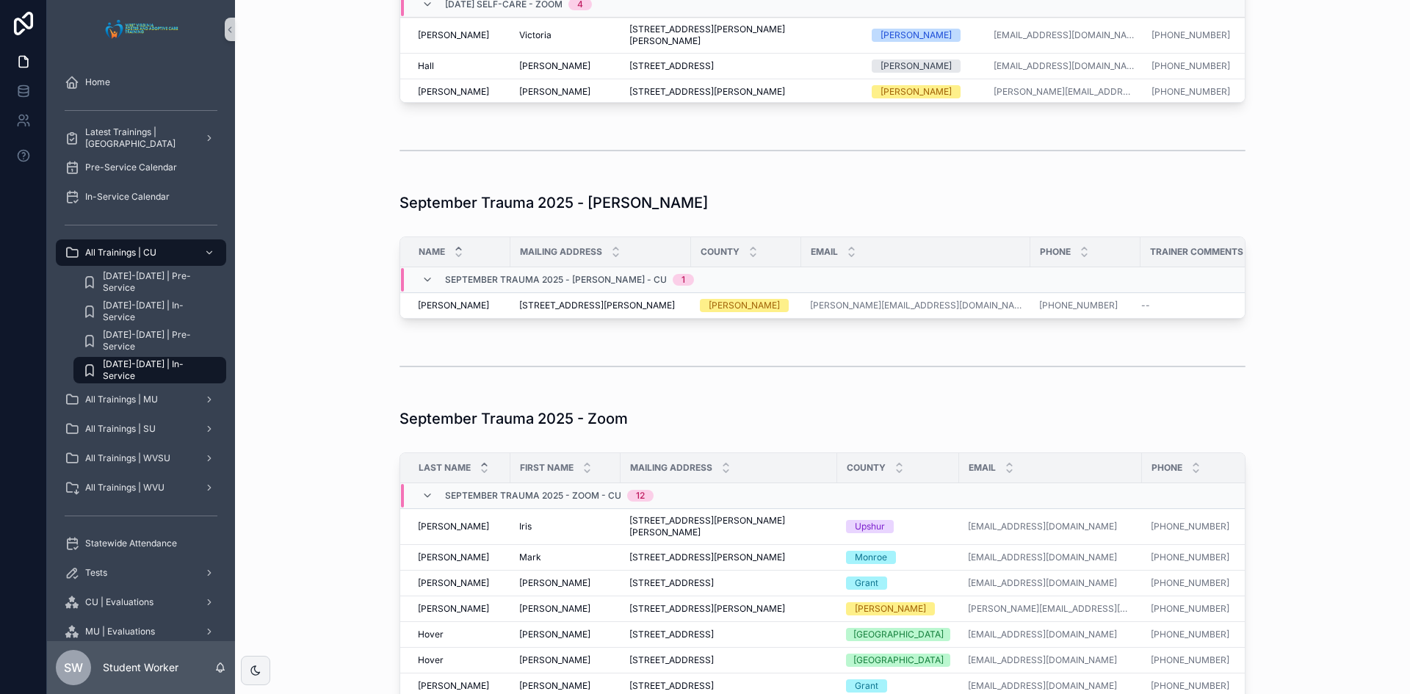
scroll to position [1396, 0]
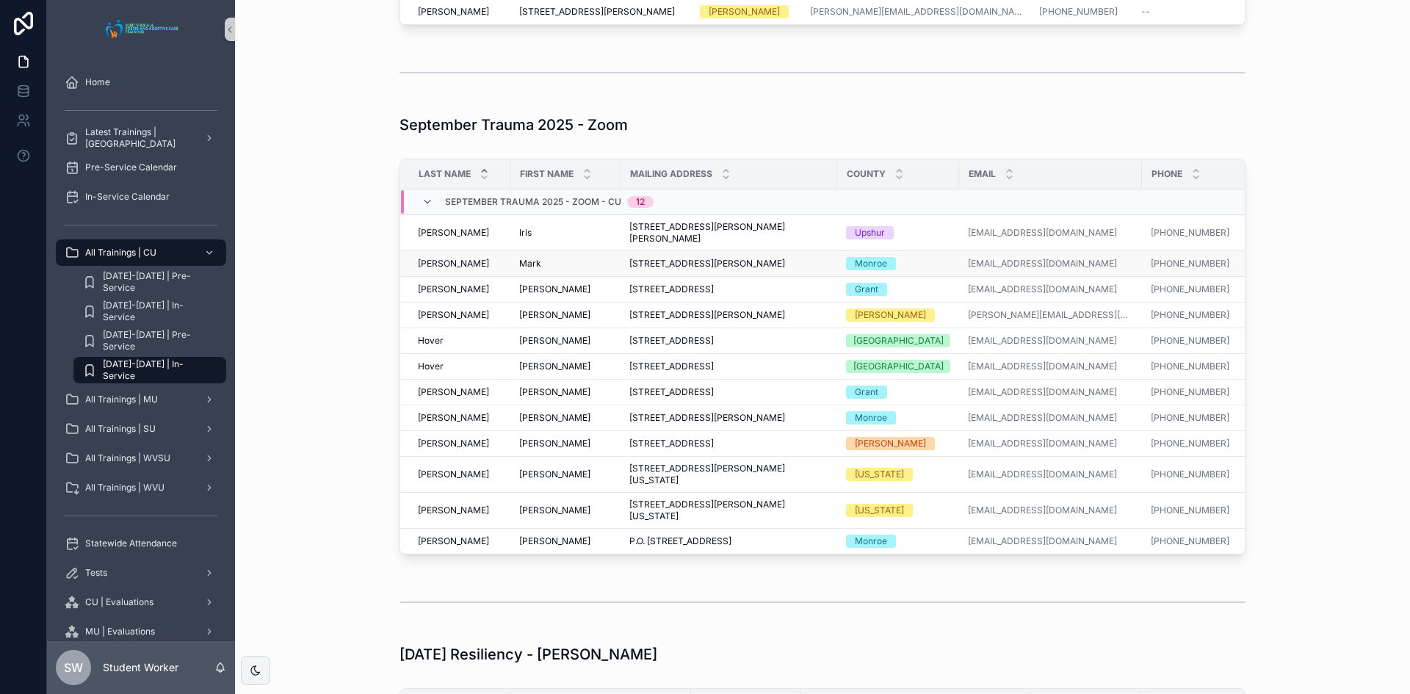
click at [532, 270] on span "Mark" at bounding box center [530, 264] width 22 height 12
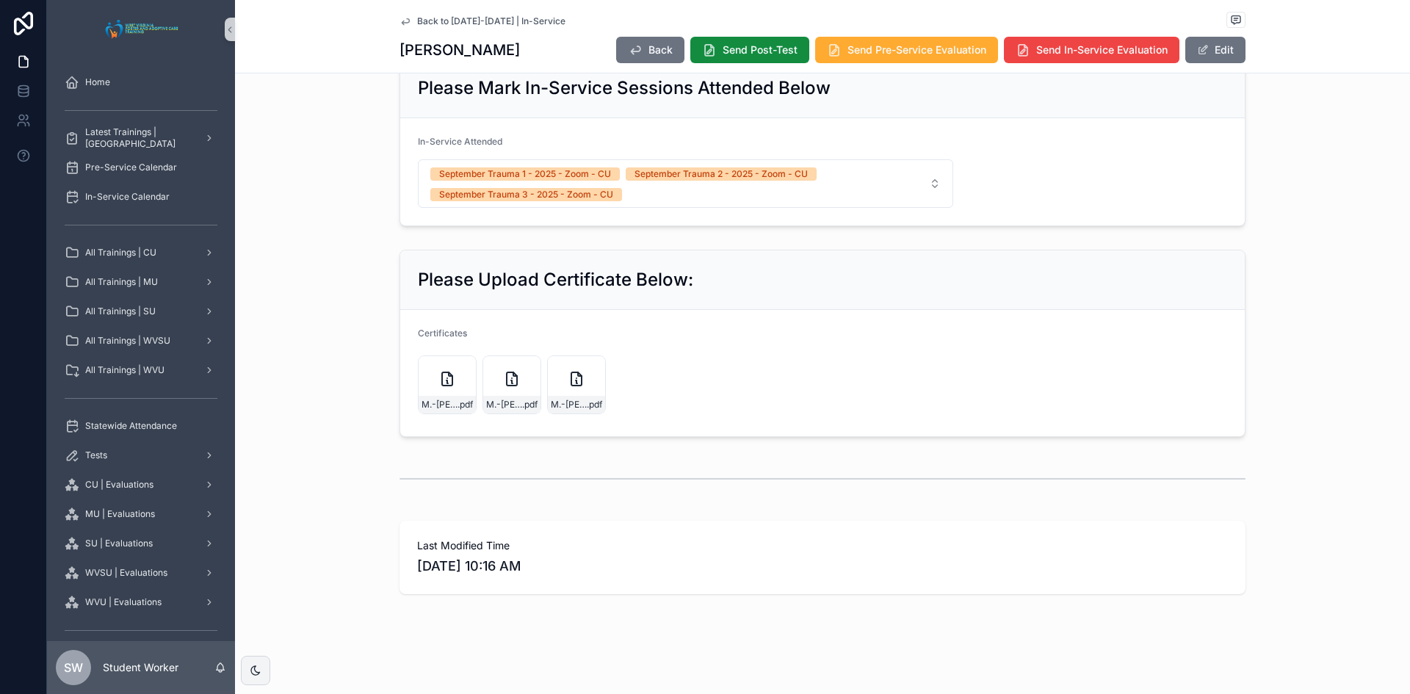
scroll to position [810, 0]
click at [403, 21] on icon "scrollable content" at bounding box center [406, 21] width 12 height 12
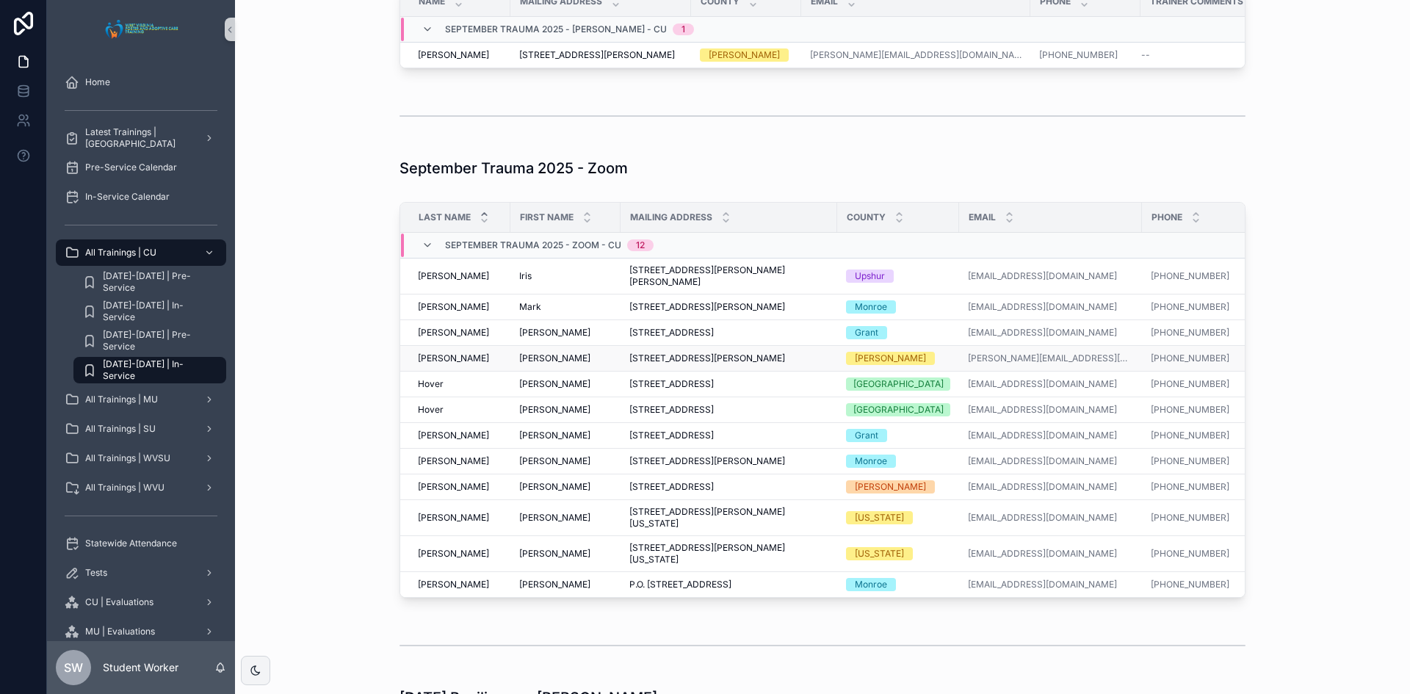
scroll to position [1398, 0]
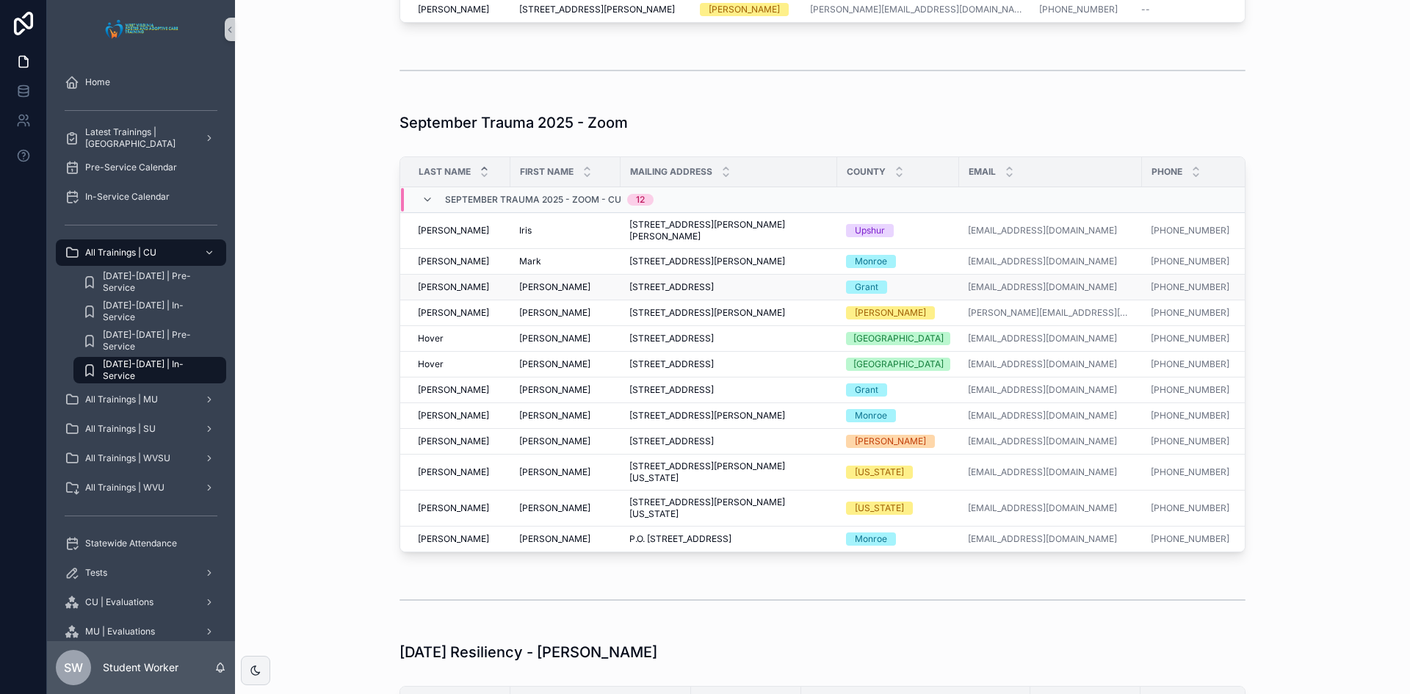
click at [525, 293] on span "[PERSON_NAME]" at bounding box center [554, 287] width 71 height 12
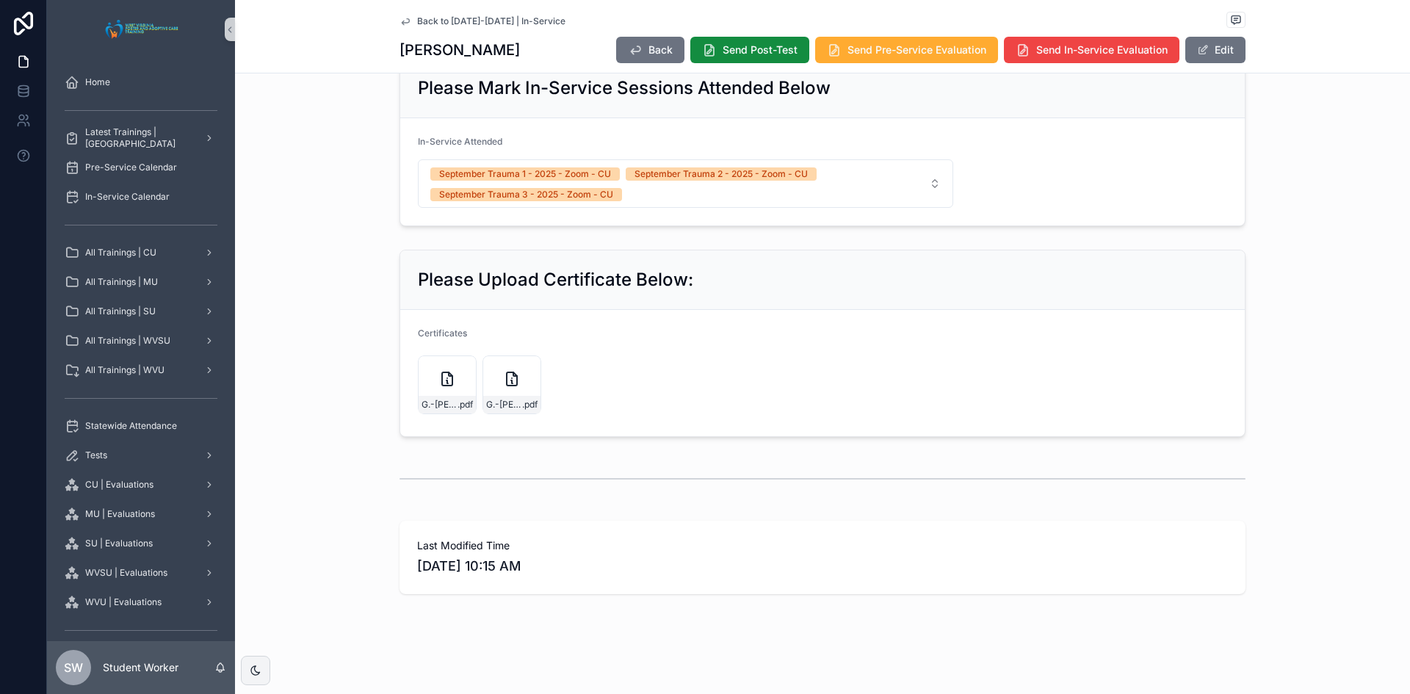
scroll to position [810, 0]
click at [503, 382] on icon "scrollable content" at bounding box center [512, 379] width 18 height 18
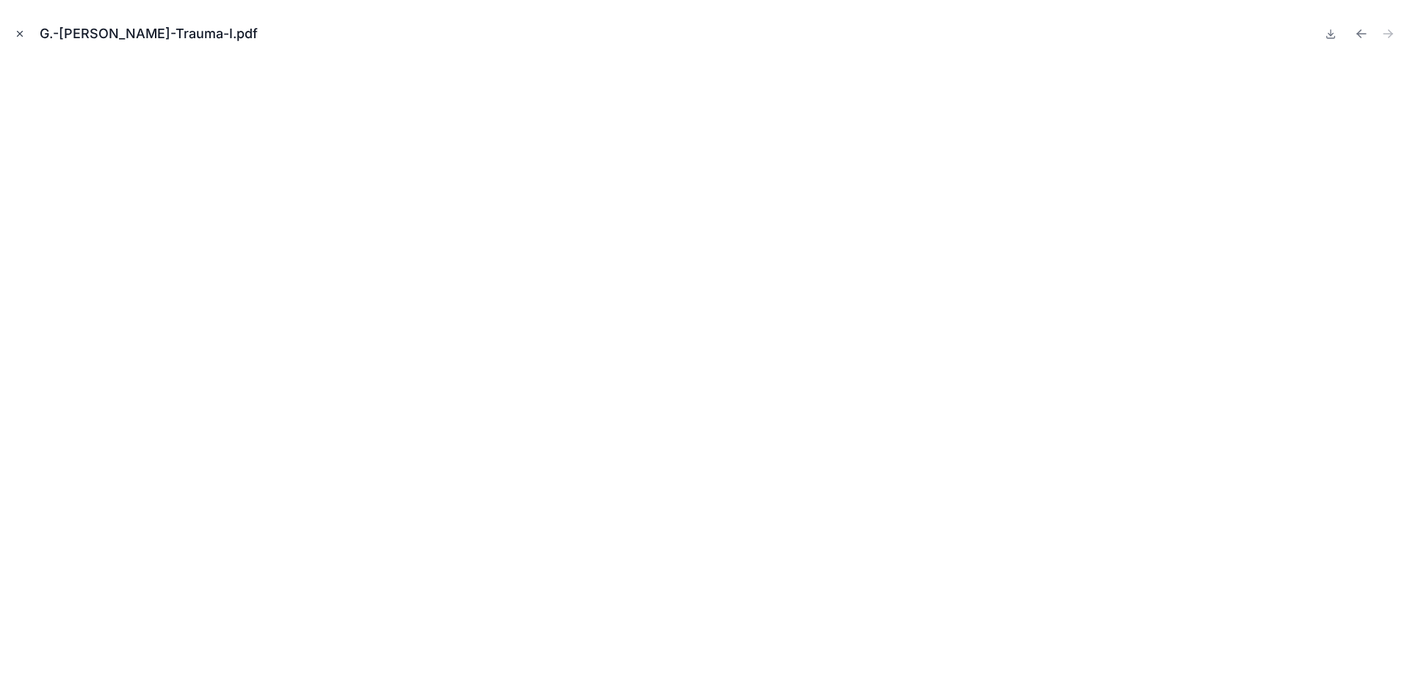
click at [20, 35] on icon "Close modal" at bounding box center [20, 34] width 10 height 10
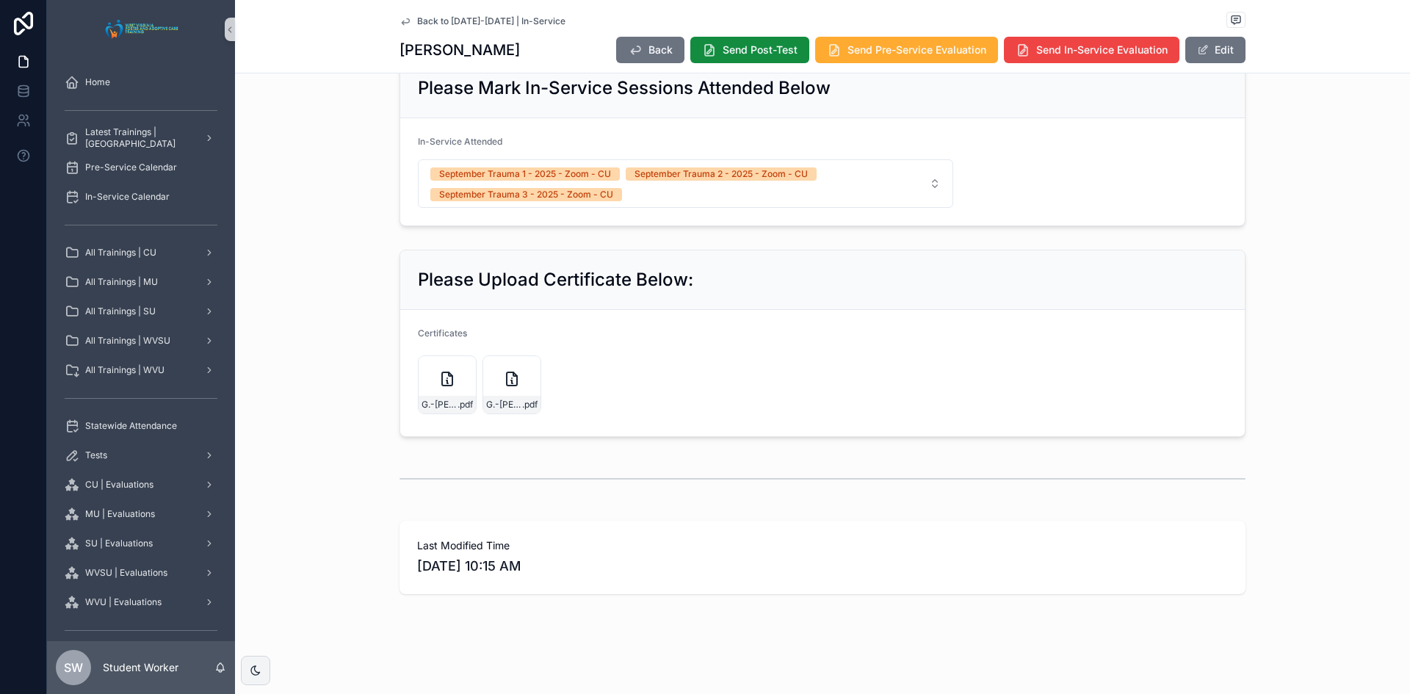
click at [400, 24] on icon "scrollable content" at bounding box center [406, 21] width 12 height 12
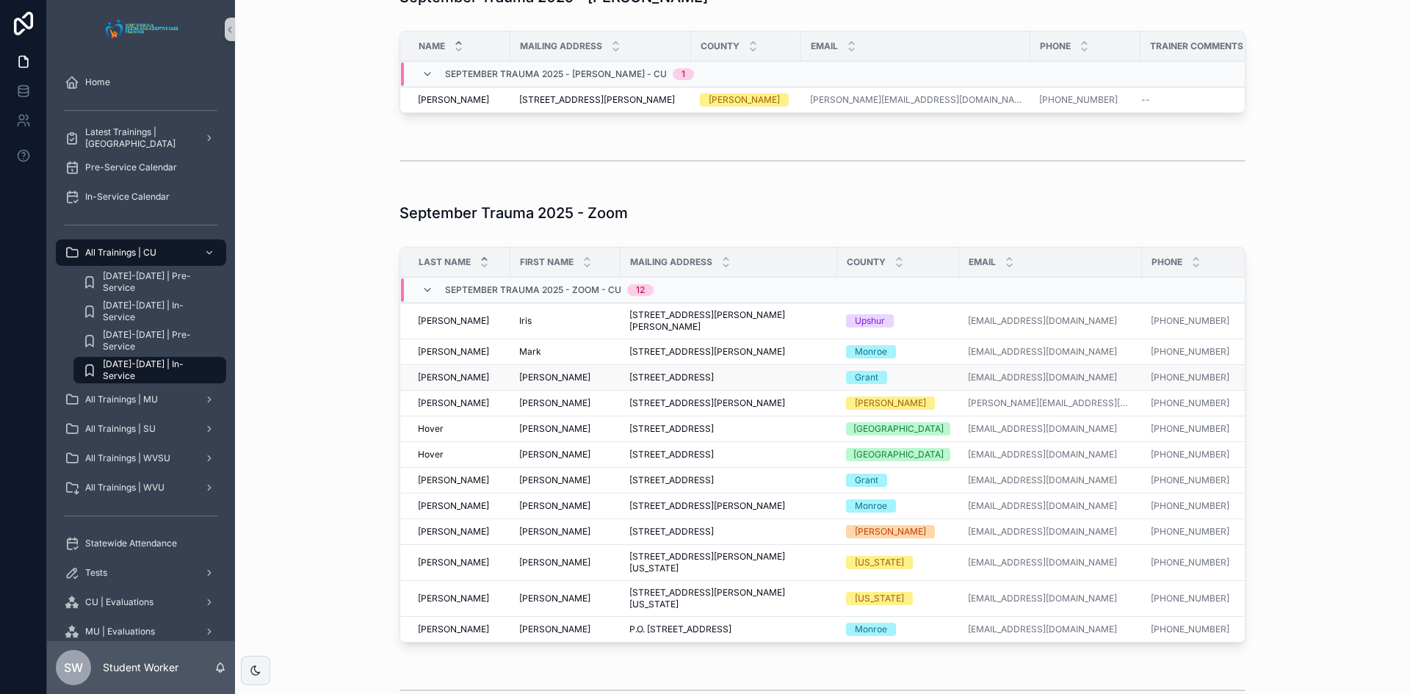
scroll to position [1325, 0]
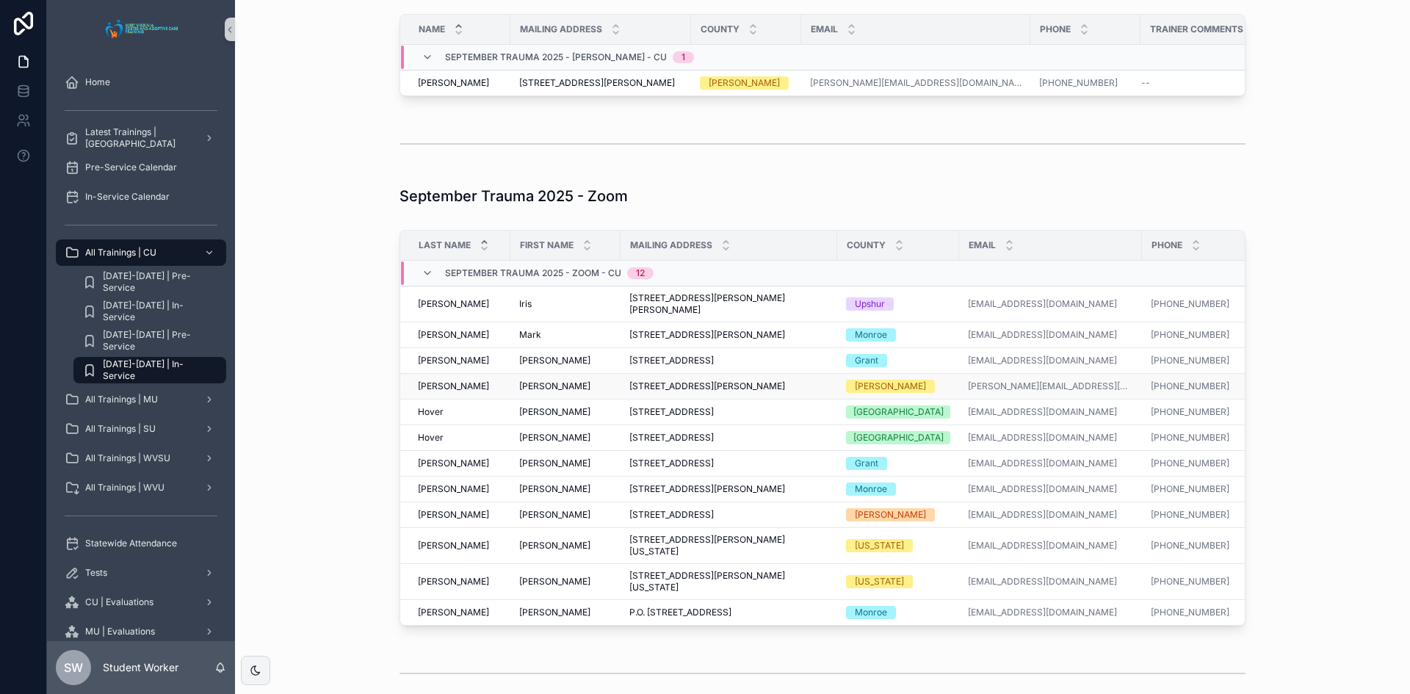
click at [533, 392] on span "[PERSON_NAME]" at bounding box center [554, 387] width 71 height 12
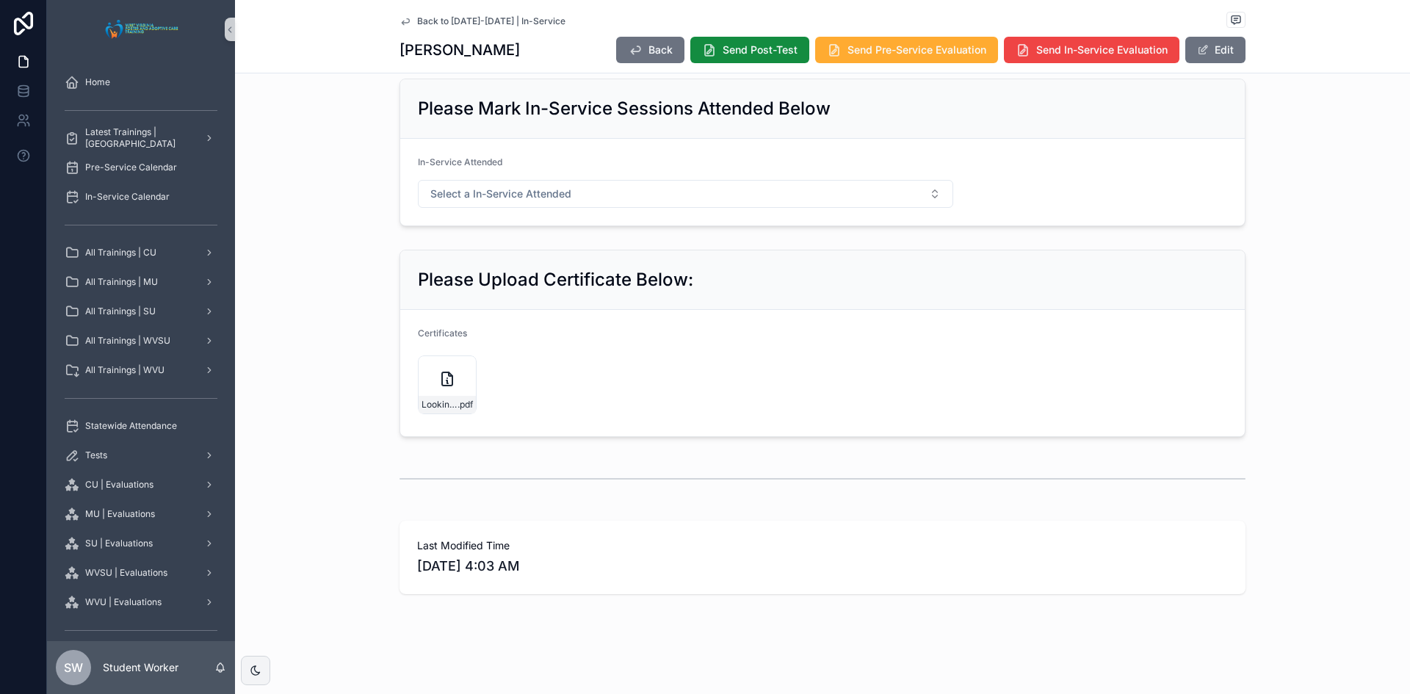
click at [400, 15] on icon "scrollable content" at bounding box center [406, 21] width 12 height 12
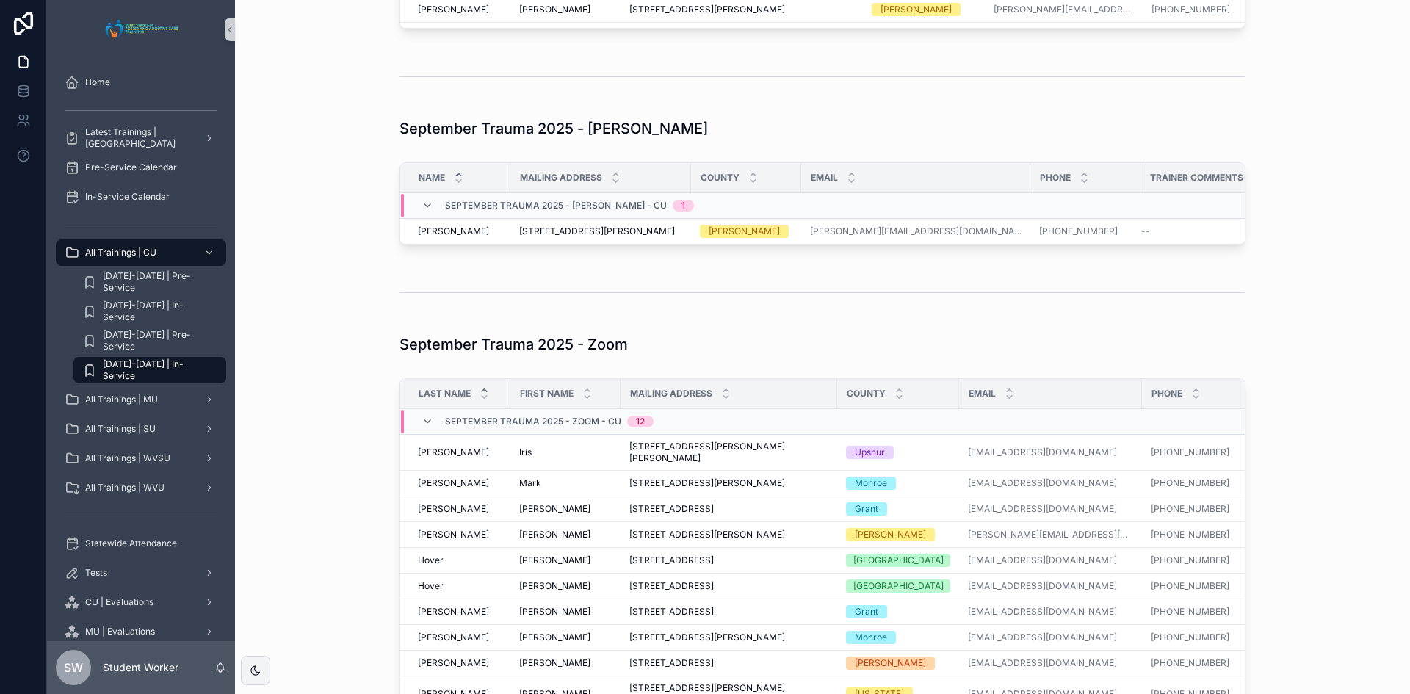
scroll to position [1216, 0]
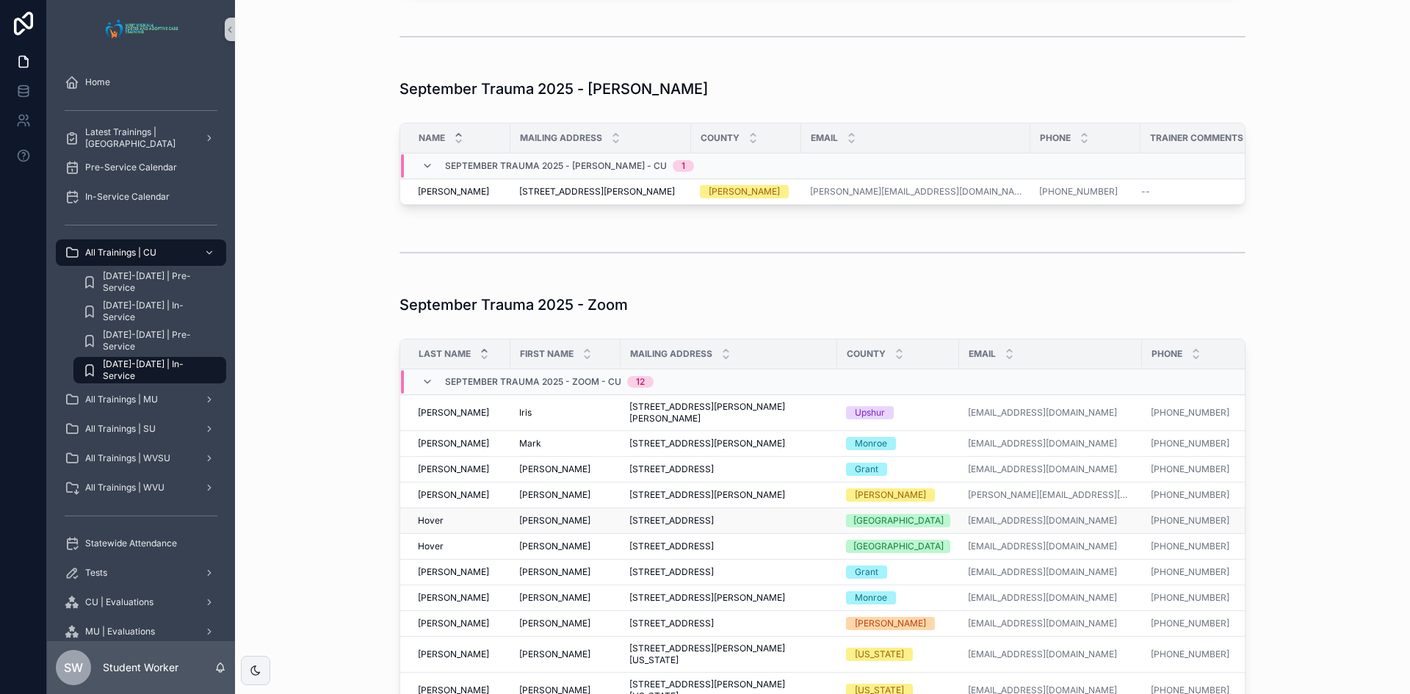
click at [521, 527] on span "[PERSON_NAME]" at bounding box center [554, 521] width 71 height 12
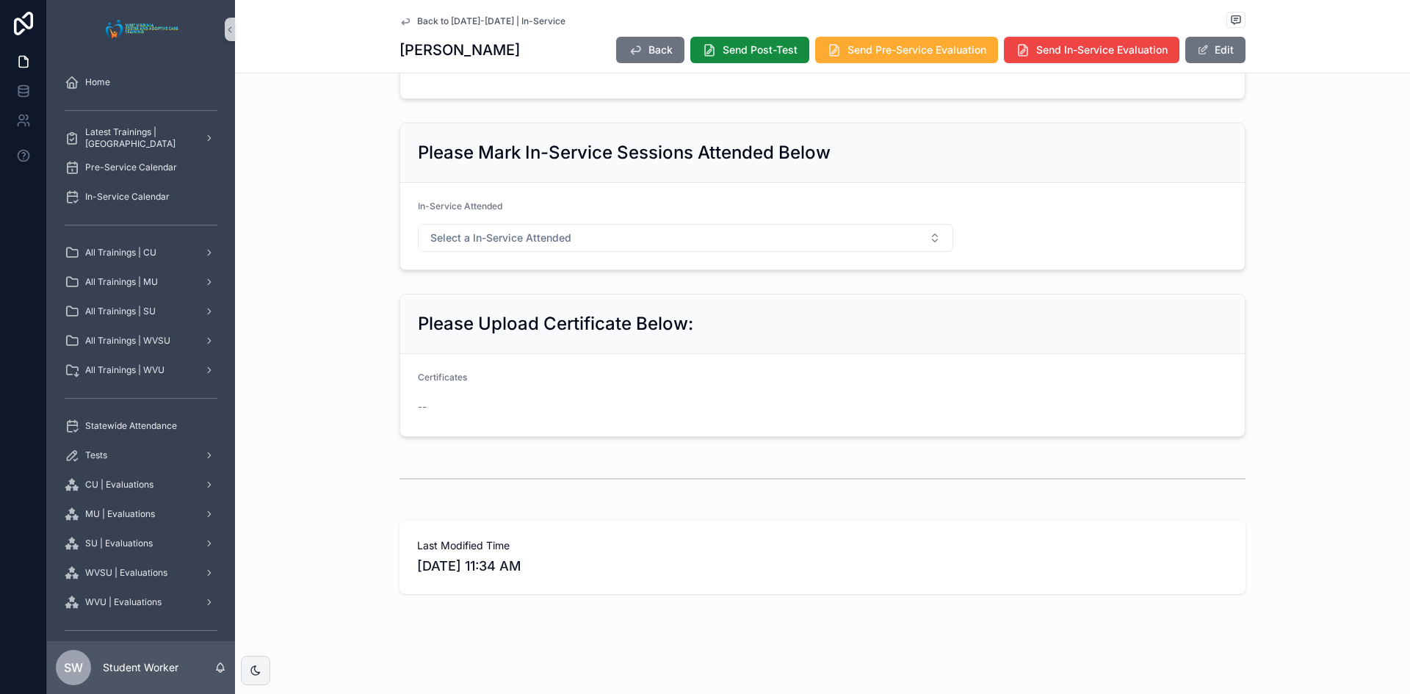
click at [403, 21] on icon "scrollable content" at bounding box center [406, 21] width 12 height 12
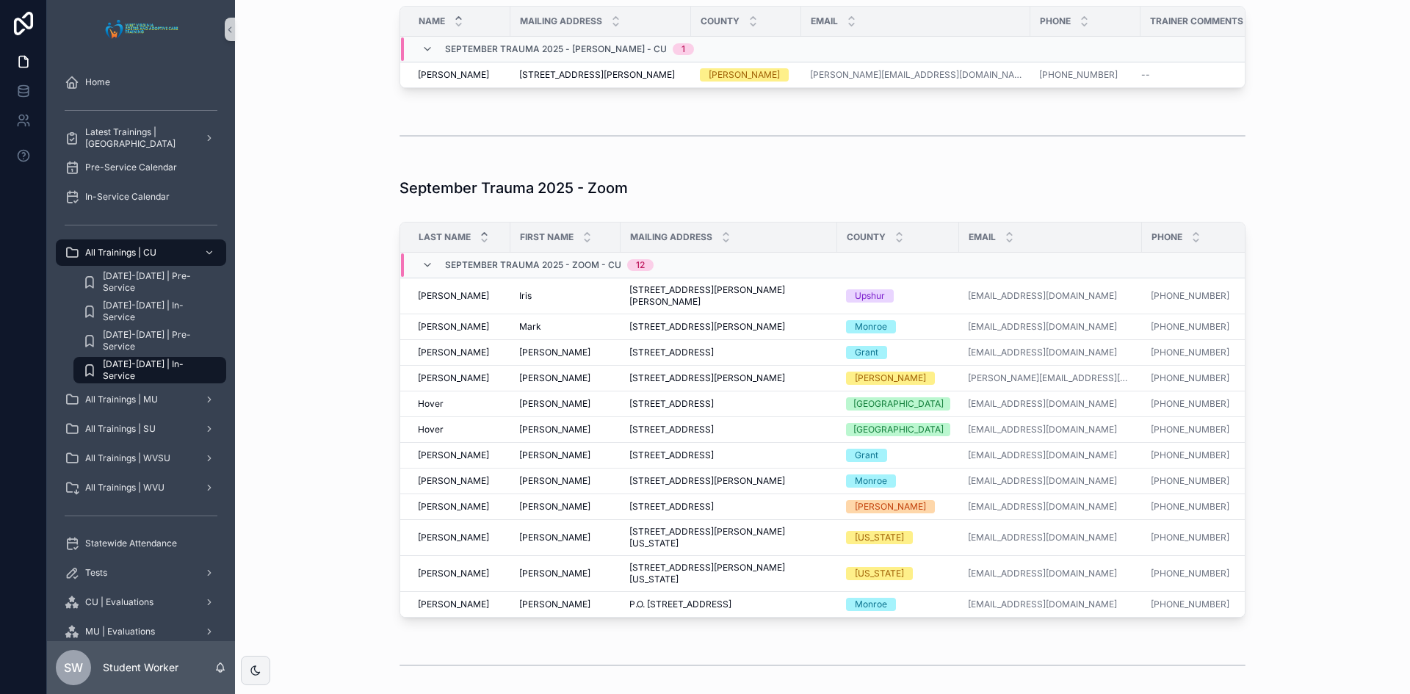
scroll to position [1333, 0]
click at [530, 435] on span "[PERSON_NAME]" at bounding box center [554, 429] width 71 height 12
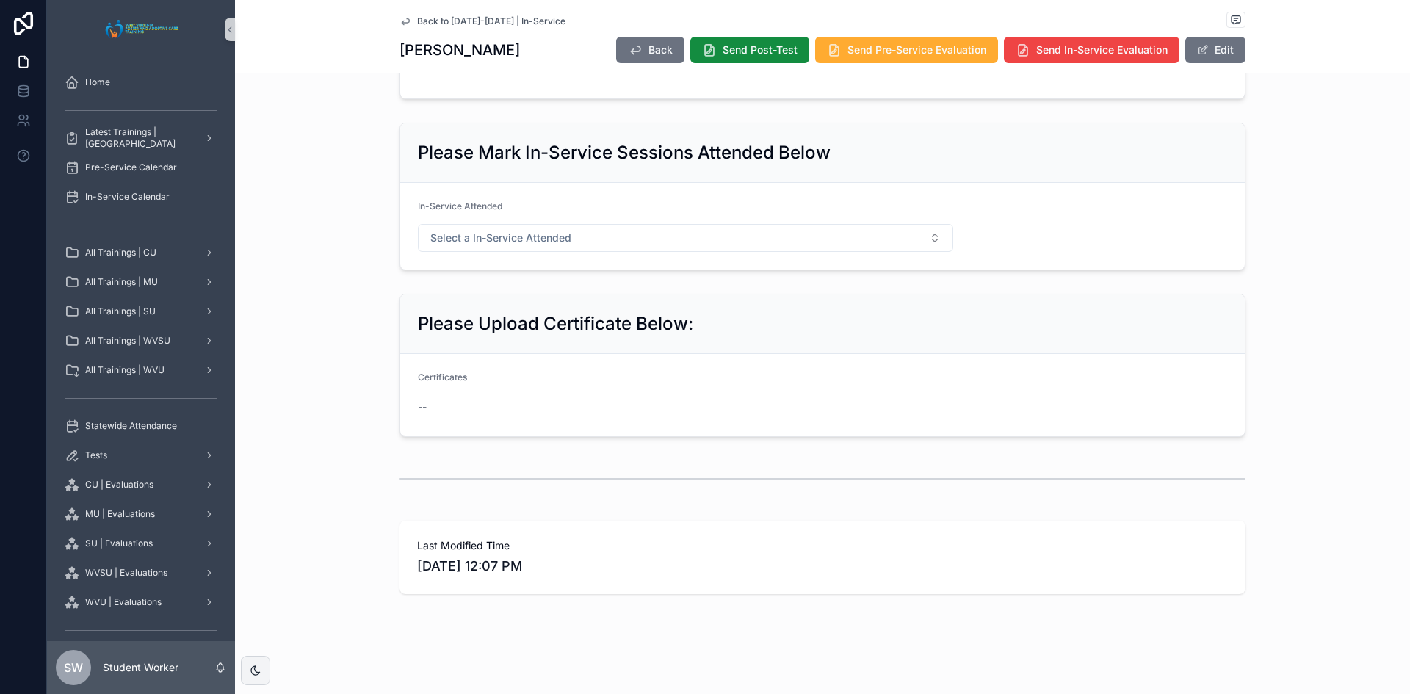
scroll to position [746, 0]
click at [401, 17] on icon "scrollable content" at bounding box center [406, 21] width 12 height 12
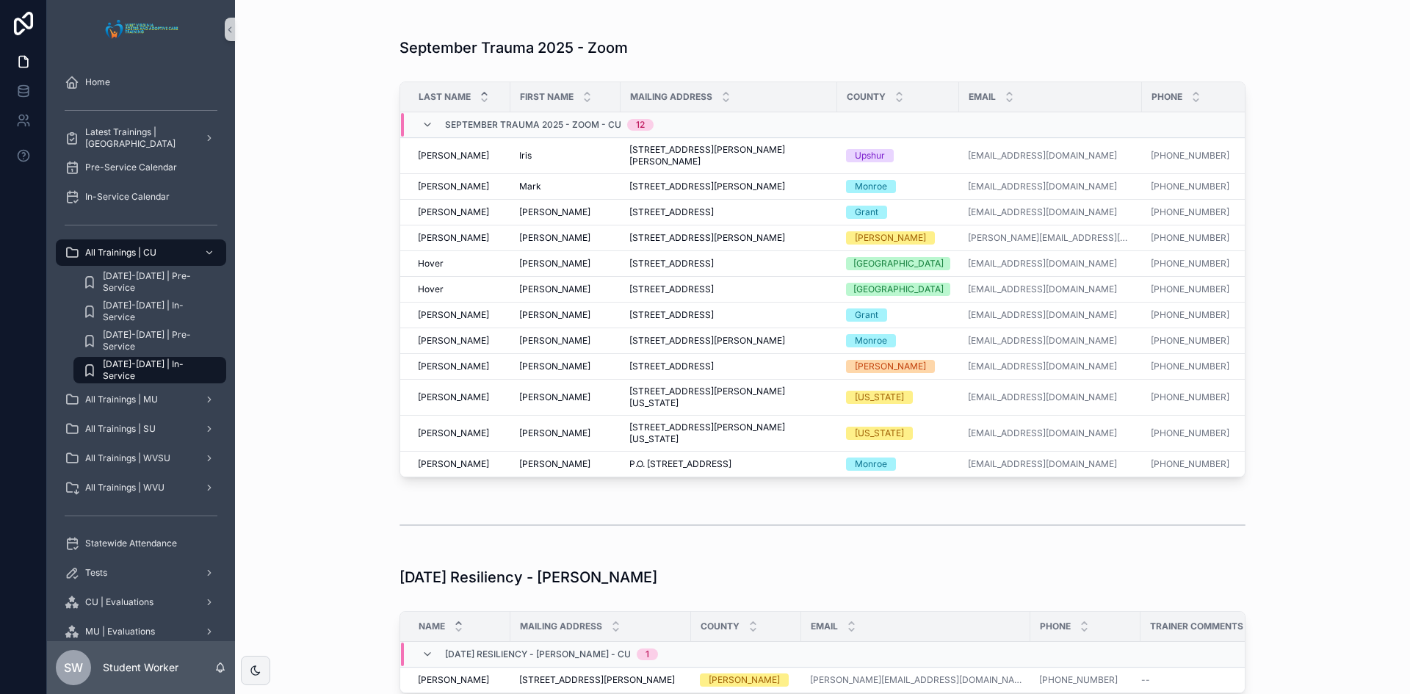
scroll to position [1480, 0]
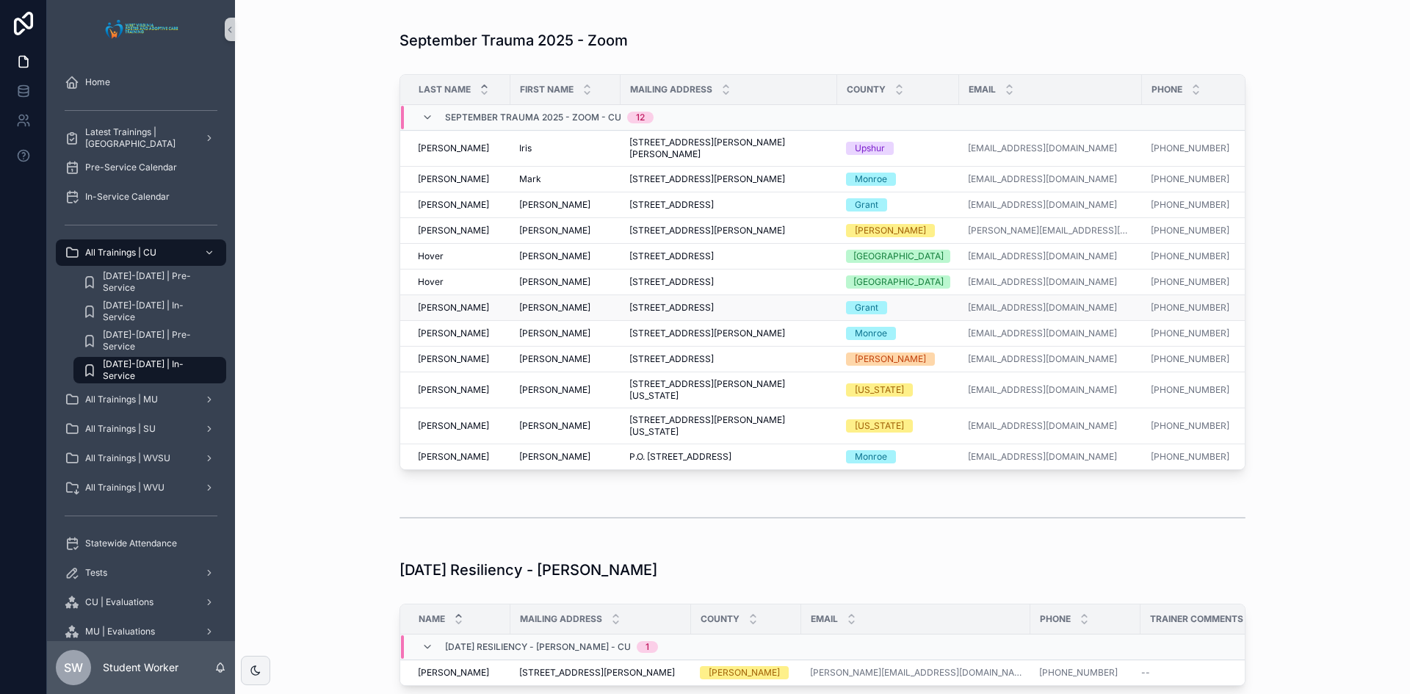
click at [520, 314] on span "[PERSON_NAME]" at bounding box center [554, 308] width 71 height 12
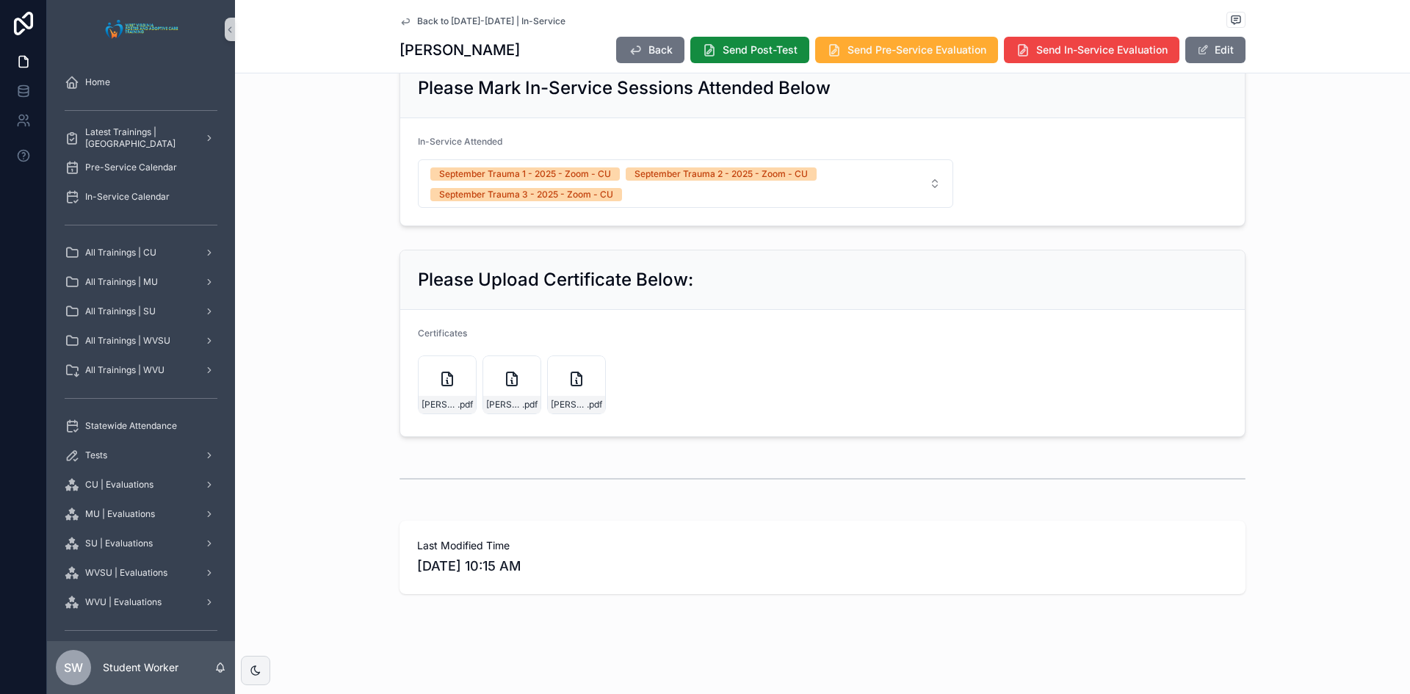
scroll to position [796, 0]
click at [402, 21] on icon "scrollable content" at bounding box center [406, 21] width 12 height 12
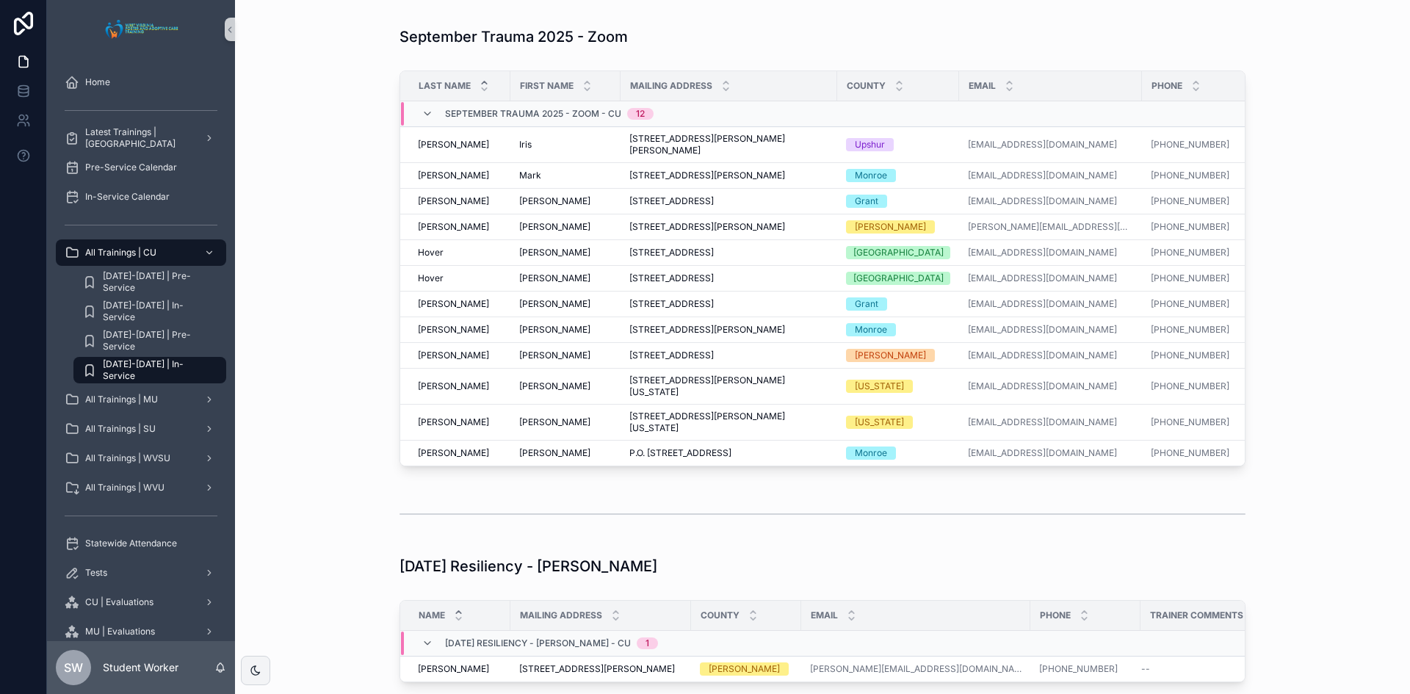
scroll to position [1530, 0]
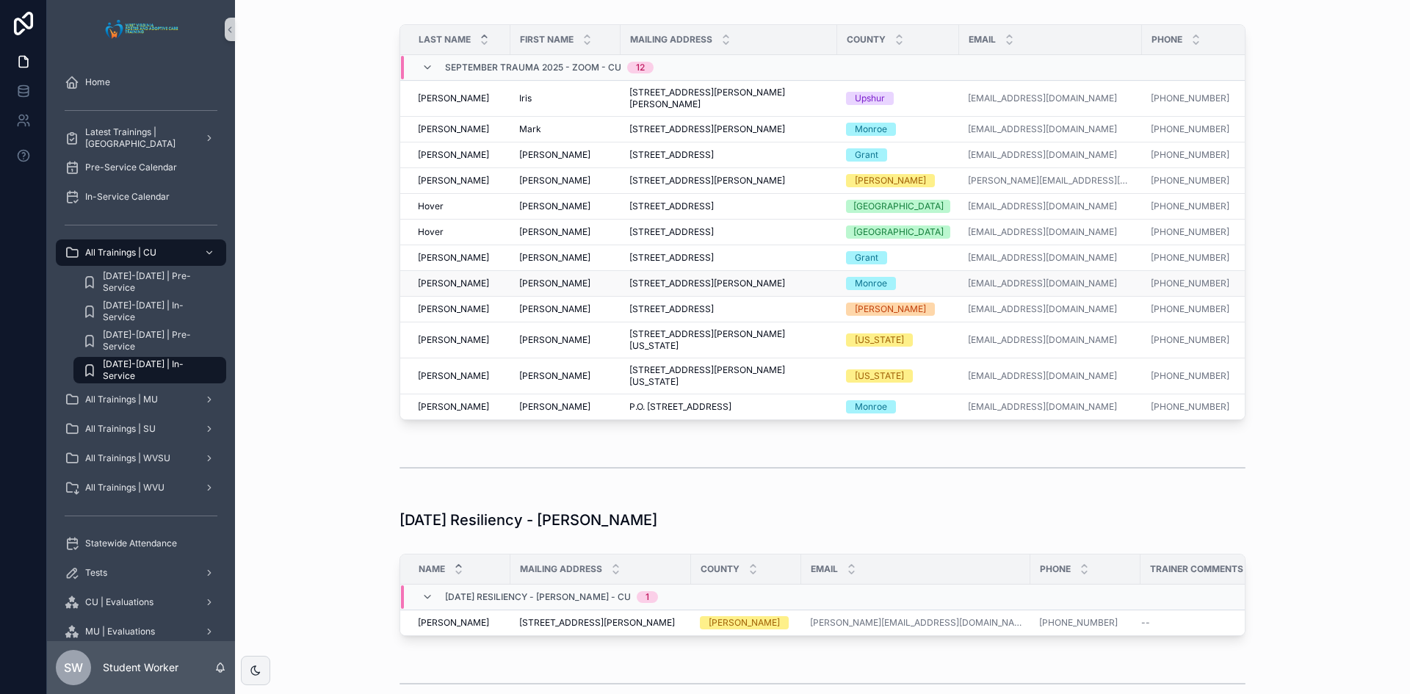
click at [529, 289] on span "[PERSON_NAME]" at bounding box center [554, 284] width 71 height 12
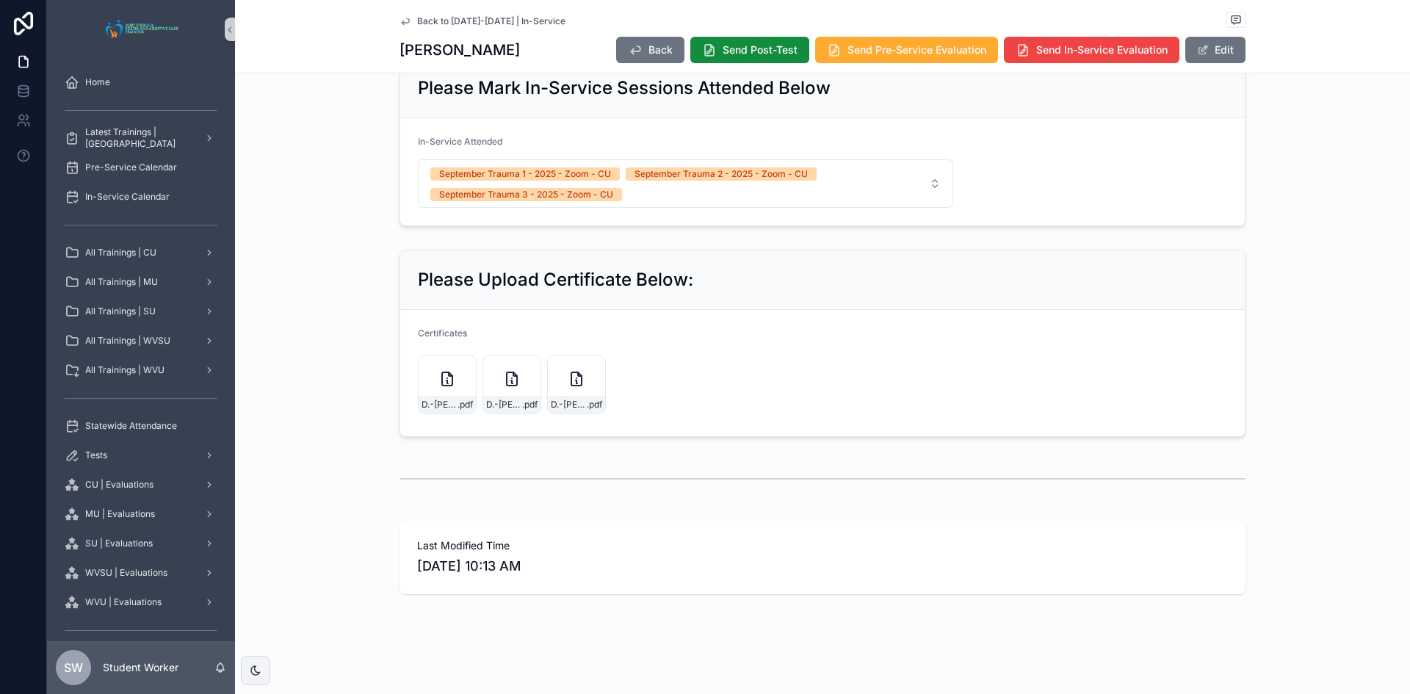
scroll to position [810, 0]
click at [400, 18] on icon "scrollable content" at bounding box center [406, 21] width 12 height 12
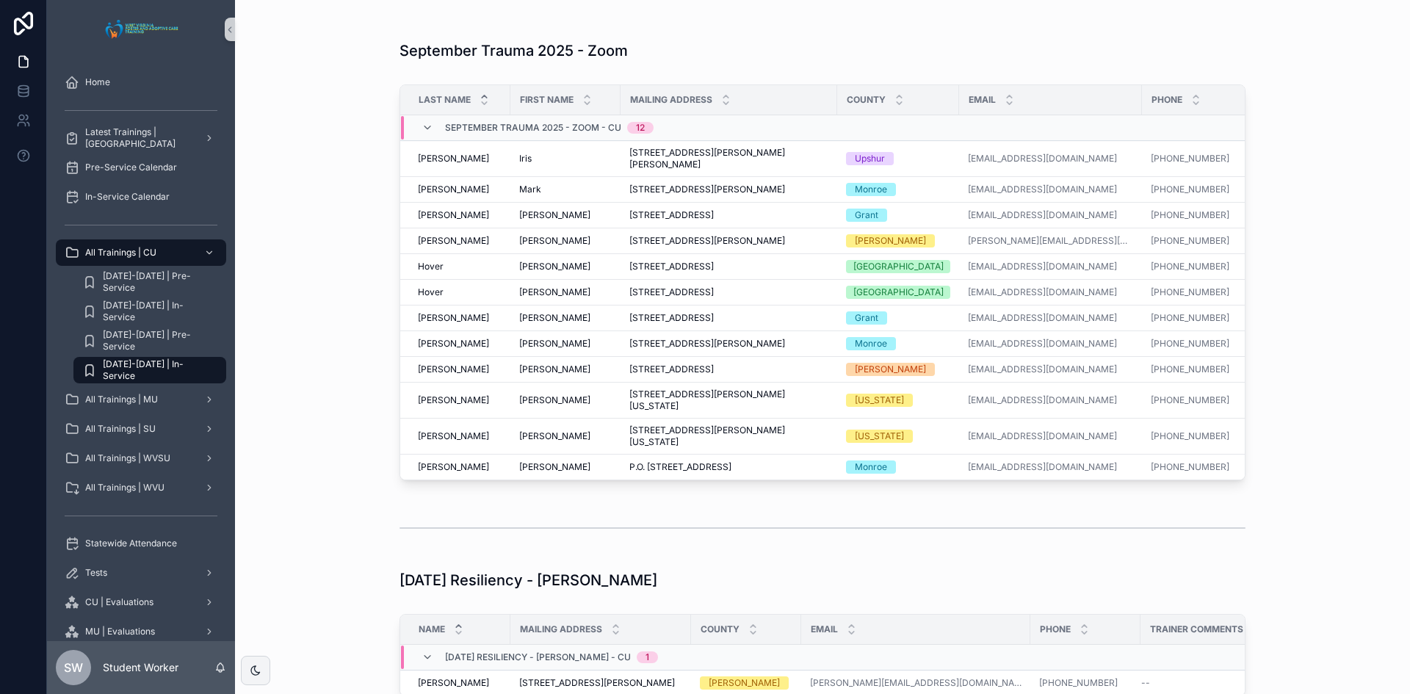
scroll to position [1471, 0]
click at [523, 374] on span "[PERSON_NAME]" at bounding box center [554, 368] width 71 height 12
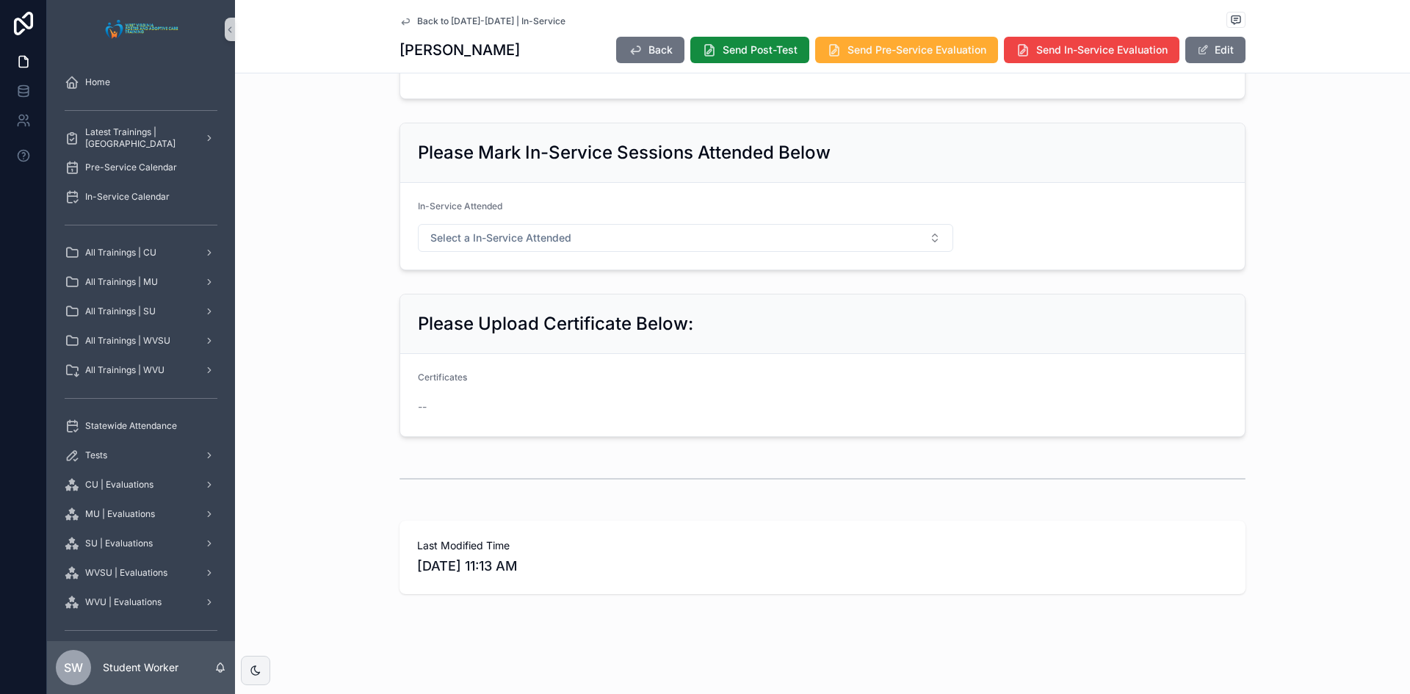
scroll to position [731, 0]
click at [406, 18] on link "Back to [DATE]-[DATE] | In-Service" at bounding box center [483, 21] width 166 height 12
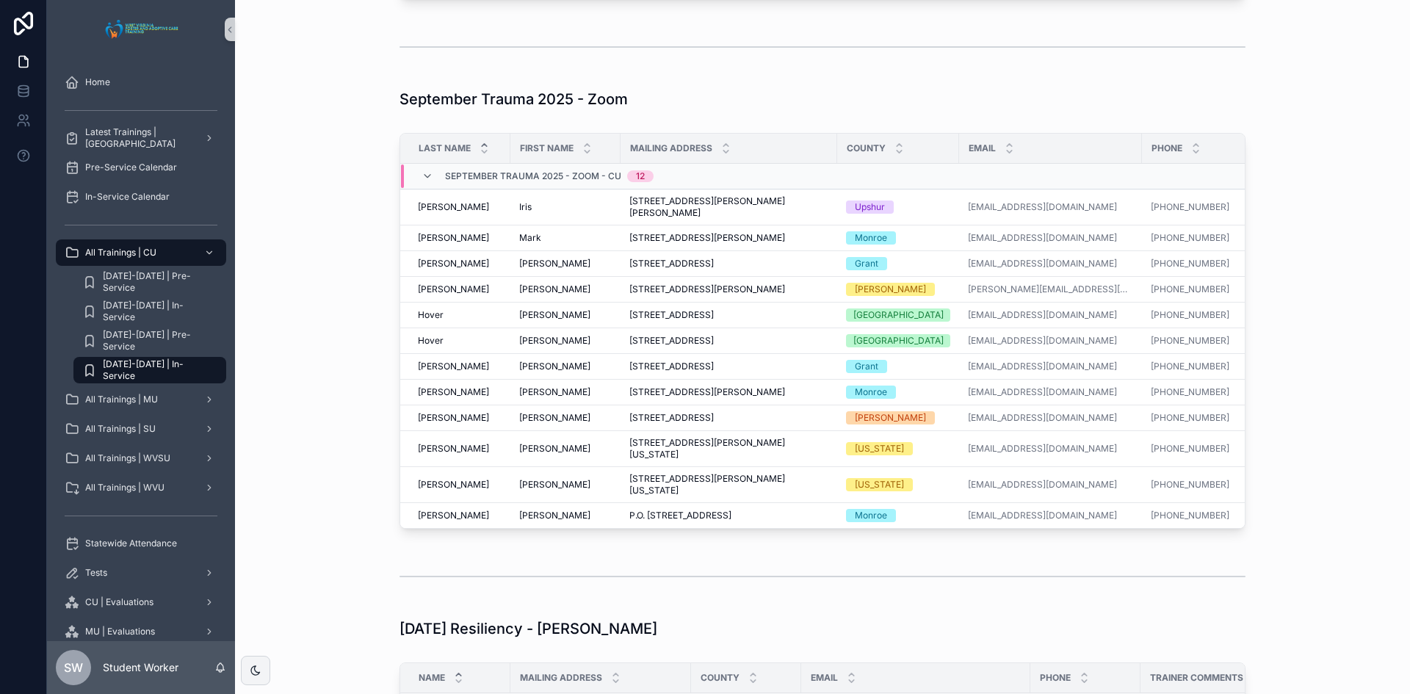
scroll to position [1466, 0]
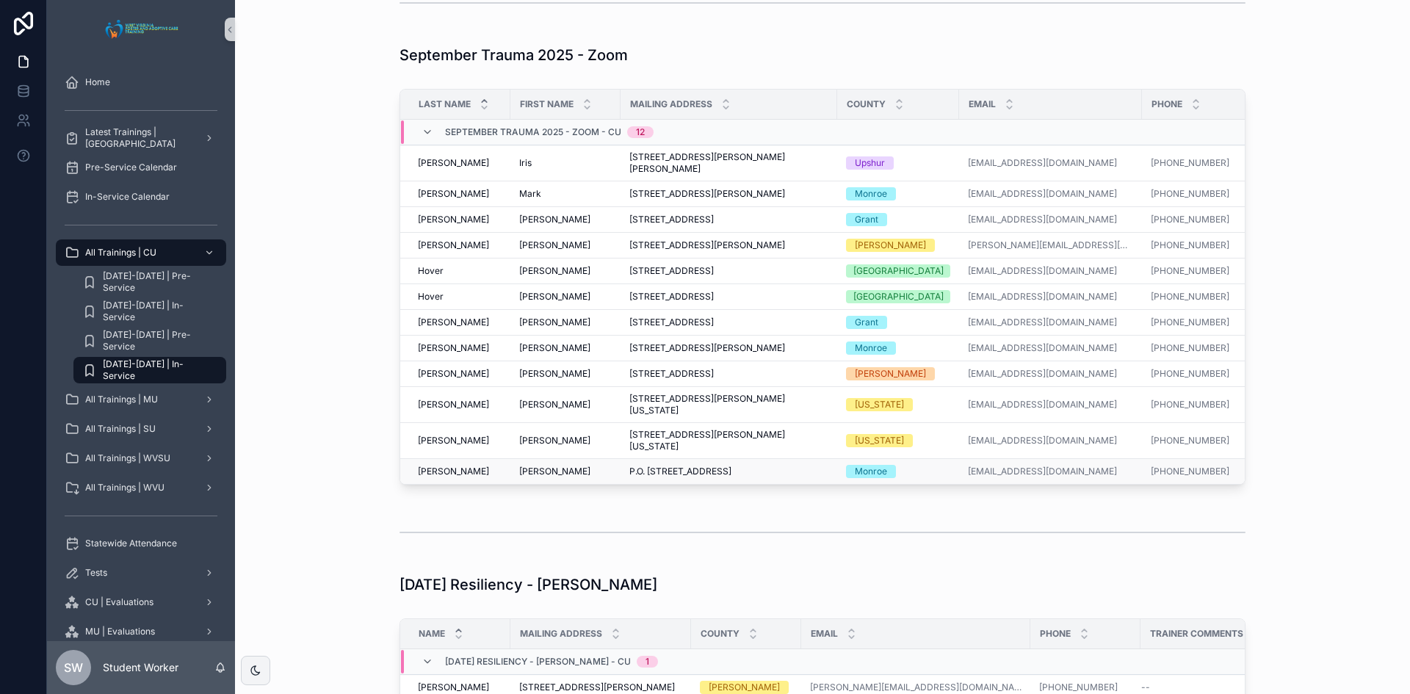
click at [530, 471] on span "[PERSON_NAME]" at bounding box center [554, 472] width 71 height 12
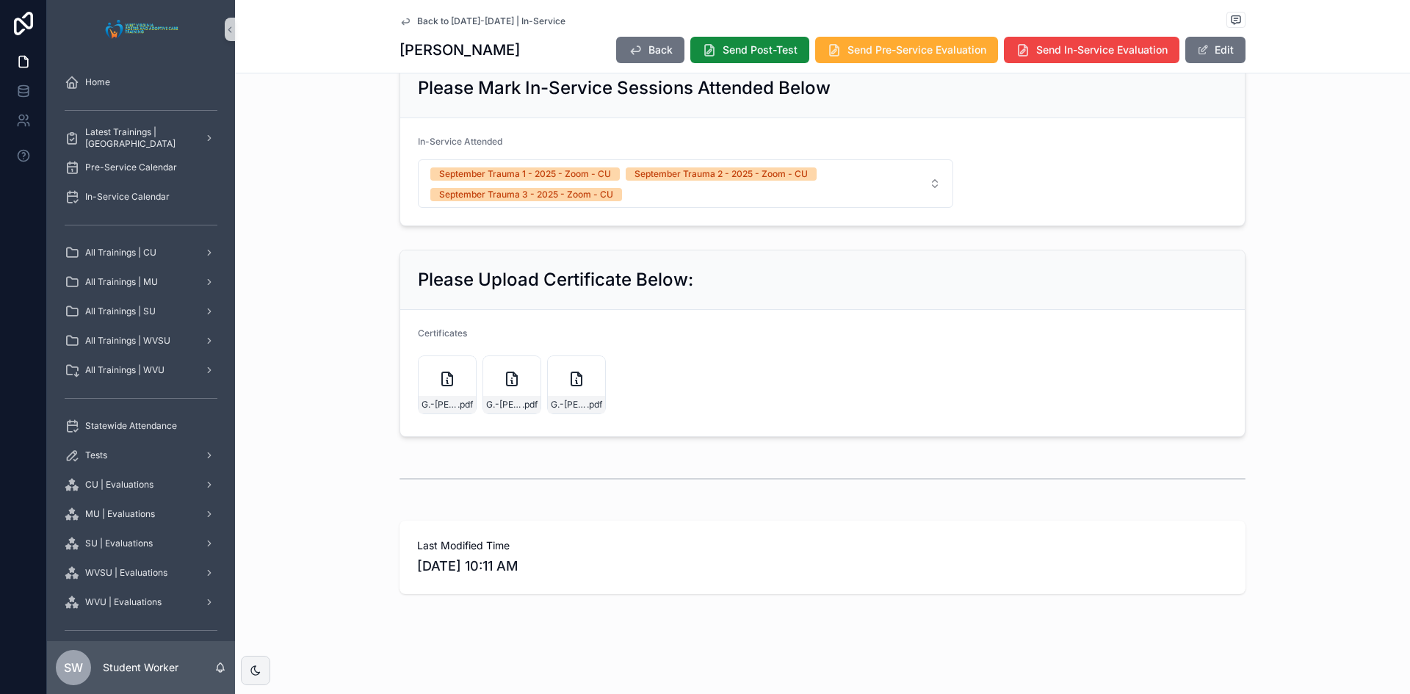
scroll to position [796, 0]
click at [401, 16] on icon "scrollable content" at bounding box center [406, 21] width 12 height 12
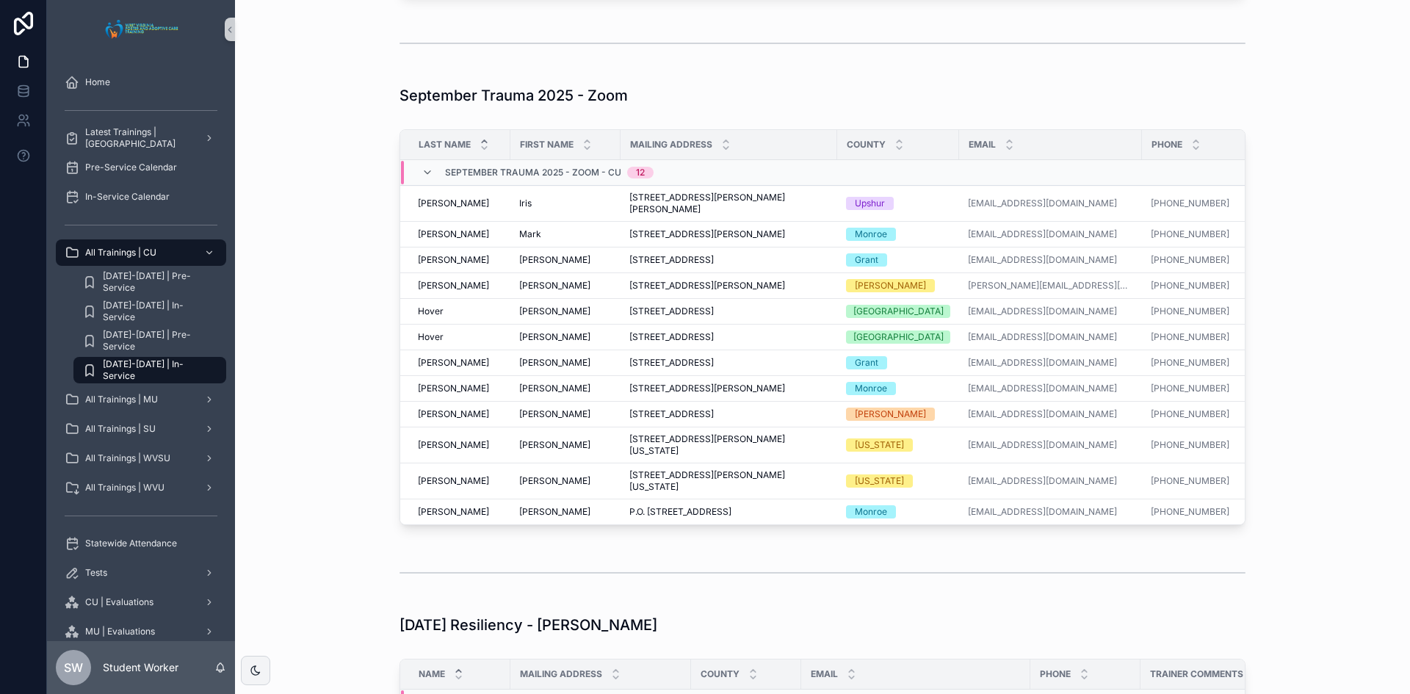
scroll to position [1457, 0]
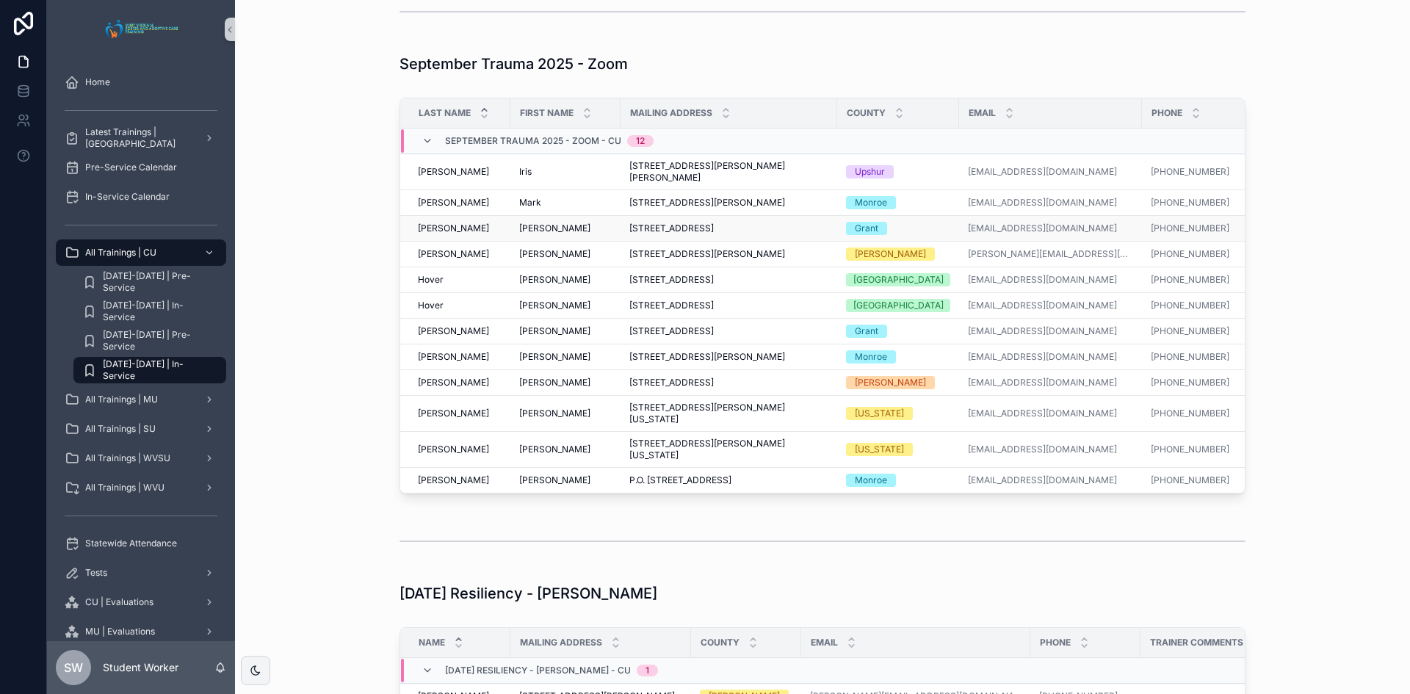
click at [422, 234] on span "[PERSON_NAME]" at bounding box center [453, 229] width 71 height 12
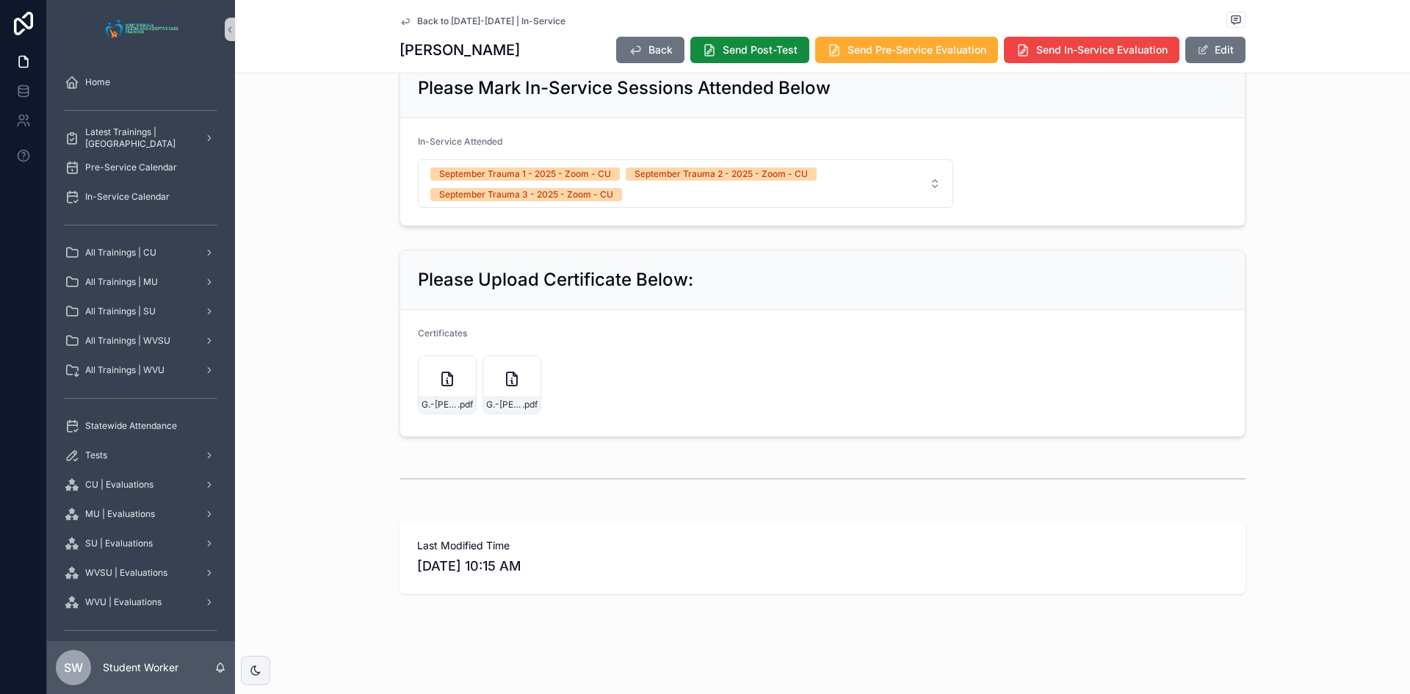
scroll to position [810, 0]
click at [400, 21] on icon "scrollable content" at bounding box center [406, 21] width 12 height 12
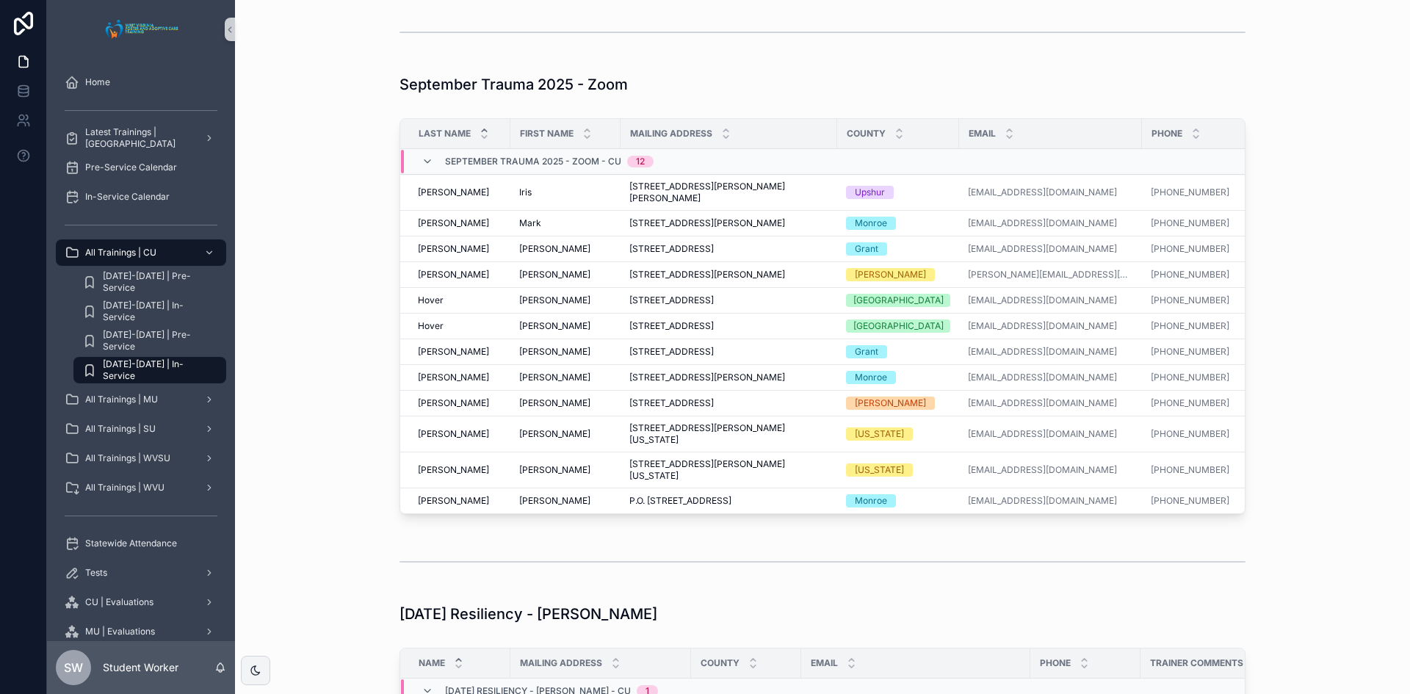
scroll to position [1471, 0]
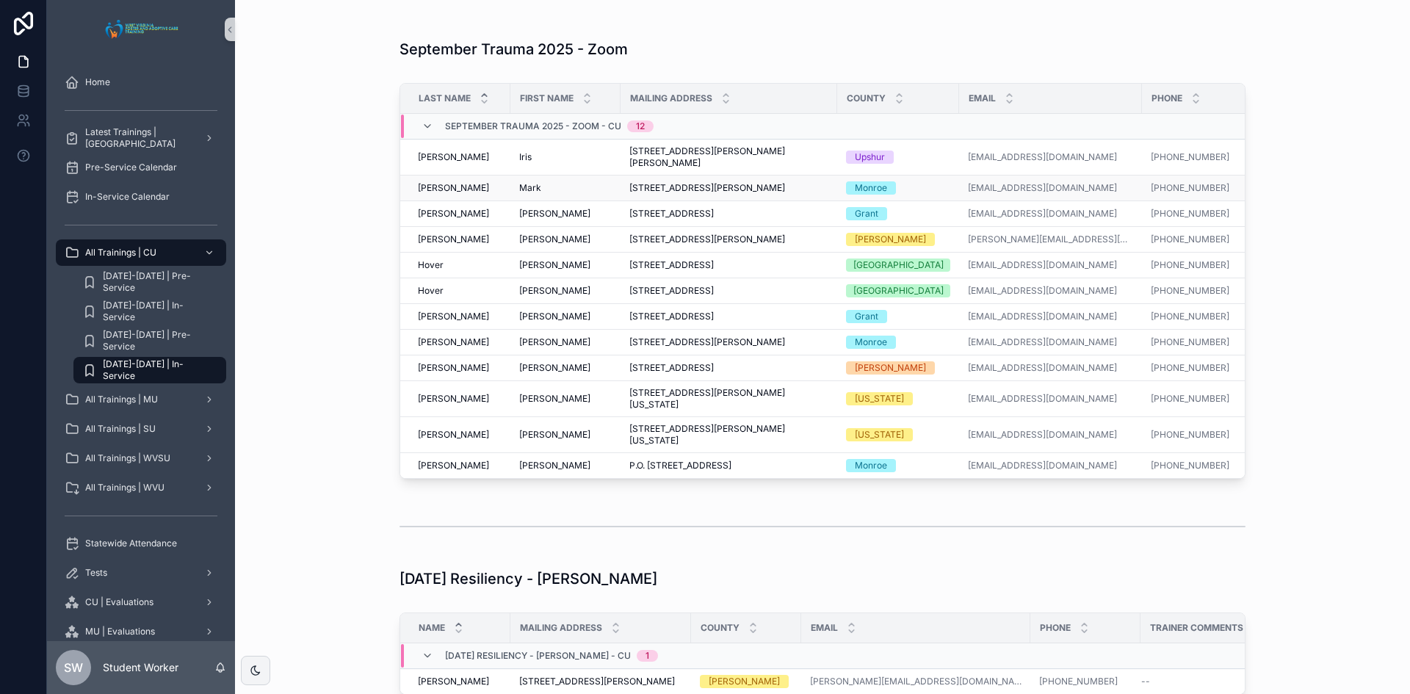
click at [423, 194] on span "[PERSON_NAME]" at bounding box center [453, 188] width 71 height 12
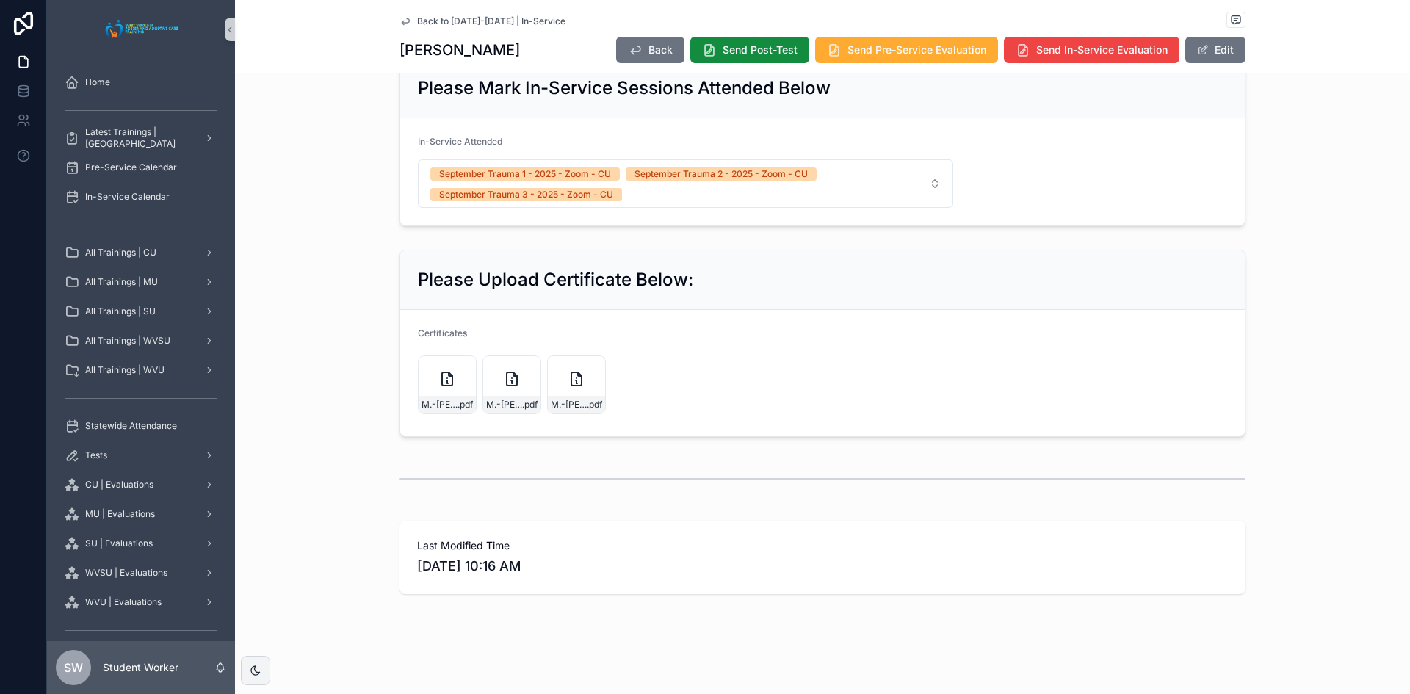
scroll to position [810, 0]
click at [402, 22] on icon "scrollable content" at bounding box center [405, 21] width 7 height 6
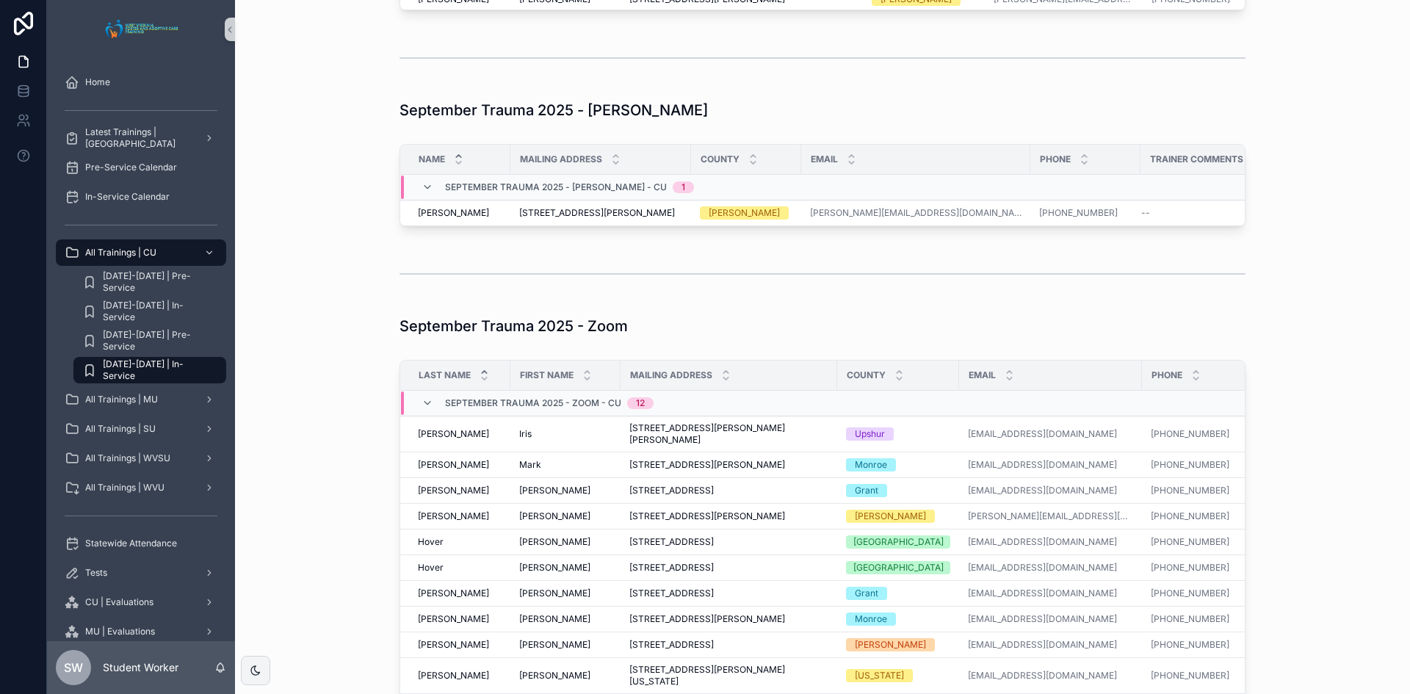
scroll to position [1325, 0]
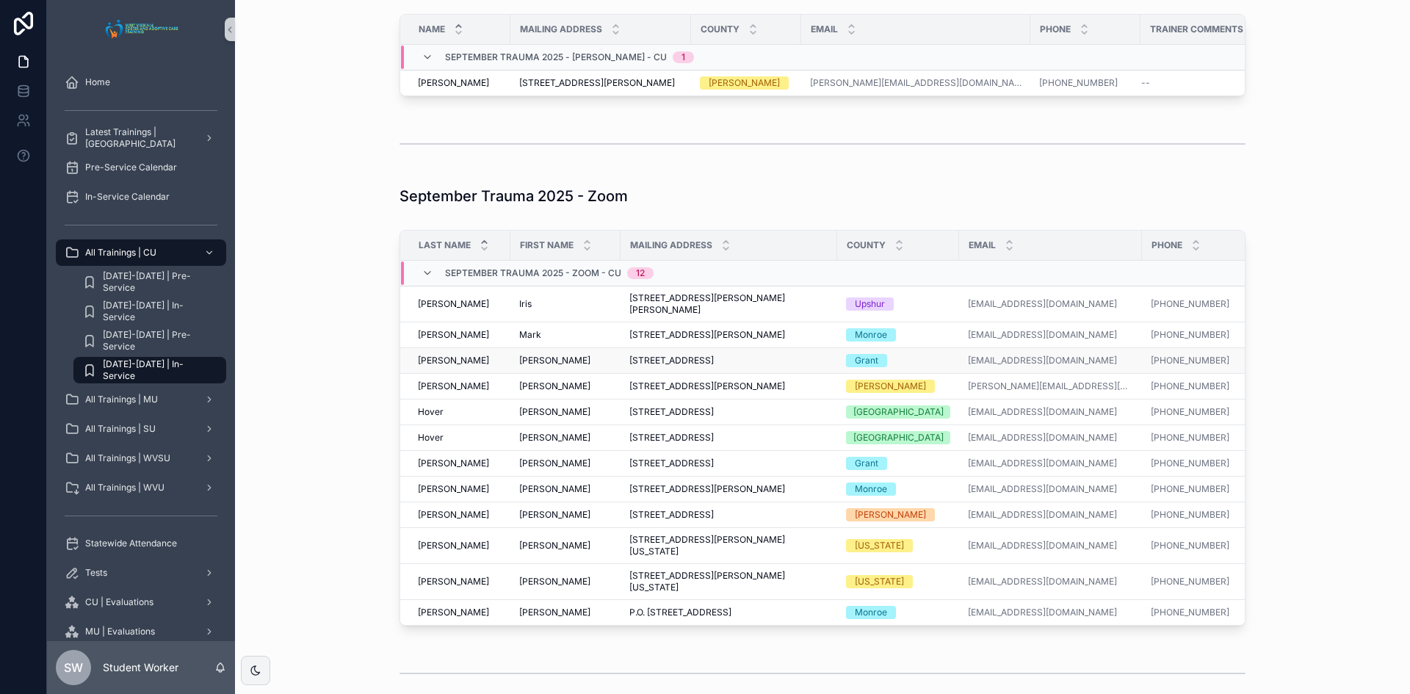
click at [529, 367] on span "[PERSON_NAME]" at bounding box center [554, 361] width 71 height 12
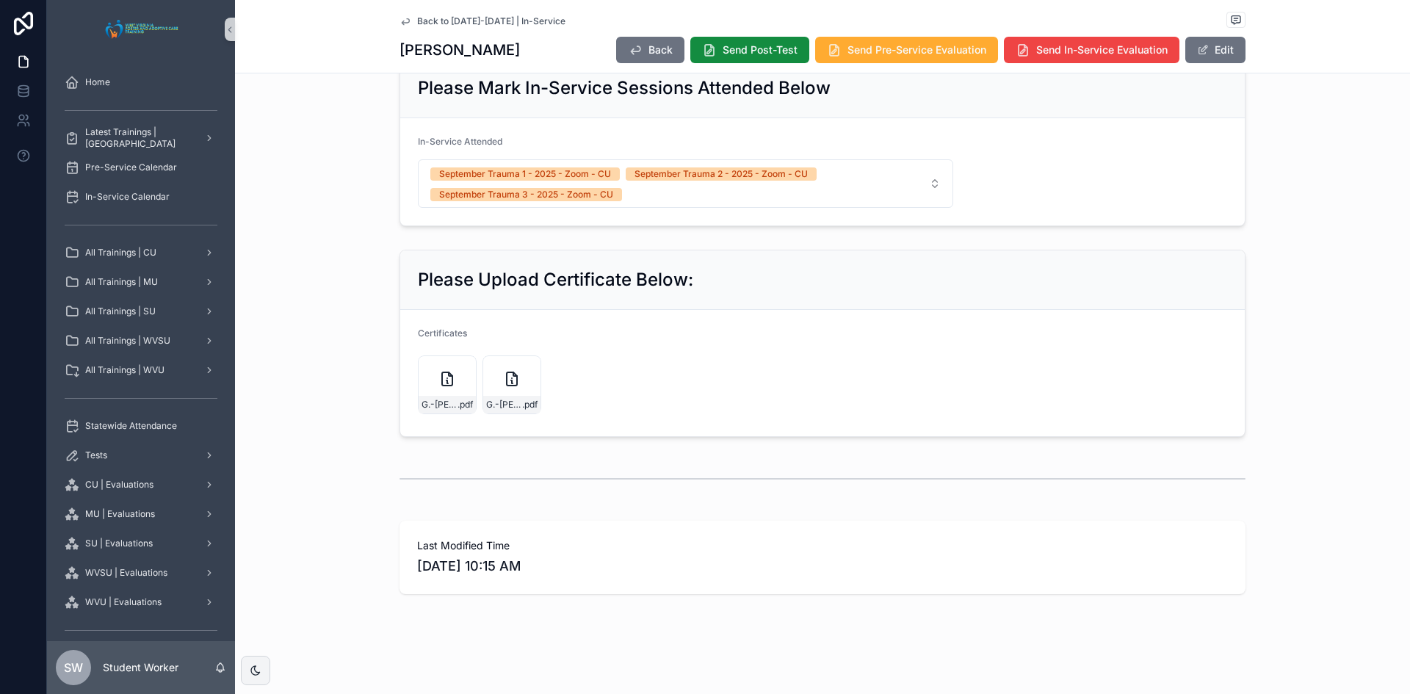
scroll to position [810, 0]
click at [500, 389] on div "G.-[PERSON_NAME]-Trauma-I .pdf" at bounding box center [512, 385] width 59 height 59
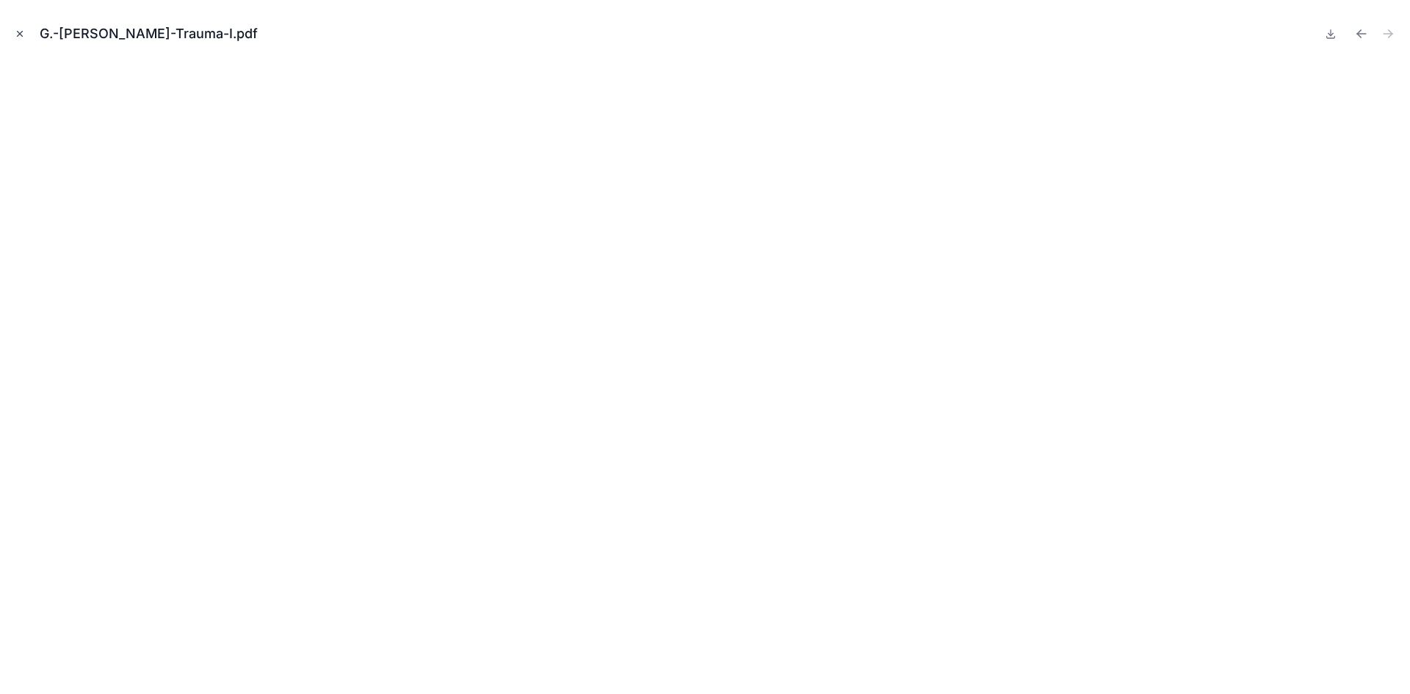
click at [20, 39] on button "Close modal" at bounding box center [20, 34] width 16 height 16
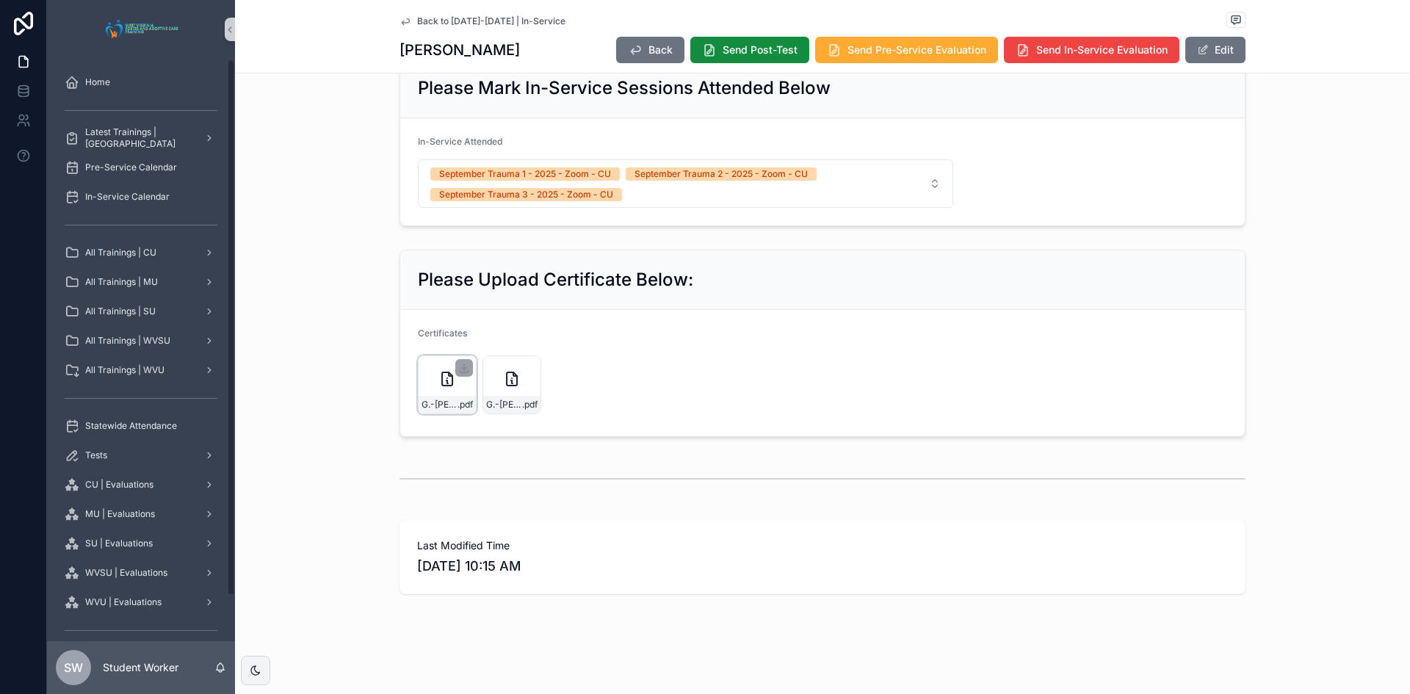
click at [447, 392] on div "G.-[PERSON_NAME]-Trauma-II .pdf" at bounding box center [447, 385] width 59 height 59
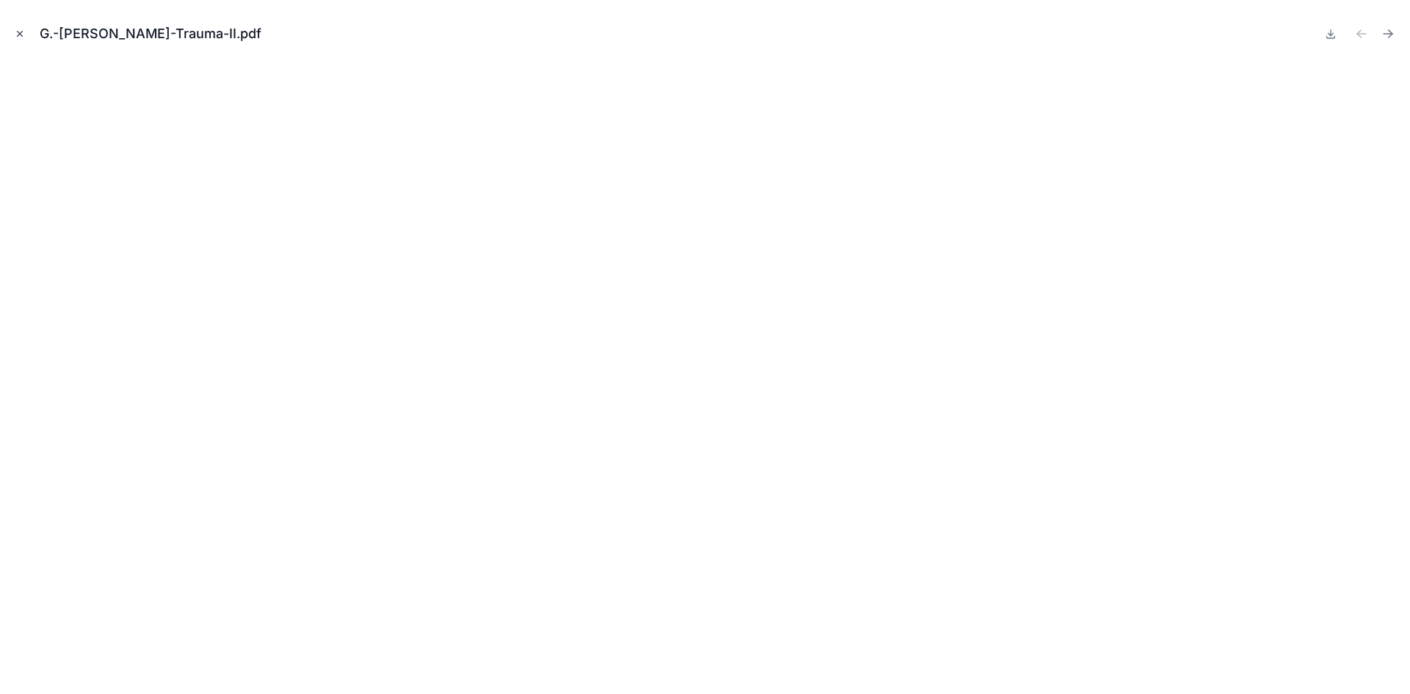
click at [17, 31] on icon "Close modal" at bounding box center [20, 34] width 10 height 10
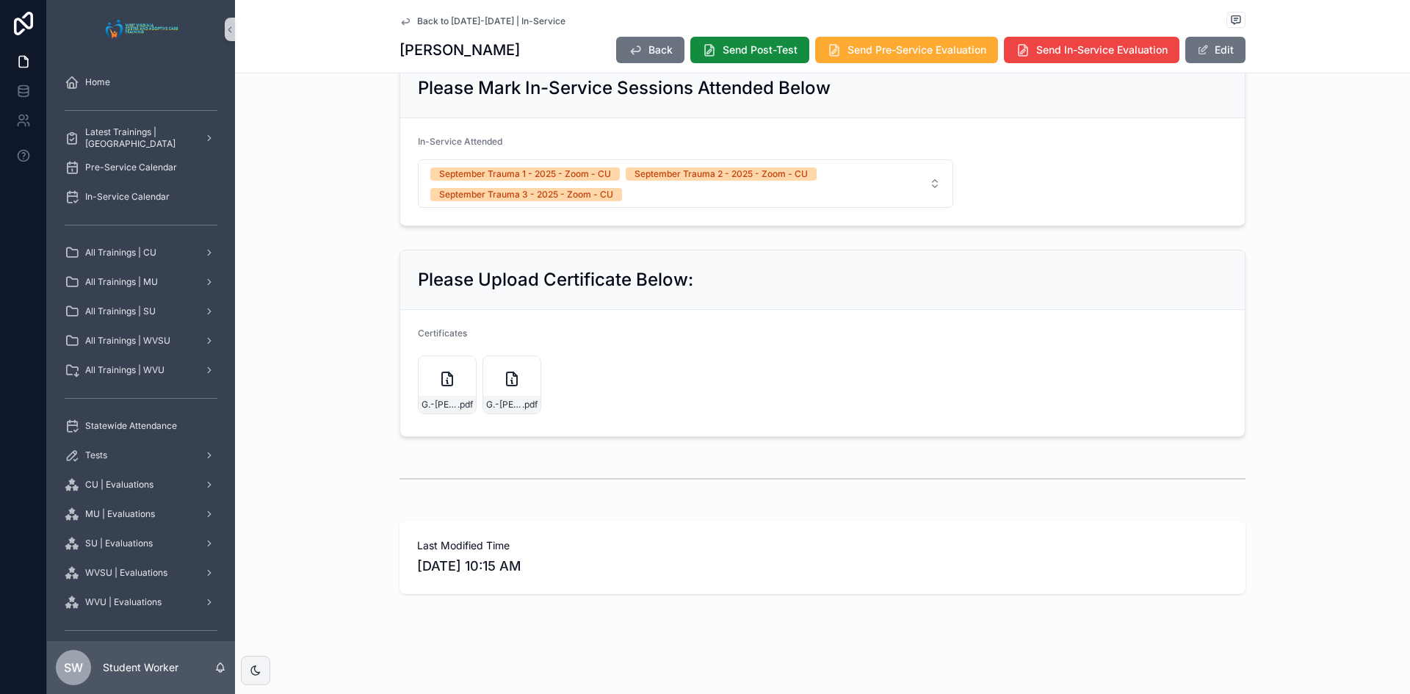
click at [400, 19] on icon "scrollable content" at bounding box center [406, 21] width 12 height 12
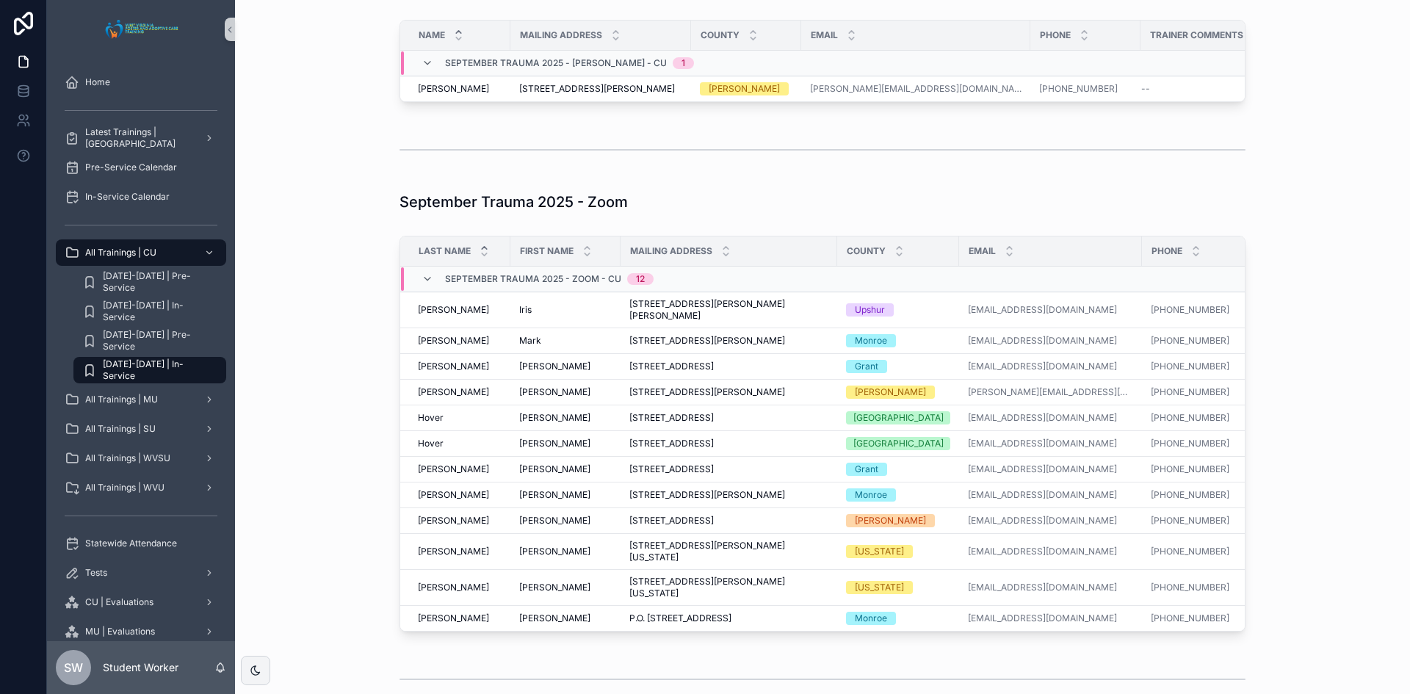
scroll to position [1398, 0]
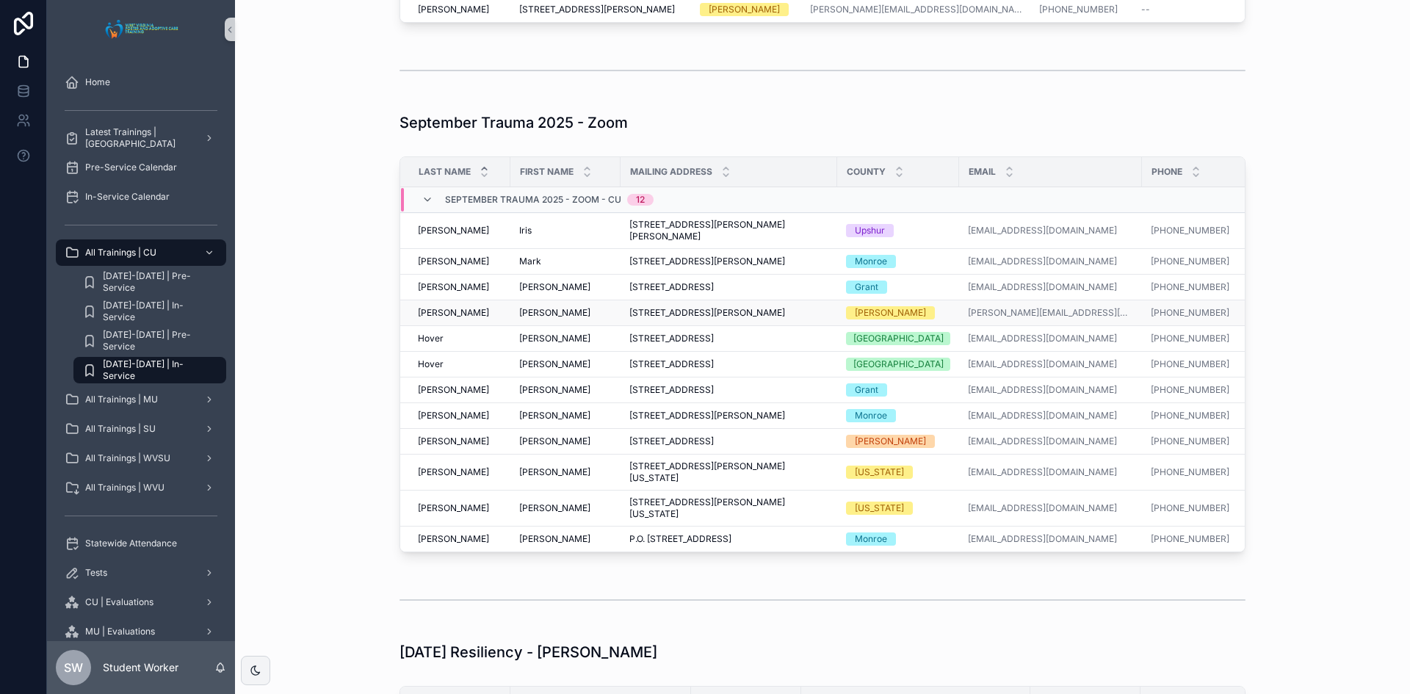
click at [525, 319] on span "[PERSON_NAME]" at bounding box center [554, 313] width 71 height 12
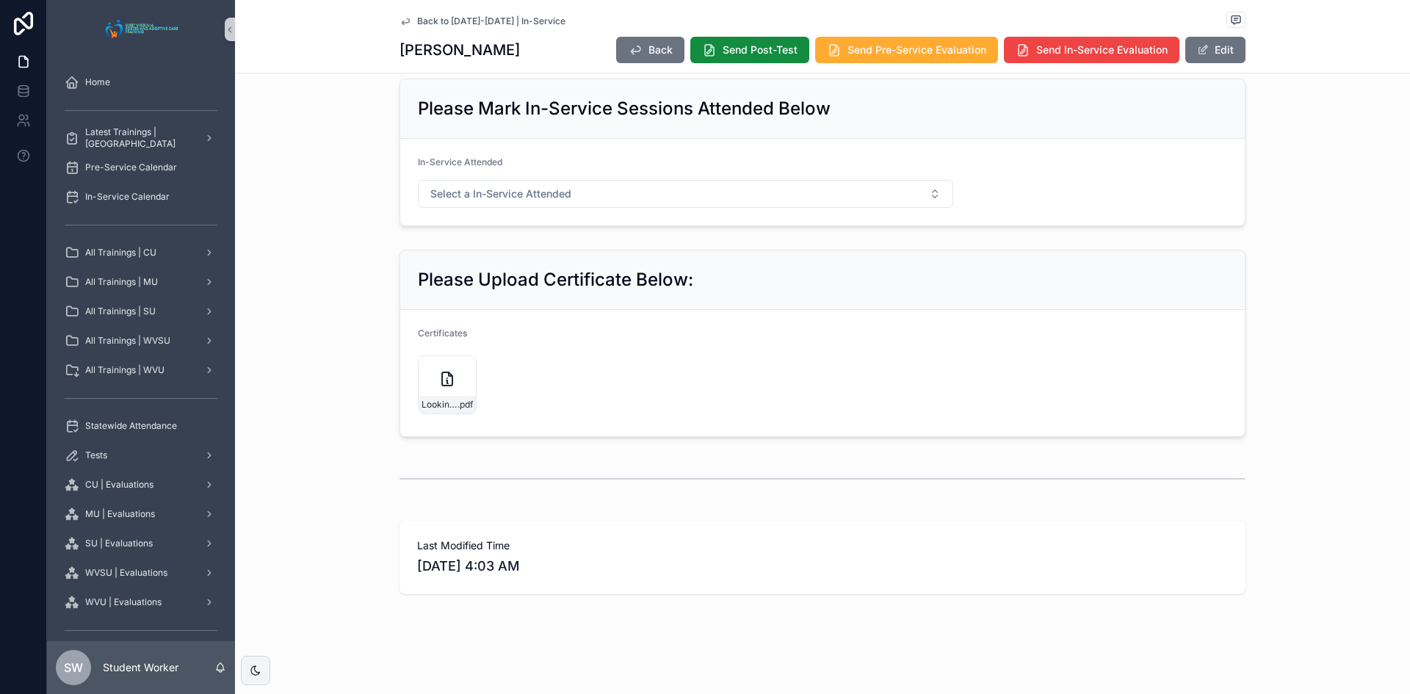
scroll to position [775, 0]
click at [401, 26] on icon "scrollable content" at bounding box center [406, 21] width 12 height 12
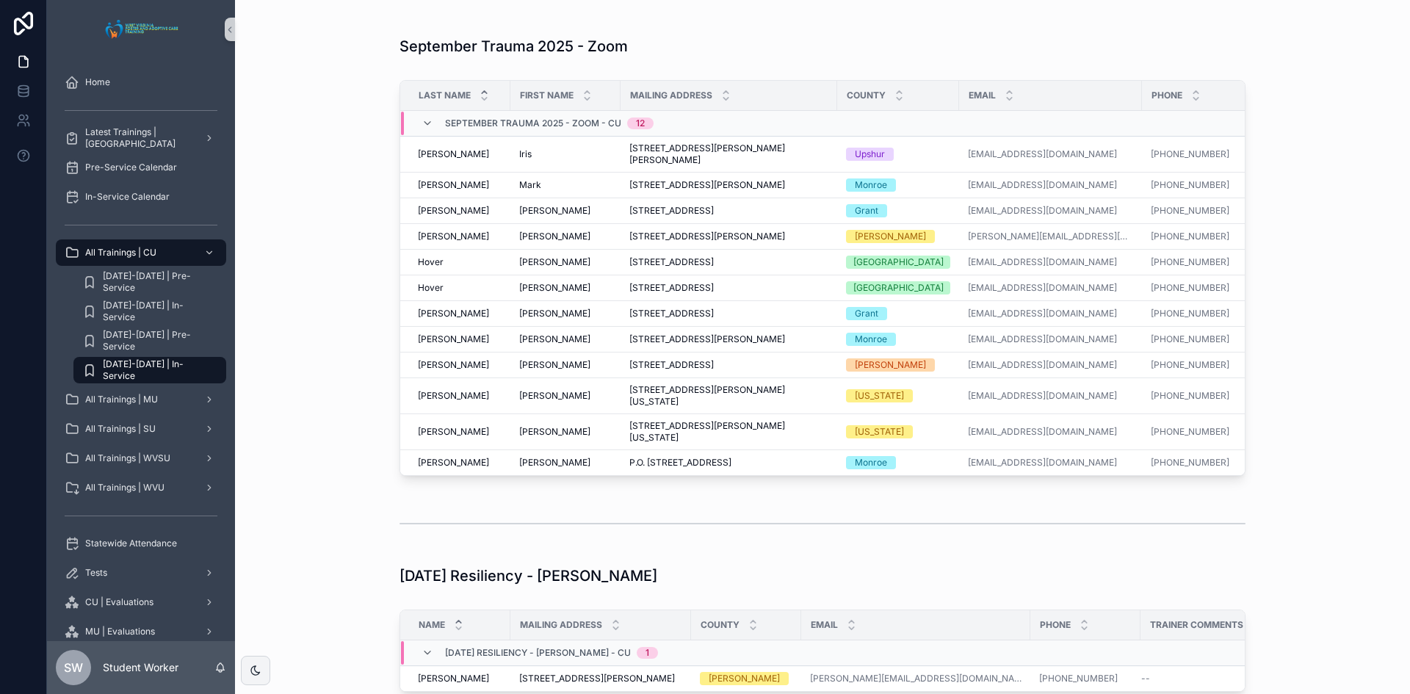
scroll to position [1510, 0]
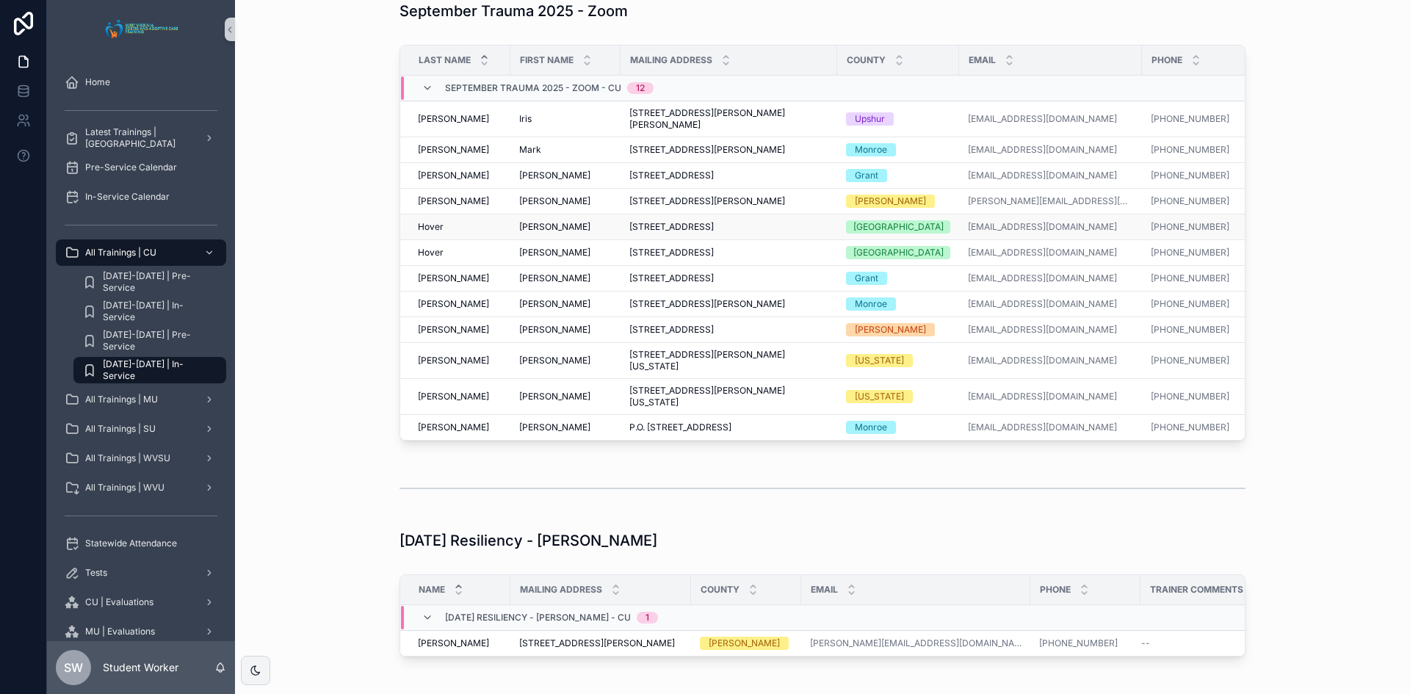
click at [522, 233] on span "[PERSON_NAME]" at bounding box center [554, 227] width 71 height 12
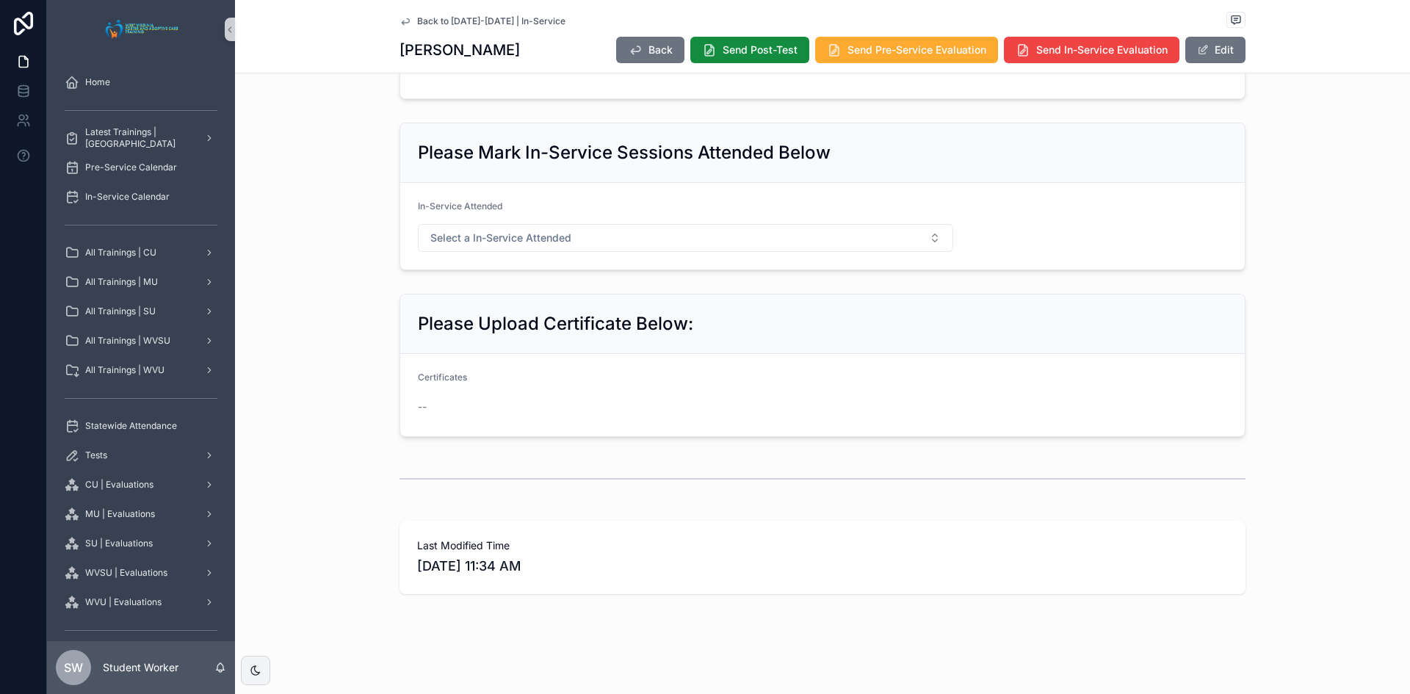
click at [400, 15] on icon "scrollable content" at bounding box center [406, 21] width 12 height 12
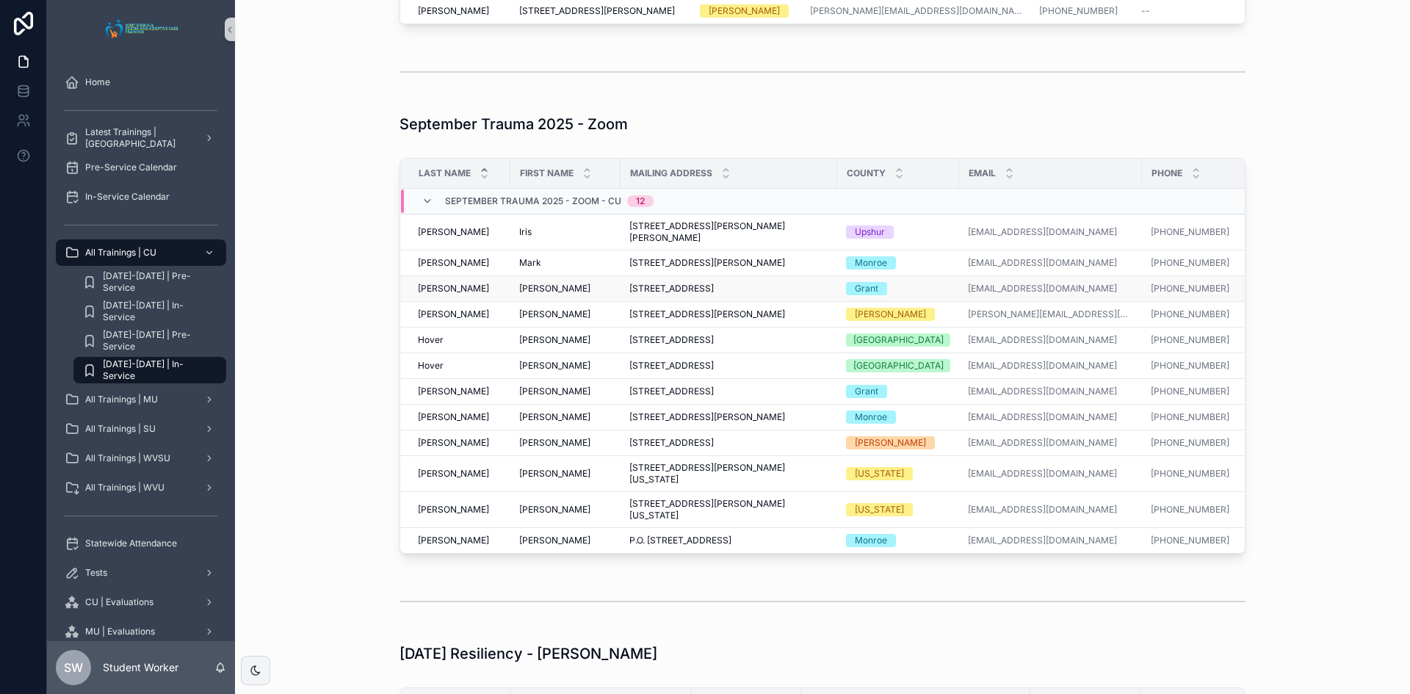
scroll to position [1407, 0]
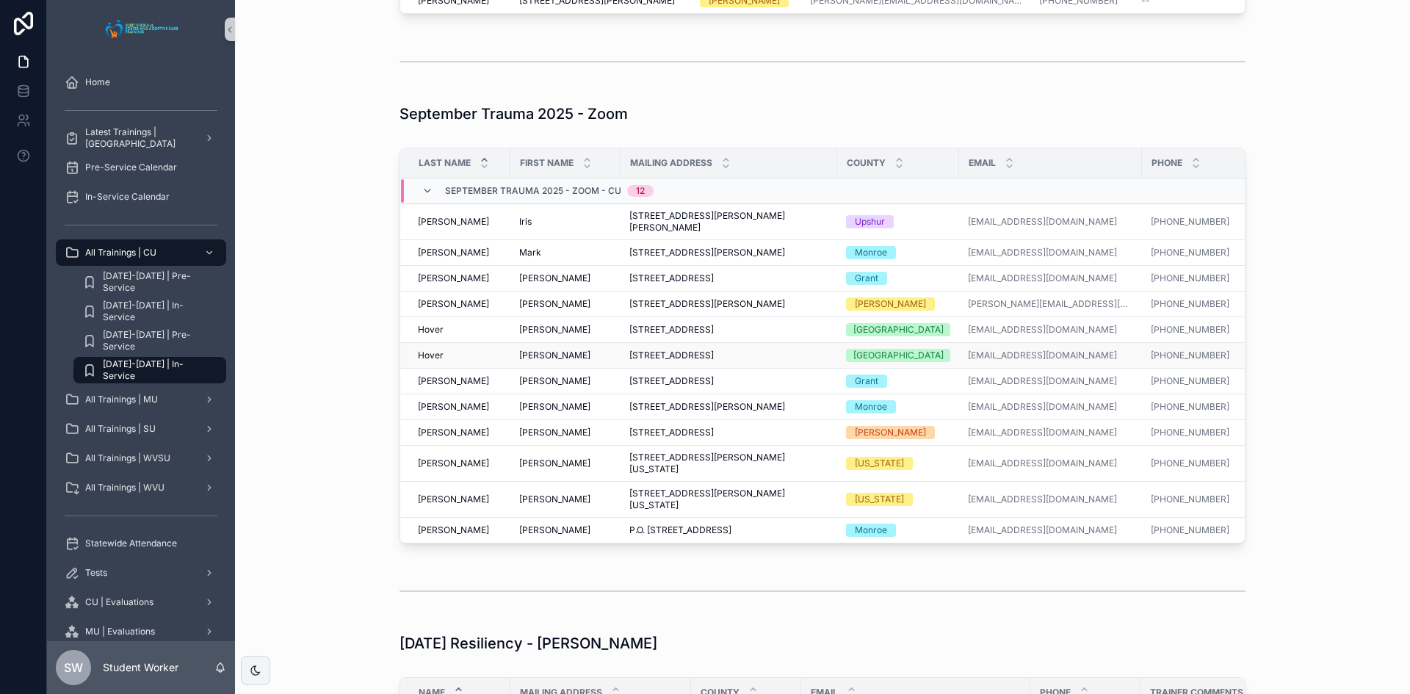
click at [527, 361] on span "[PERSON_NAME]" at bounding box center [554, 356] width 71 height 12
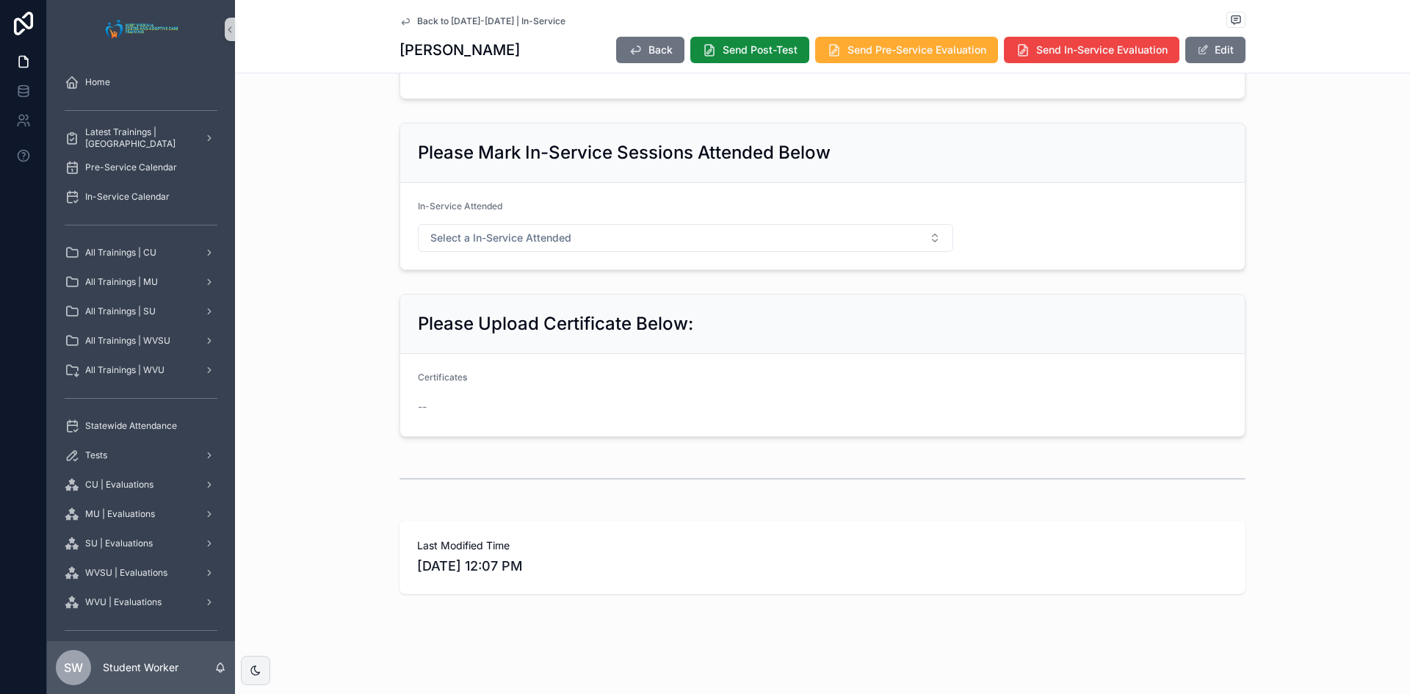
scroll to position [746, 0]
click at [393, 18] on div "Back to [DATE]-[DATE] | In-Service [PERSON_NAME] Back Send Post-Test Send Pre-S…" at bounding box center [822, 36] width 1175 height 73
click at [401, 19] on icon "scrollable content" at bounding box center [406, 21] width 12 height 12
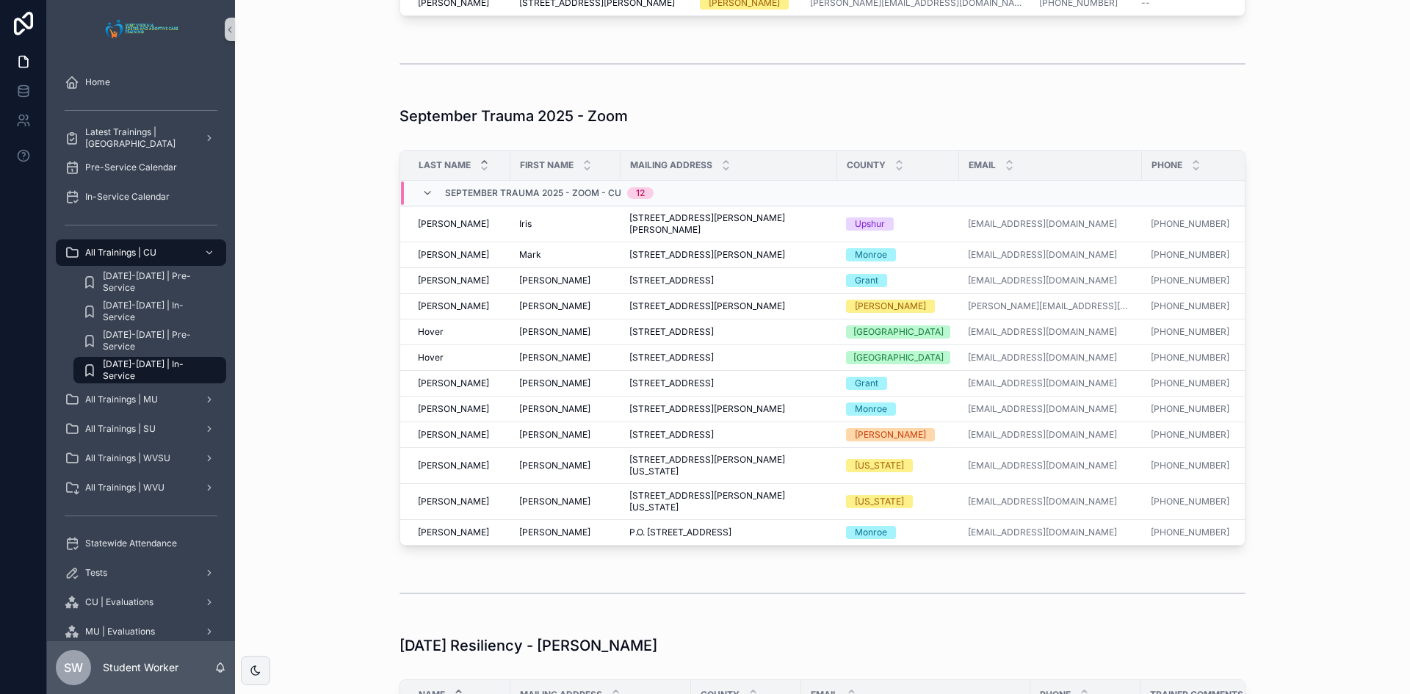
scroll to position [1407, 0]
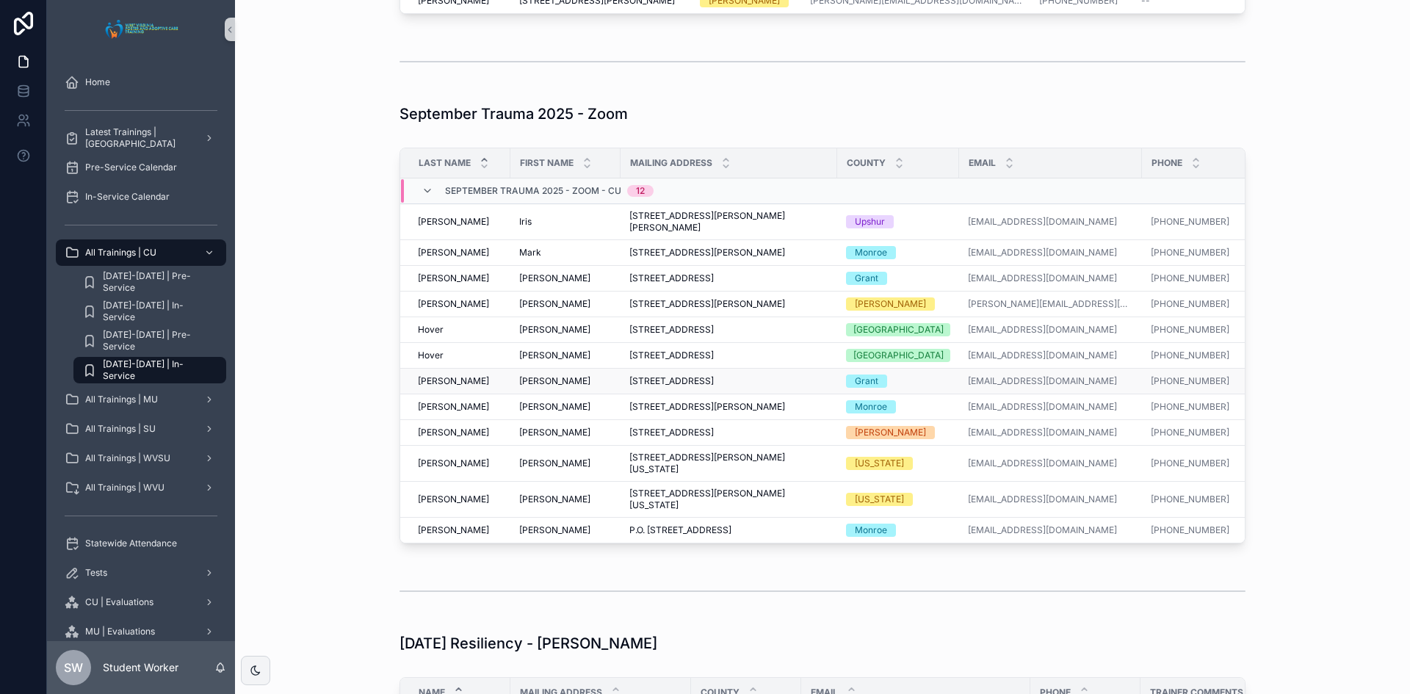
click at [519, 387] on span "[PERSON_NAME]" at bounding box center [554, 381] width 71 height 12
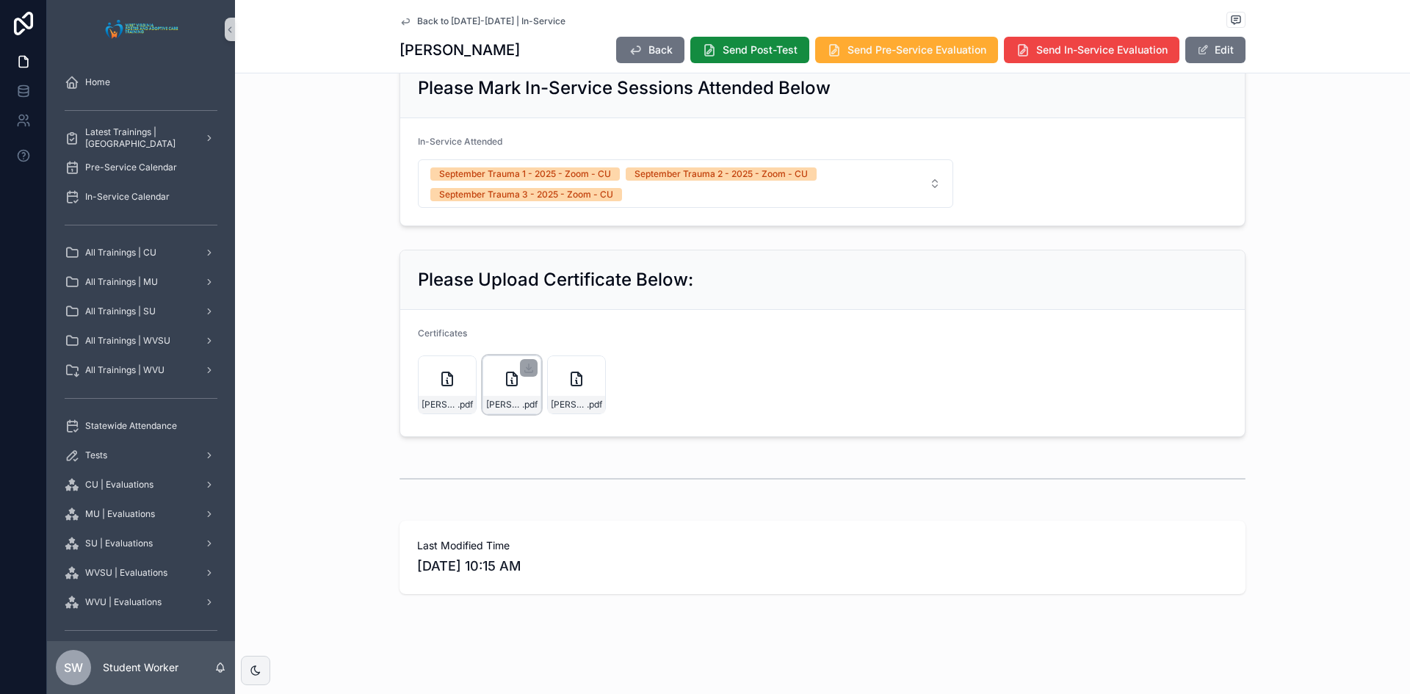
scroll to position [796, 0]
click at [402, 22] on icon "scrollable content" at bounding box center [405, 21] width 7 height 6
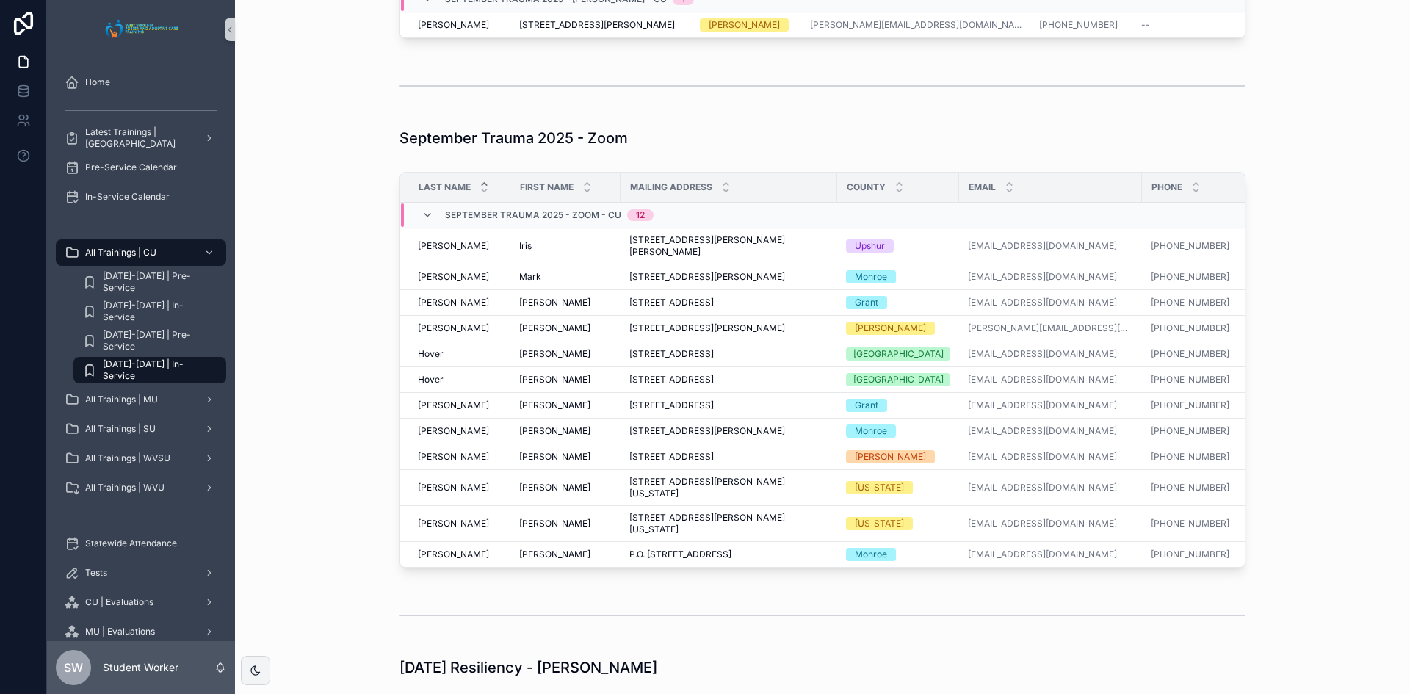
scroll to position [1383, 0]
click at [535, 436] on span "[PERSON_NAME]" at bounding box center [554, 431] width 71 height 12
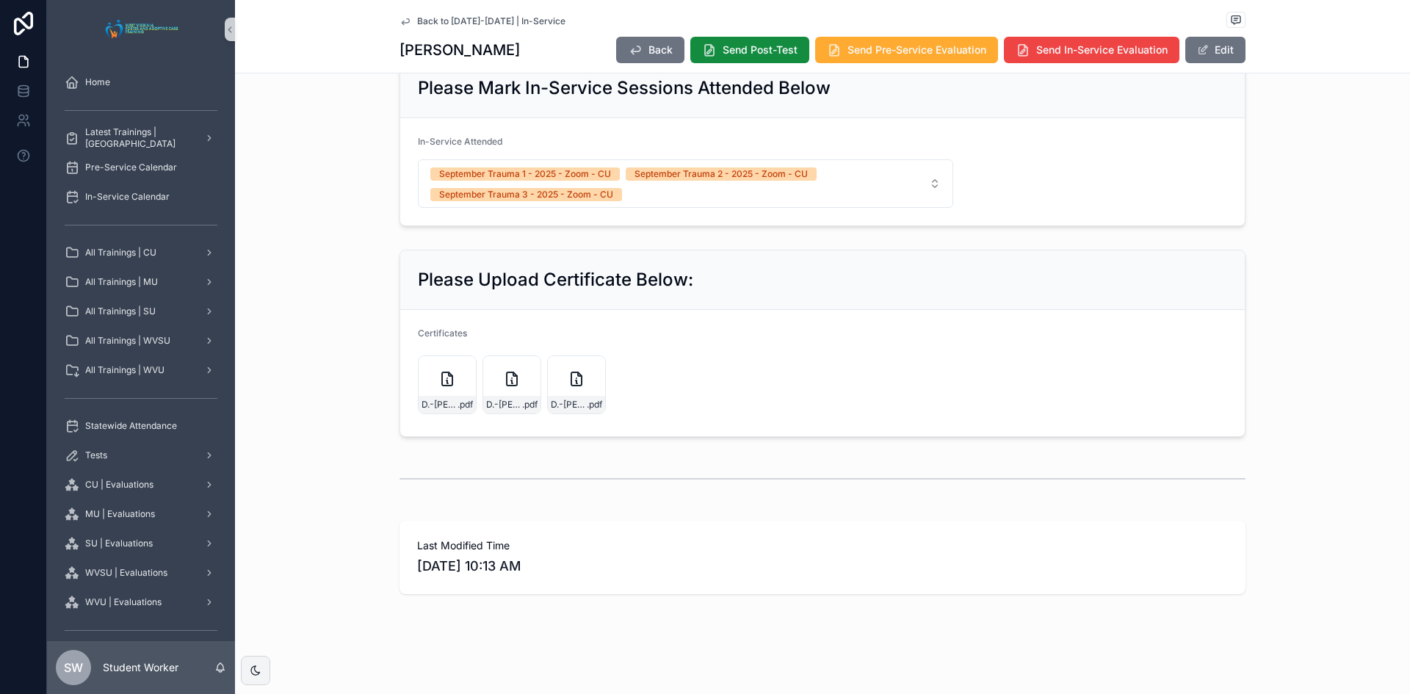
scroll to position [810, 0]
click at [400, 19] on icon "scrollable content" at bounding box center [406, 21] width 12 height 12
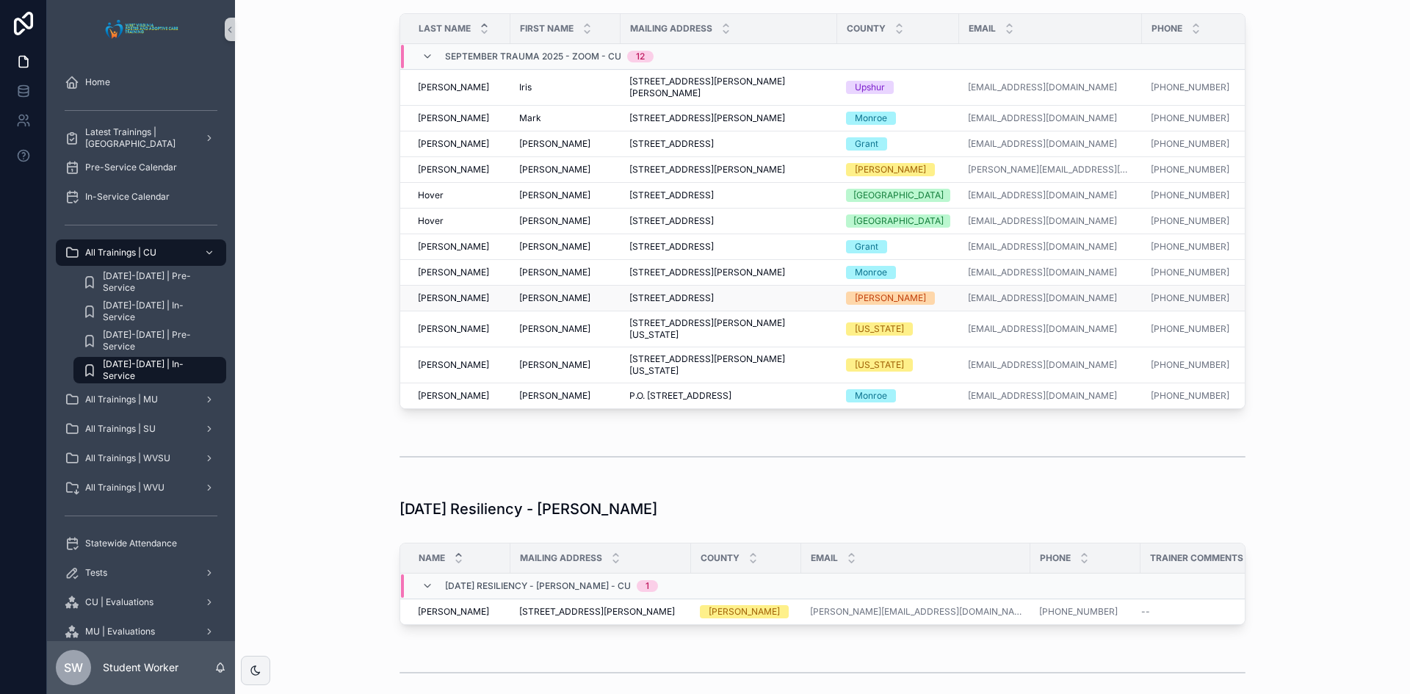
scroll to position [1545, 0]
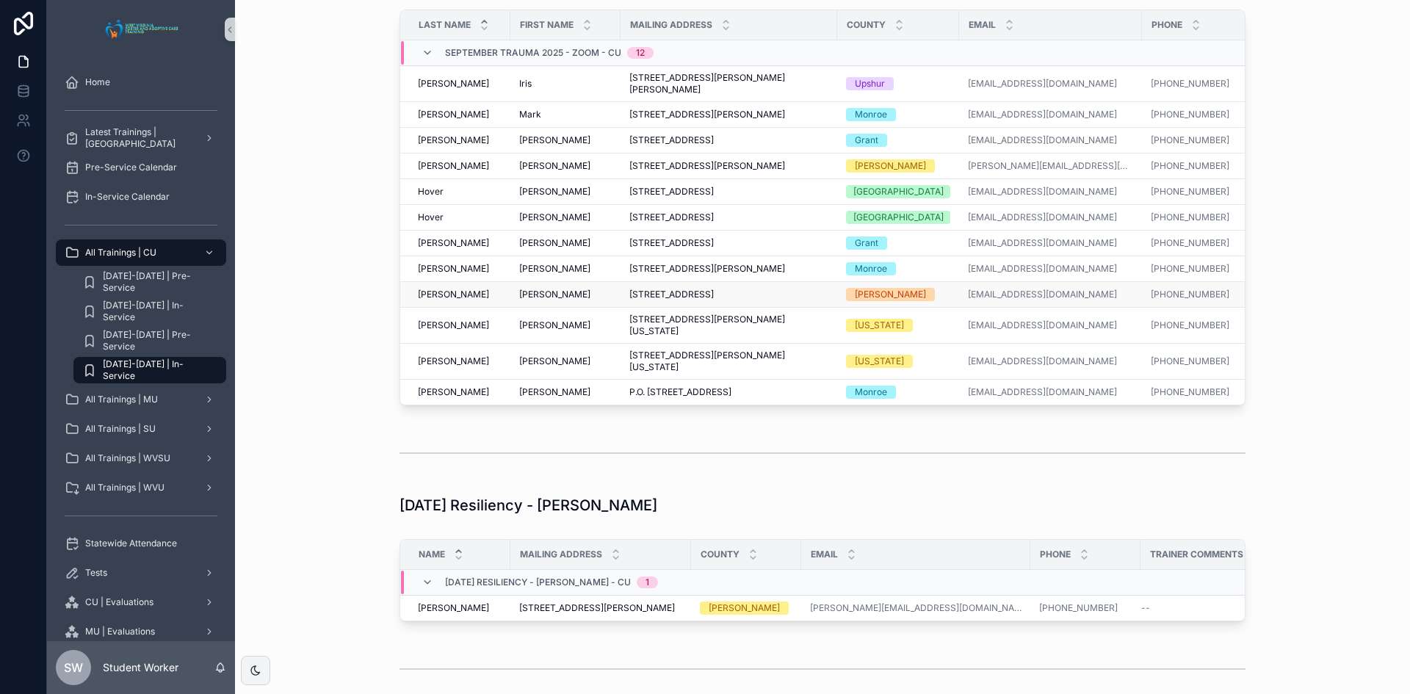
click at [534, 300] on span "[PERSON_NAME]" at bounding box center [554, 295] width 71 height 12
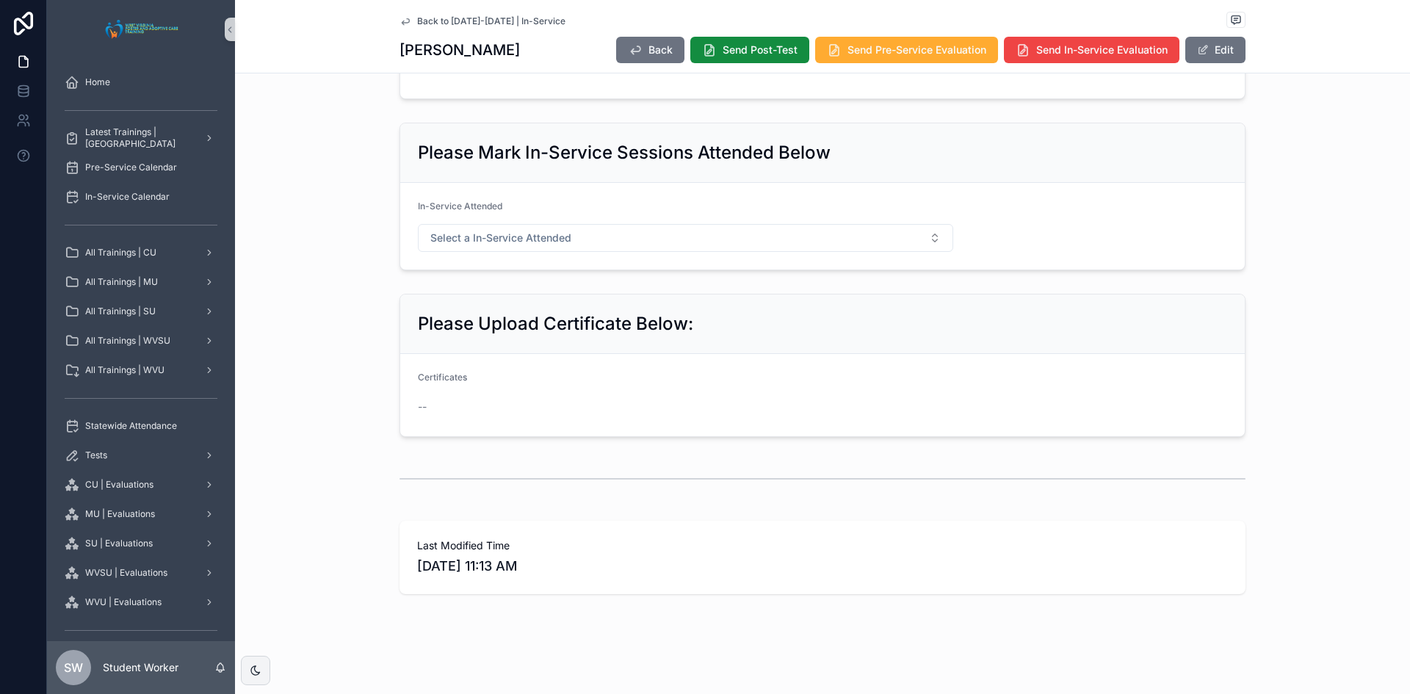
click at [403, 18] on icon "scrollable content" at bounding box center [405, 21] width 7 height 6
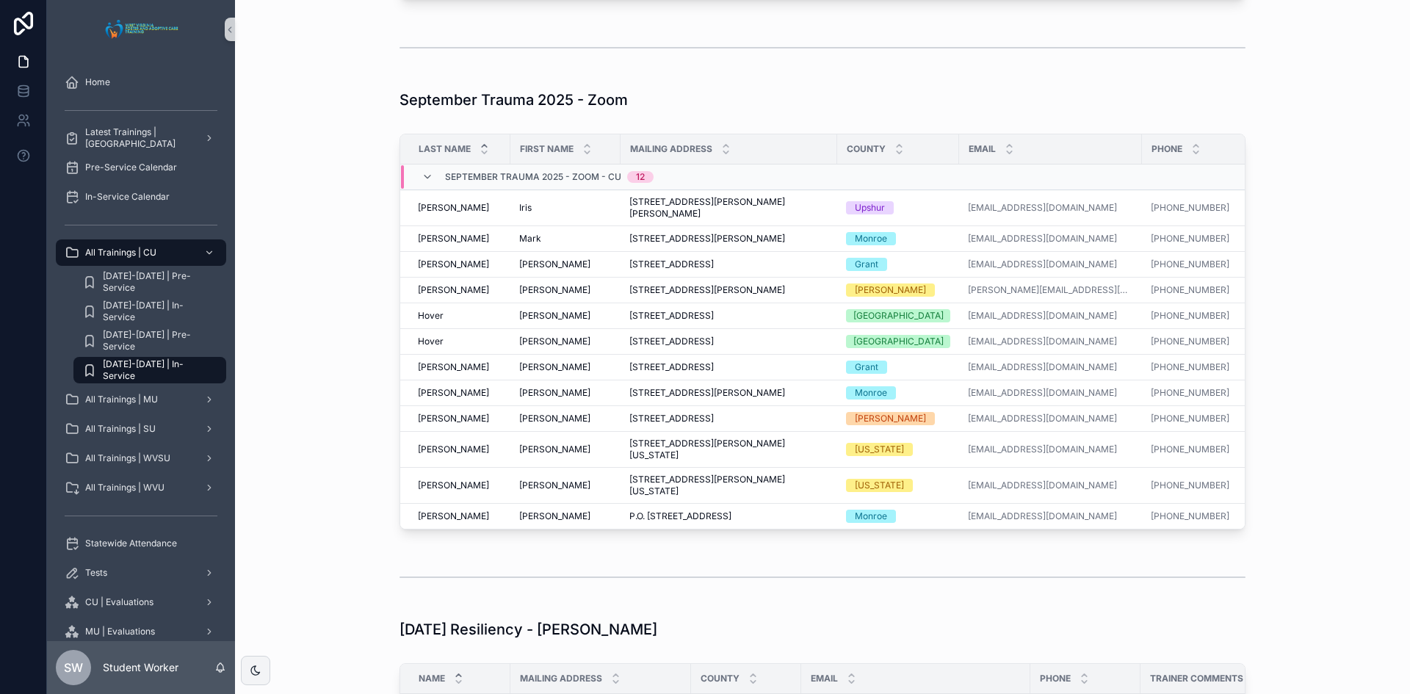
scroll to position [1466, 0]
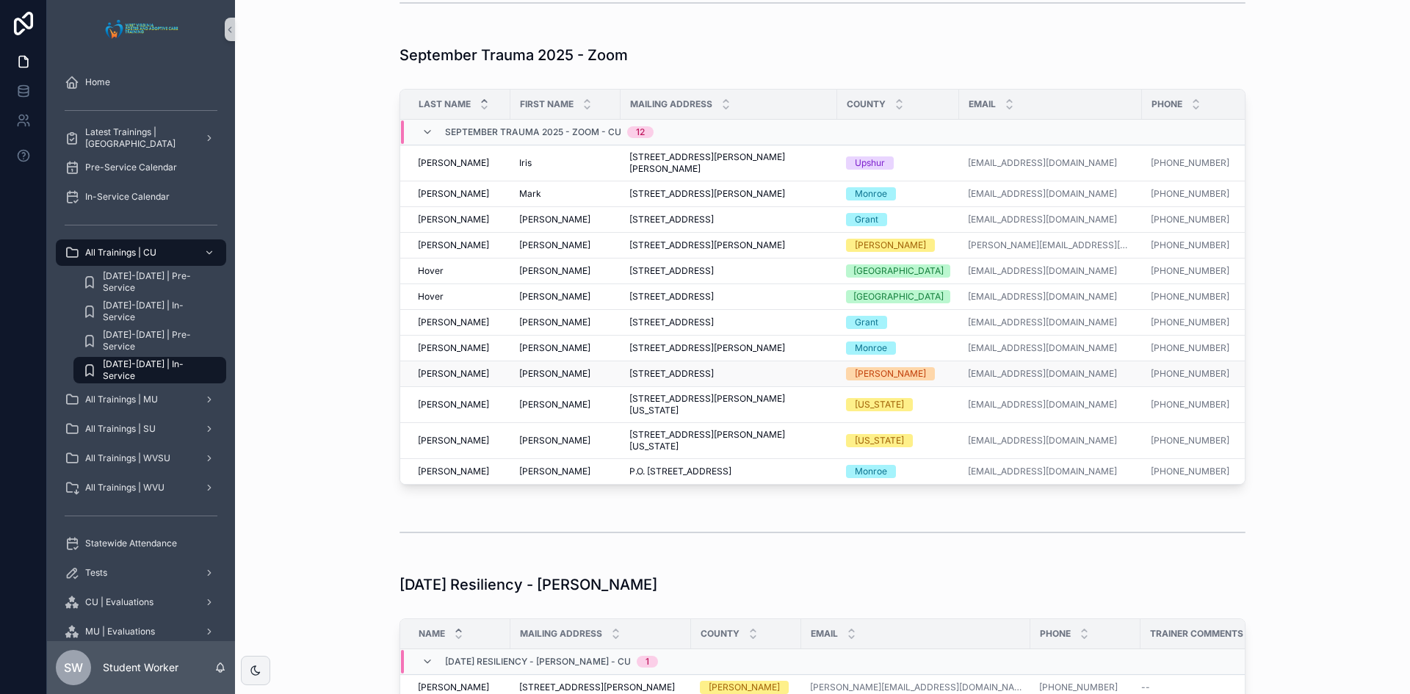
click at [520, 380] on span "[PERSON_NAME]" at bounding box center [554, 374] width 71 height 12
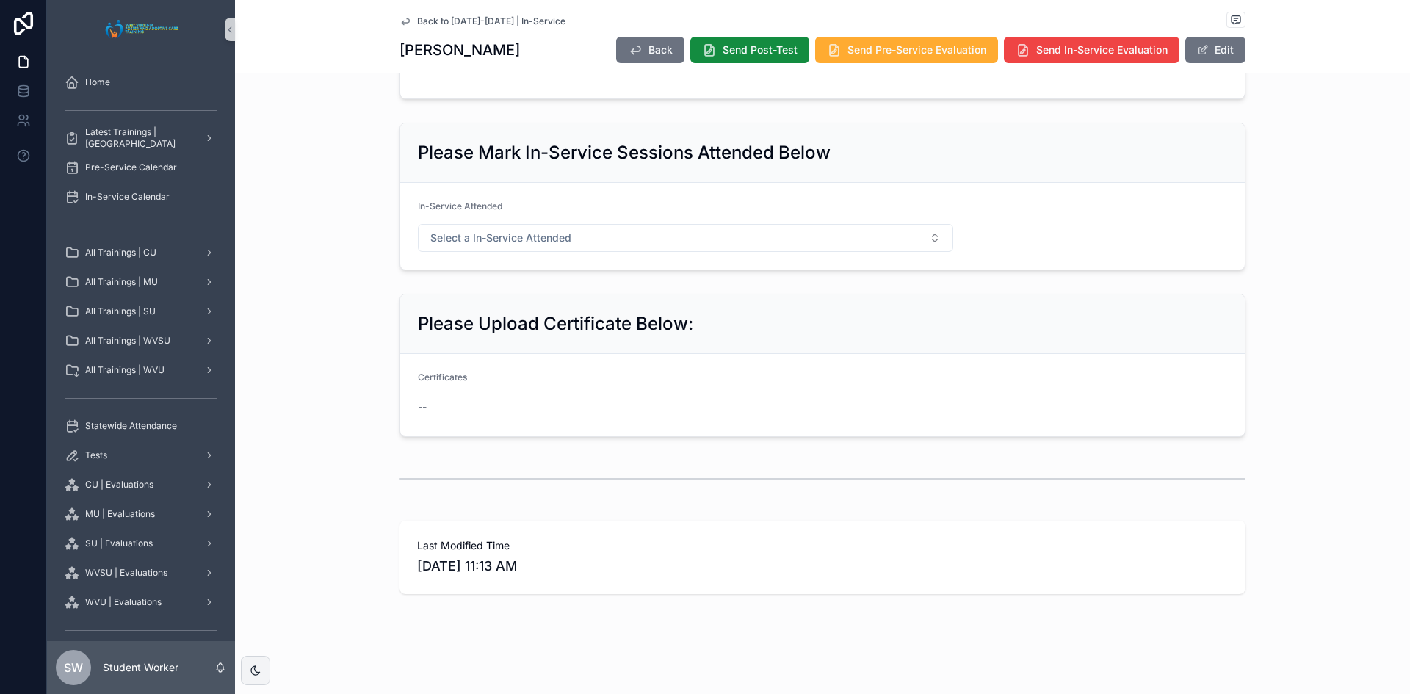
scroll to position [731, 0]
click at [400, 18] on icon "scrollable content" at bounding box center [406, 21] width 12 height 12
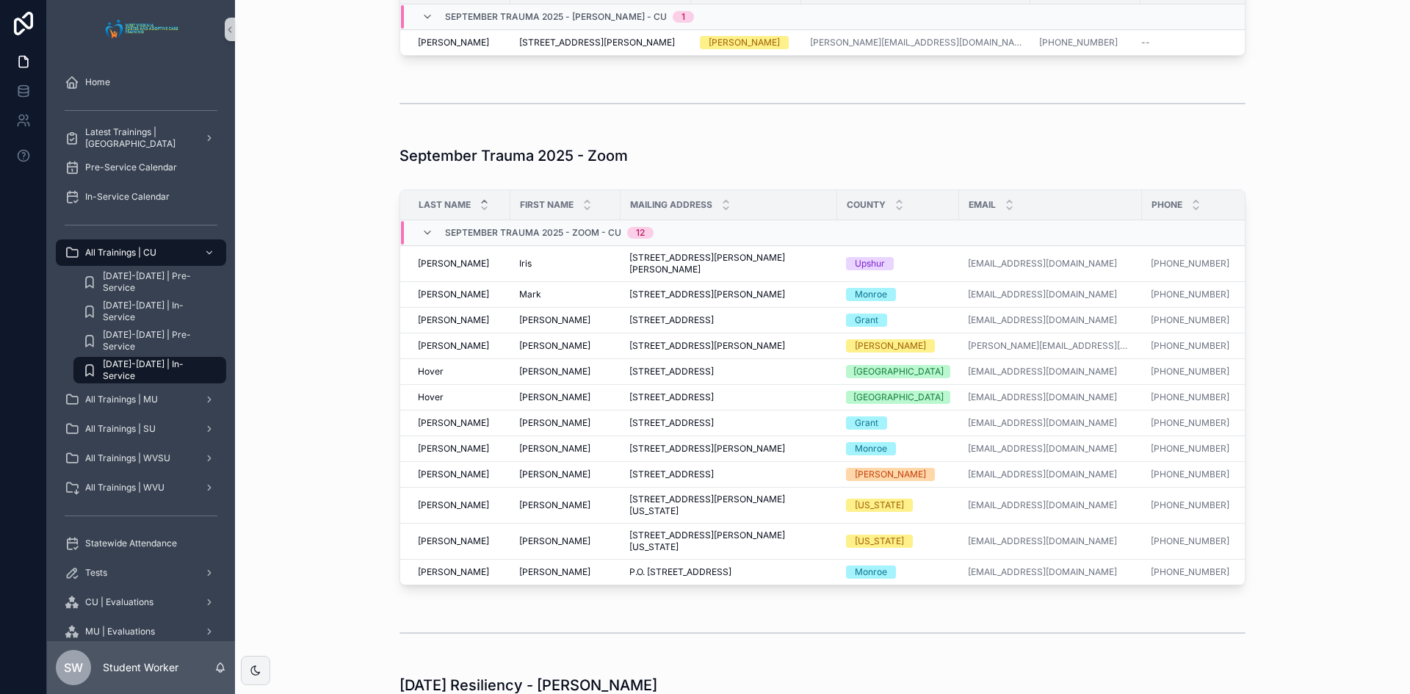
scroll to position [1392, 0]
